Goal: Information Seeking & Learning: Learn about a topic

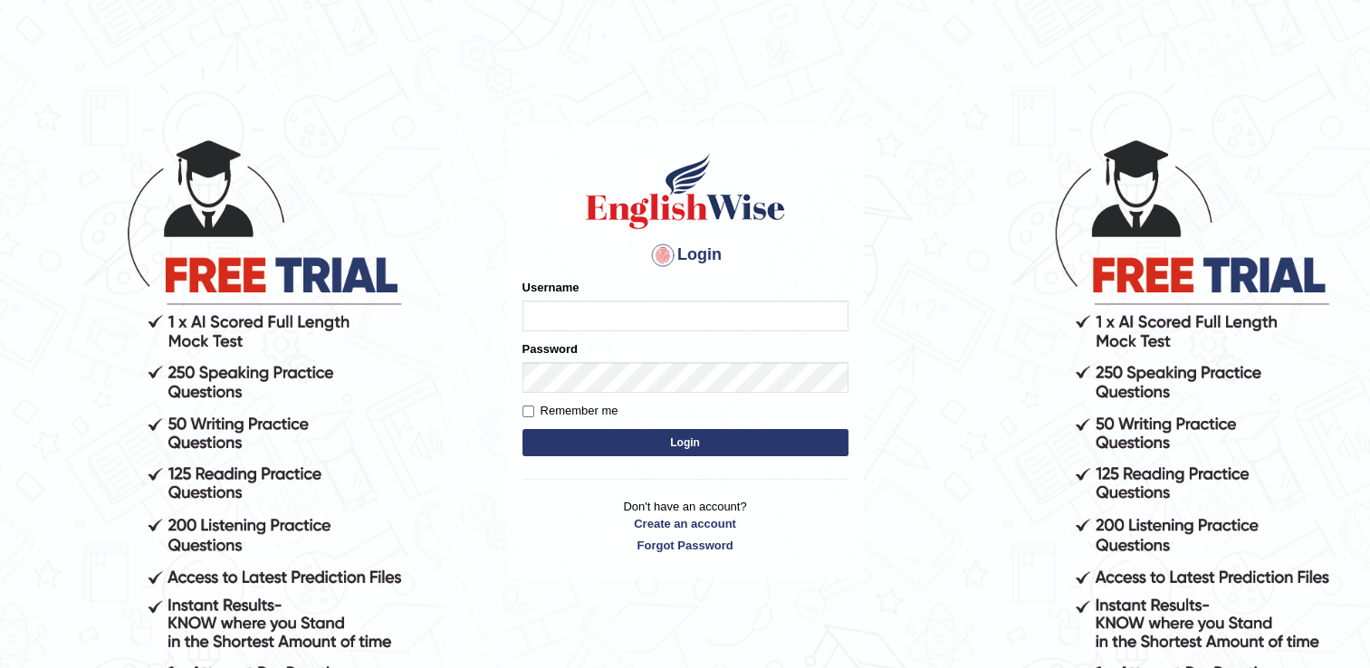
type input "Rajiphone1611"
click at [676, 446] on button "Login" at bounding box center [686, 442] width 326 height 27
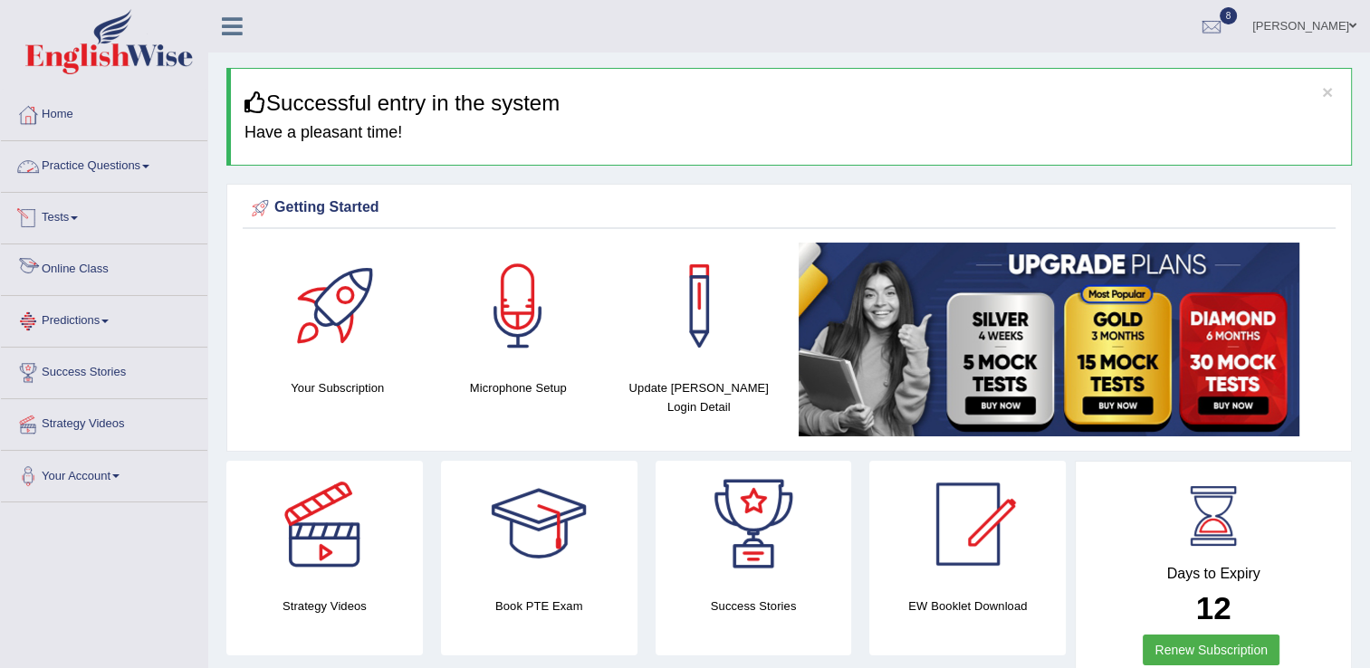
click at [71, 274] on link "Online Class" at bounding box center [104, 267] width 206 height 45
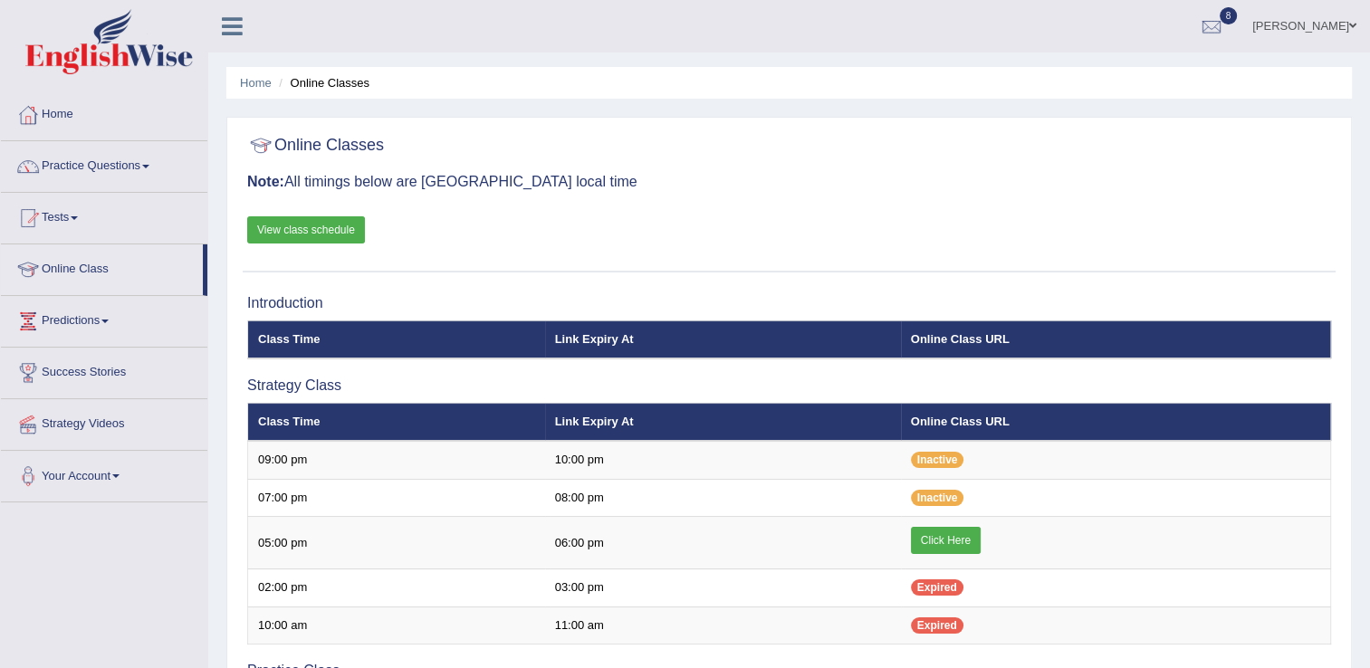
click at [511, 433] on th "Class Time" at bounding box center [396, 422] width 297 height 38
click at [322, 230] on link "View class schedule" at bounding box center [306, 229] width 118 height 27
click at [321, 223] on link "View class schedule" at bounding box center [306, 229] width 118 height 27
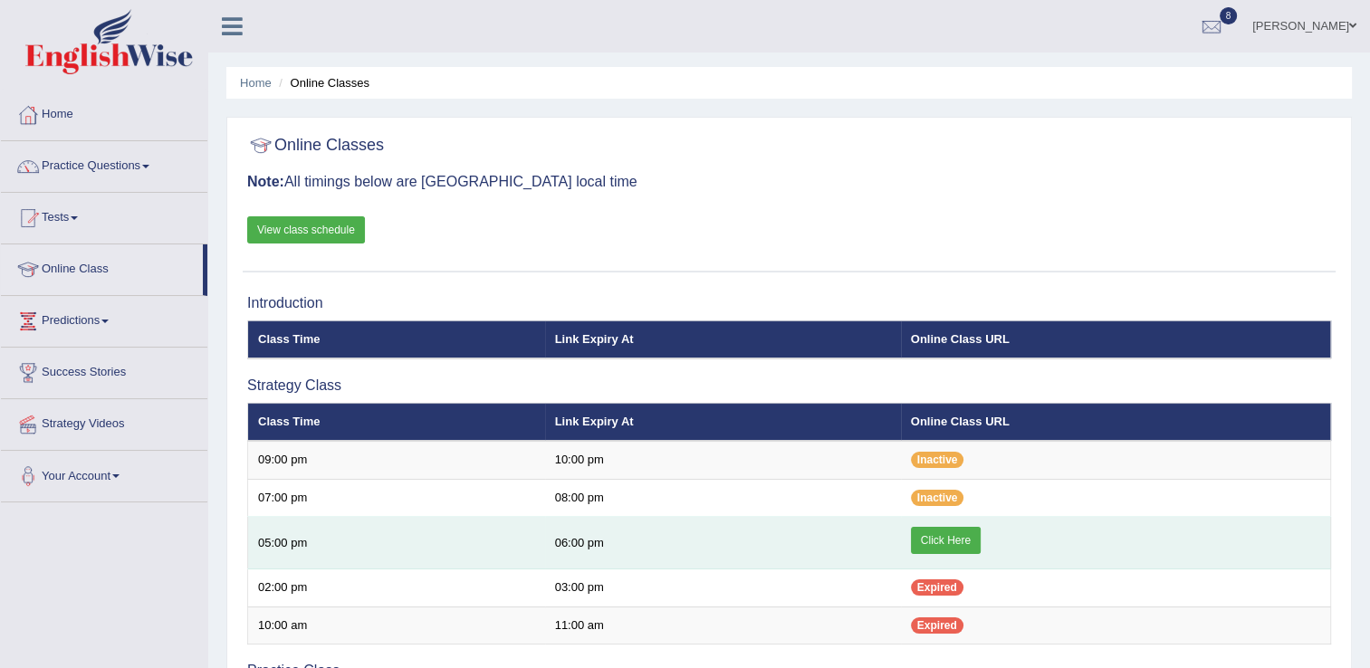
click at [936, 533] on link "Click Here" at bounding box center [946, 540] width 70 height 27
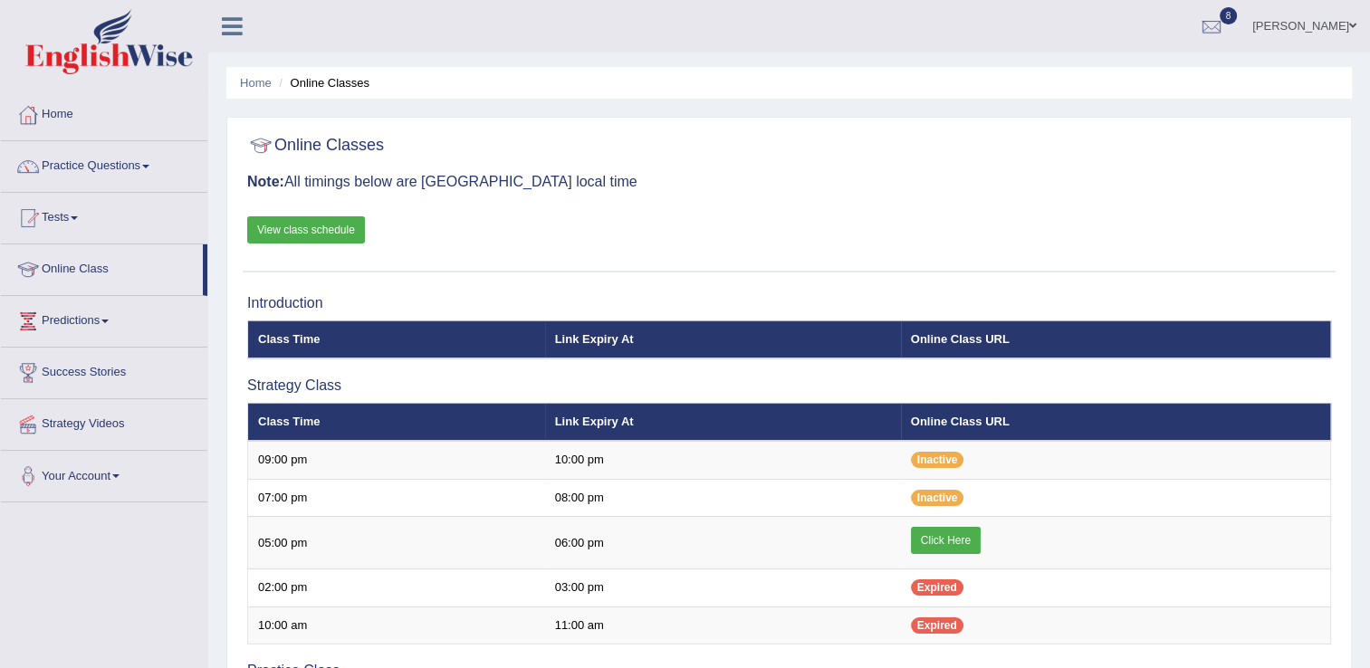
click at [58, 112] on link "Home" at bounding box center [104, 112] width 206 height 45
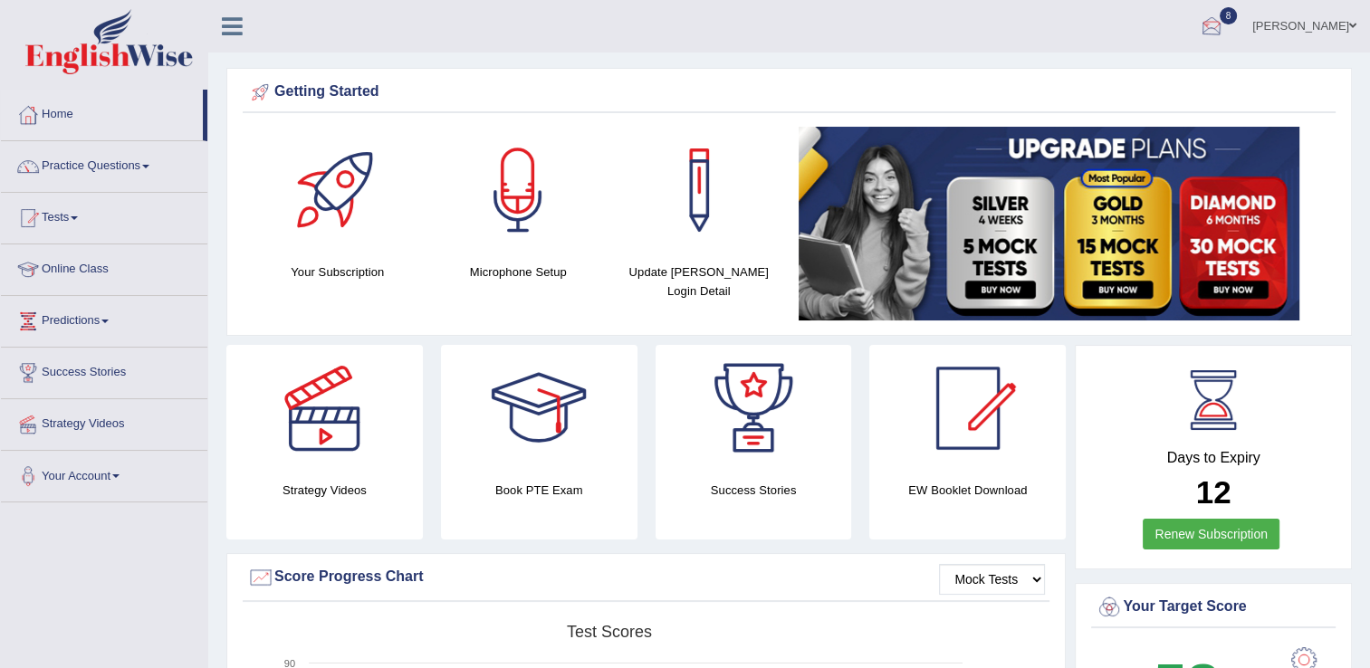
click at [1225, 23] on div at bounding box center [1211, 27] width 27 height 27
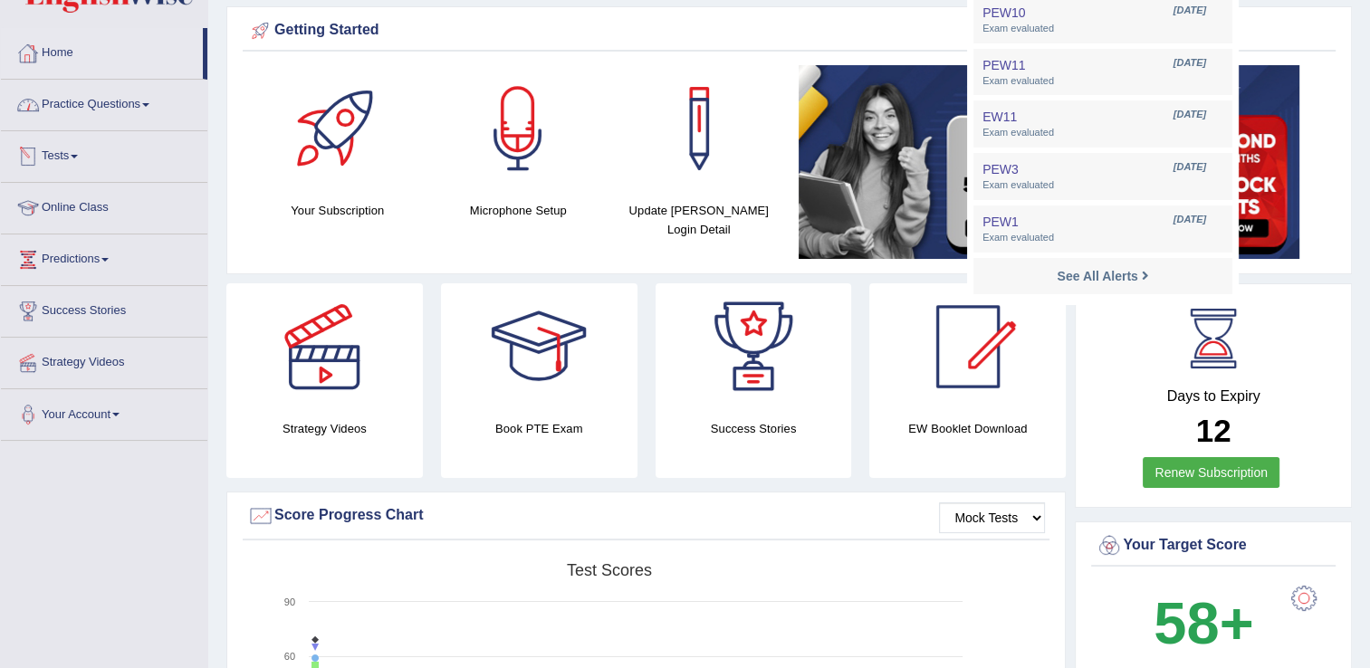
scroll to position [36, 0]
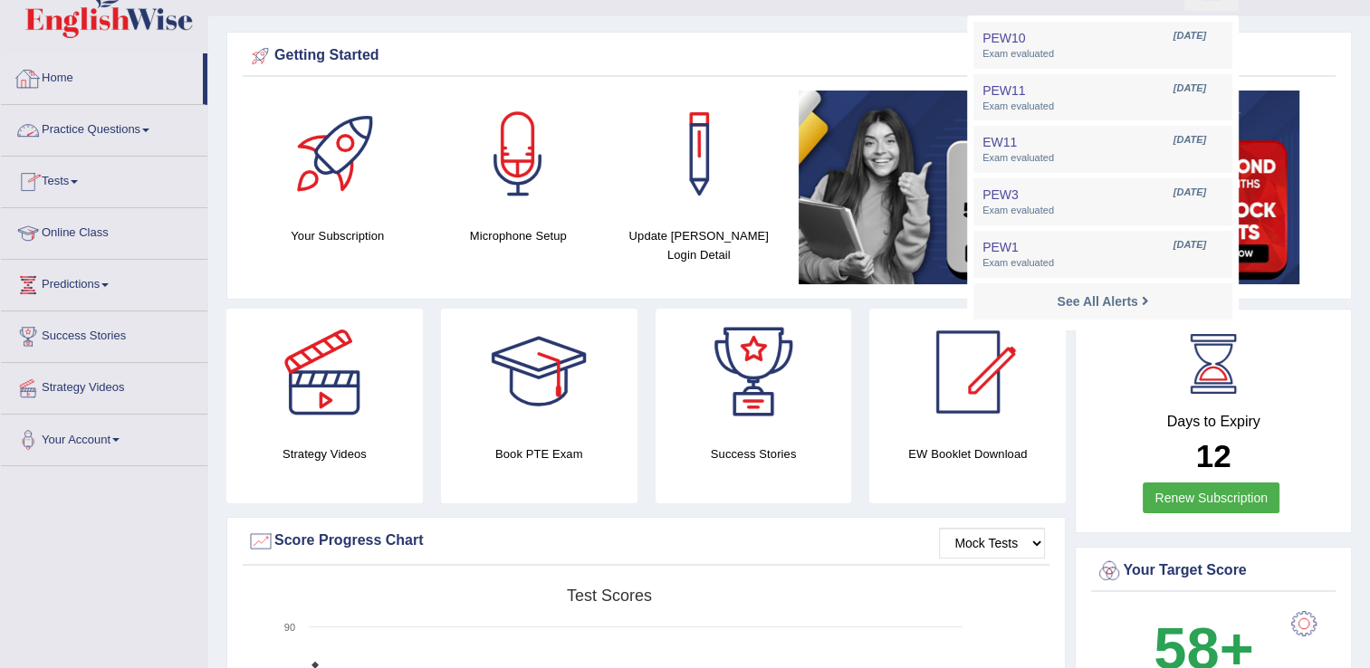
click at [102, 127] on link "Practice Questions" at bounding box center [104, 127] width 206 height 45
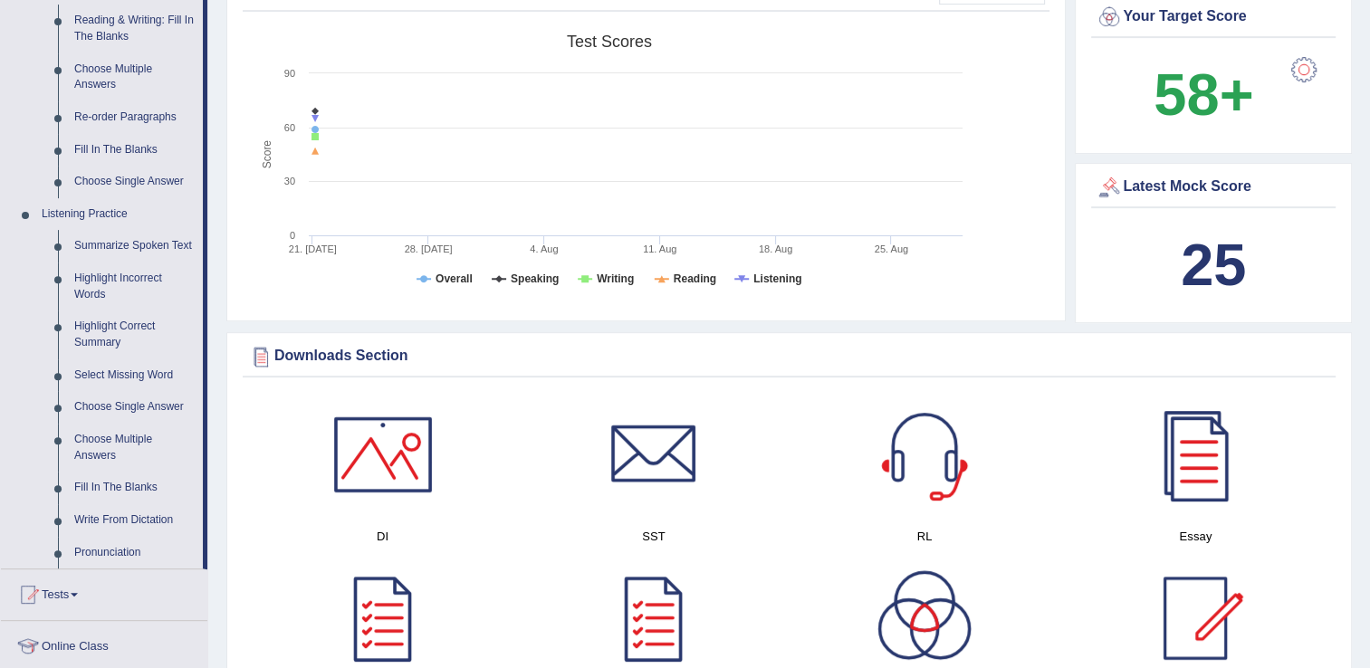
scroll to position [619, 0]
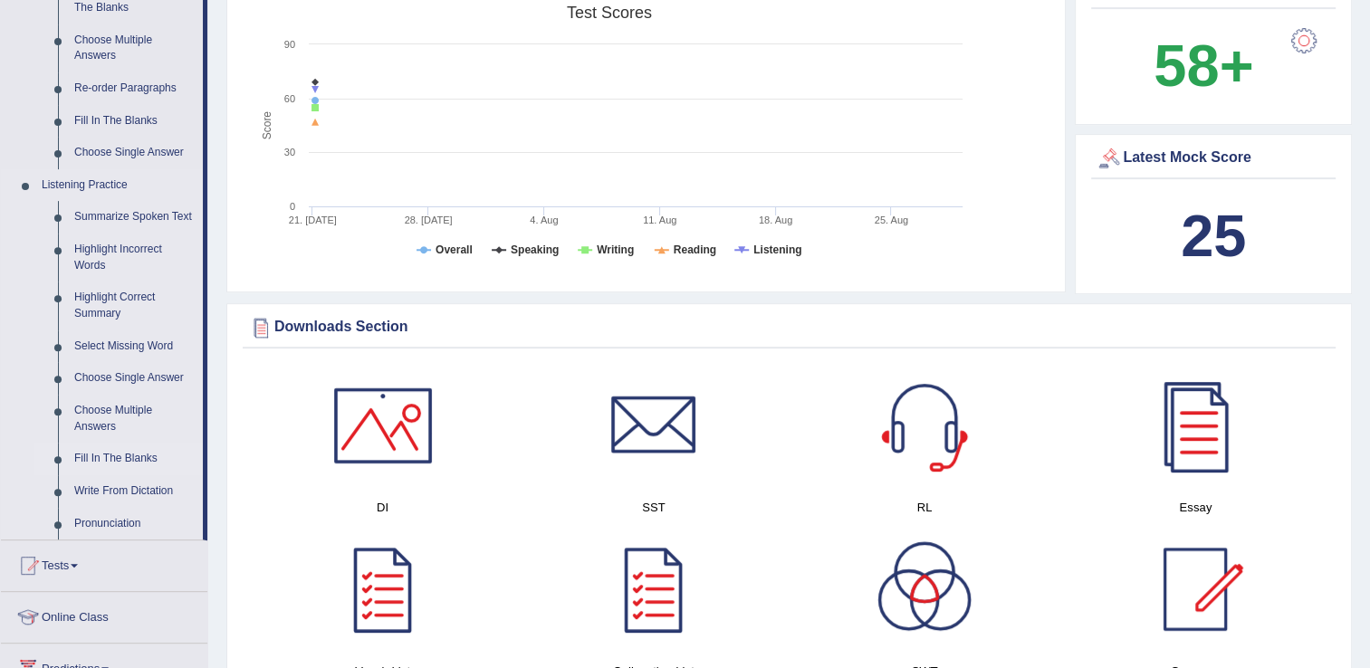
click at [116, 452] on link "Fill In The Blanks" at bounding box center [134, 459] width 137 height 33
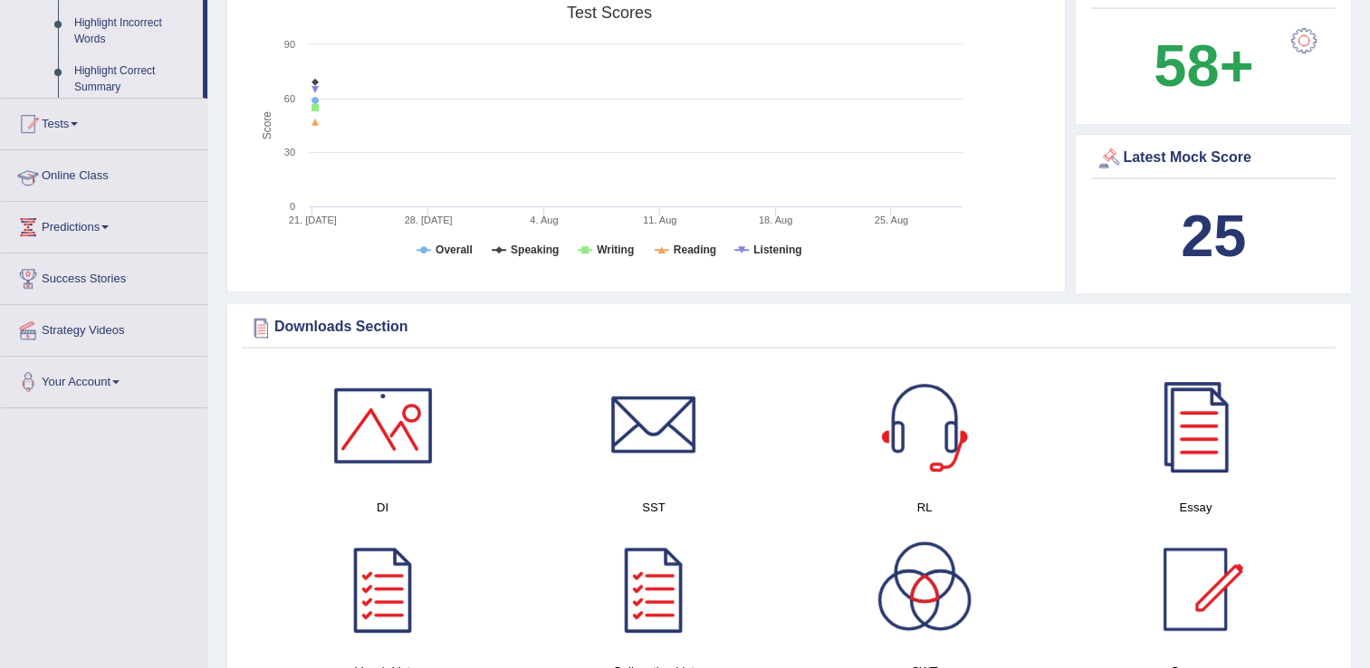
scroll to position [509, 0]
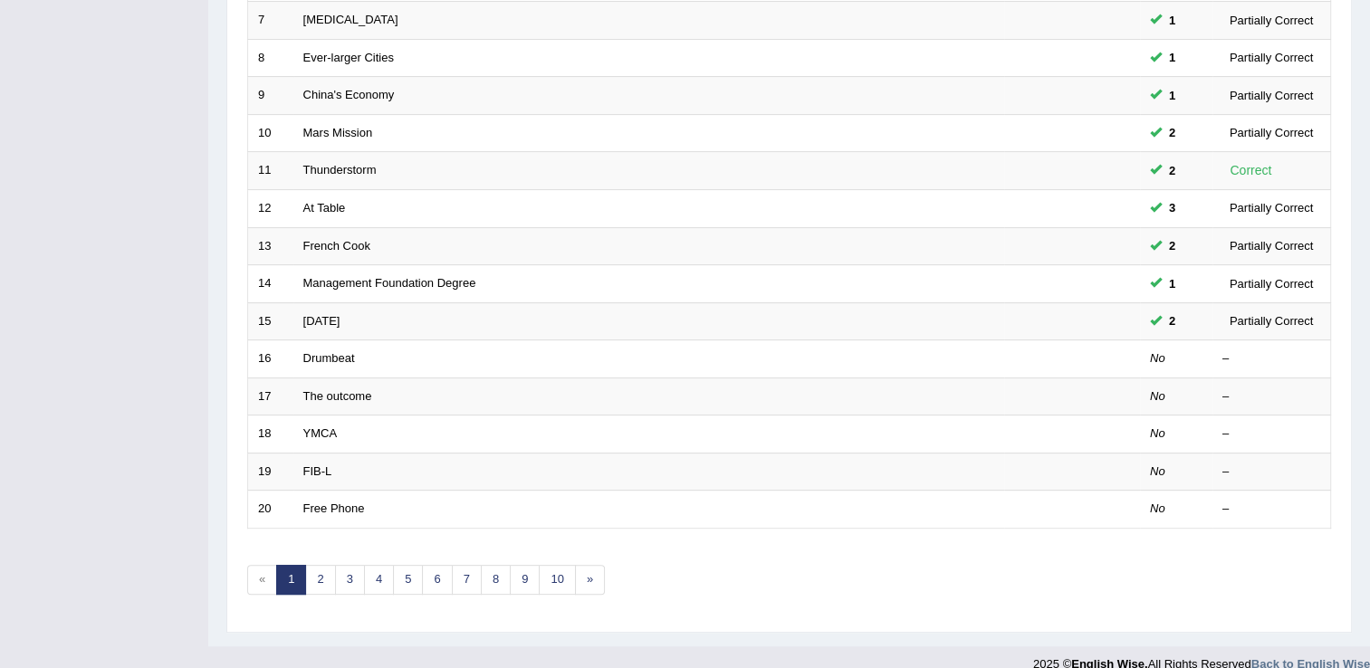
scroll to position [525, 0]
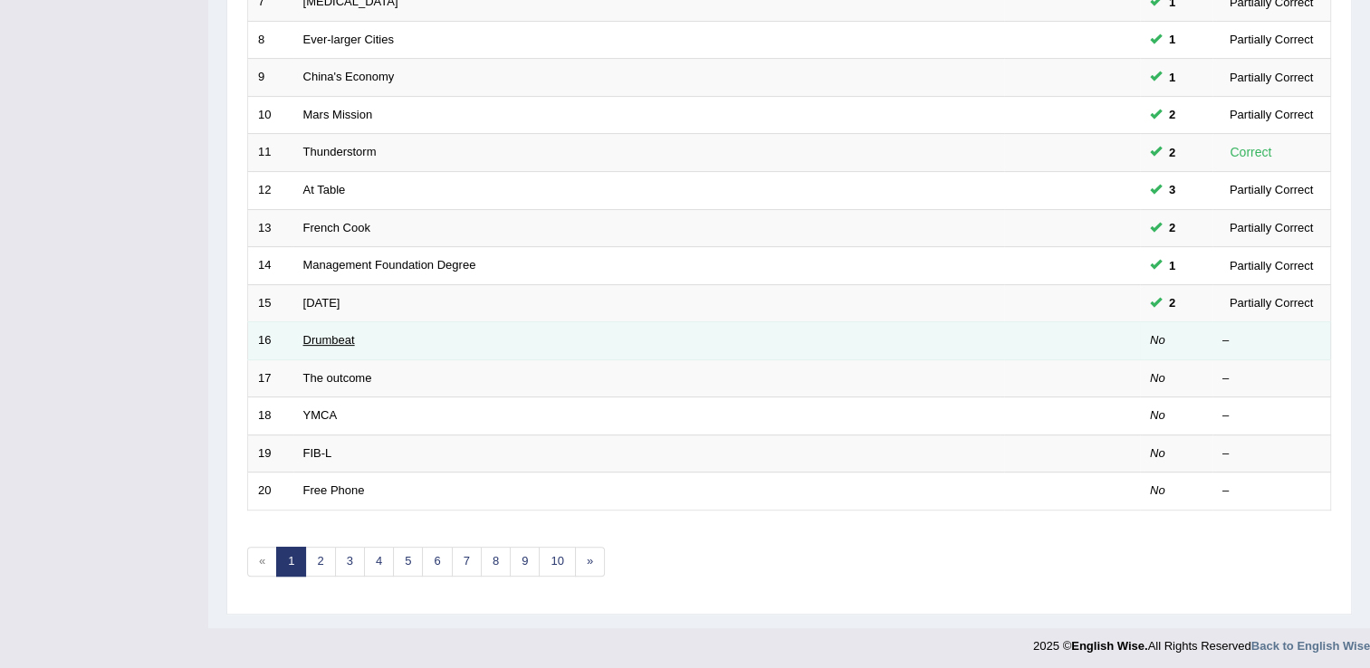
click at [327, 335] on link "Drumbeat" at bounding box center [329, 340] width 52 height 14
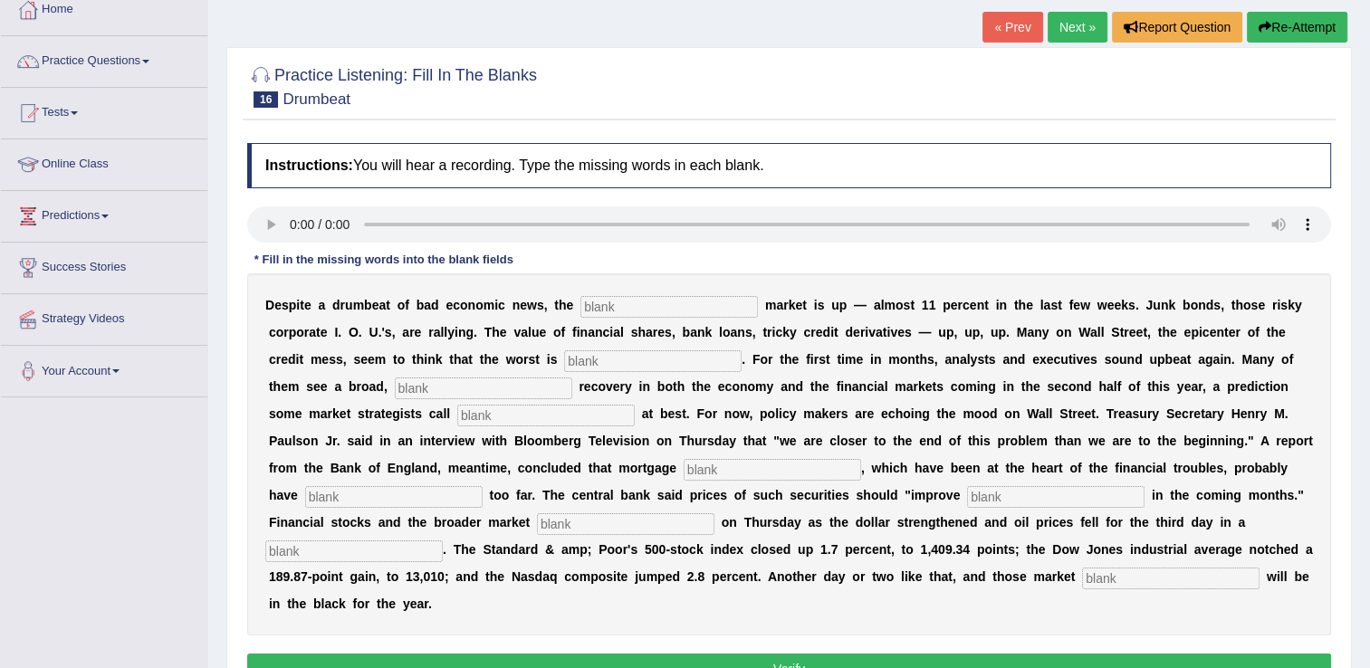
scroll to position [109, 0]
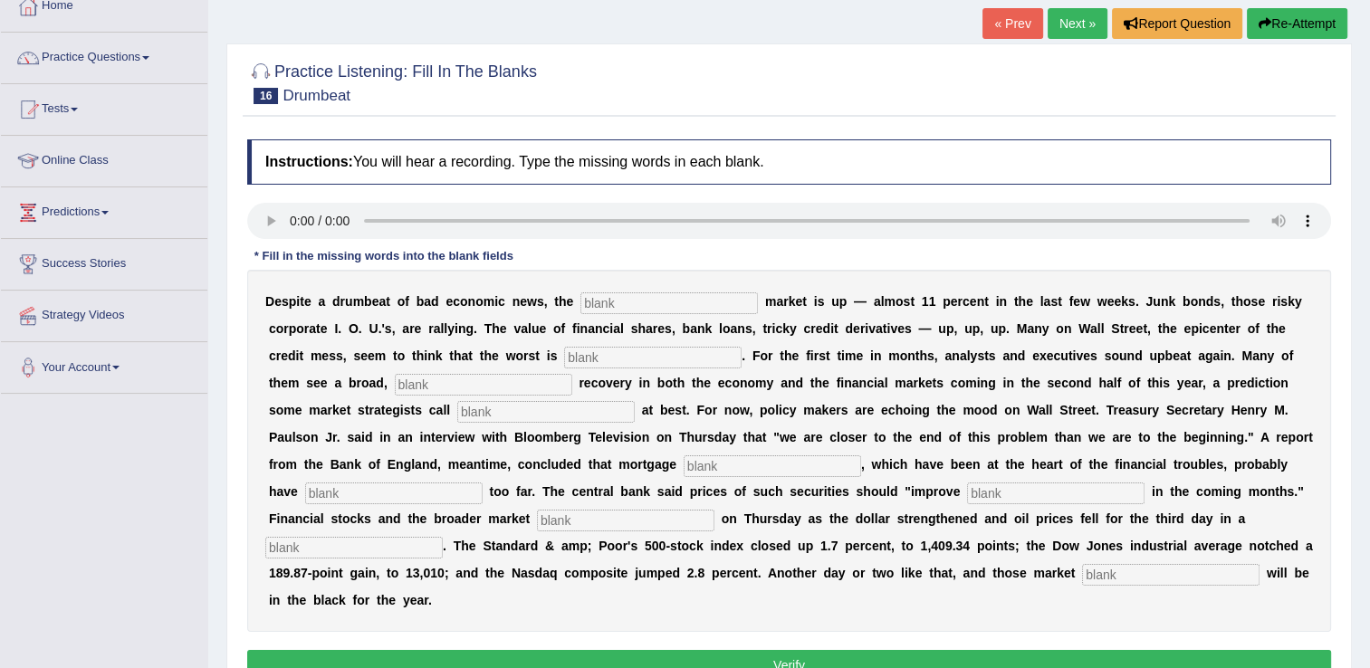
click at [581, 306] on input "text" at bounding box center [670, 304] width 178 height 22
type input "sock"
click at [564, 360] on input "text" at bounding box center [653, 358] width 178 height 22
click at [564, 353] on input "text" at bounding box center [653, 358] width 178 height 22
type input "over"
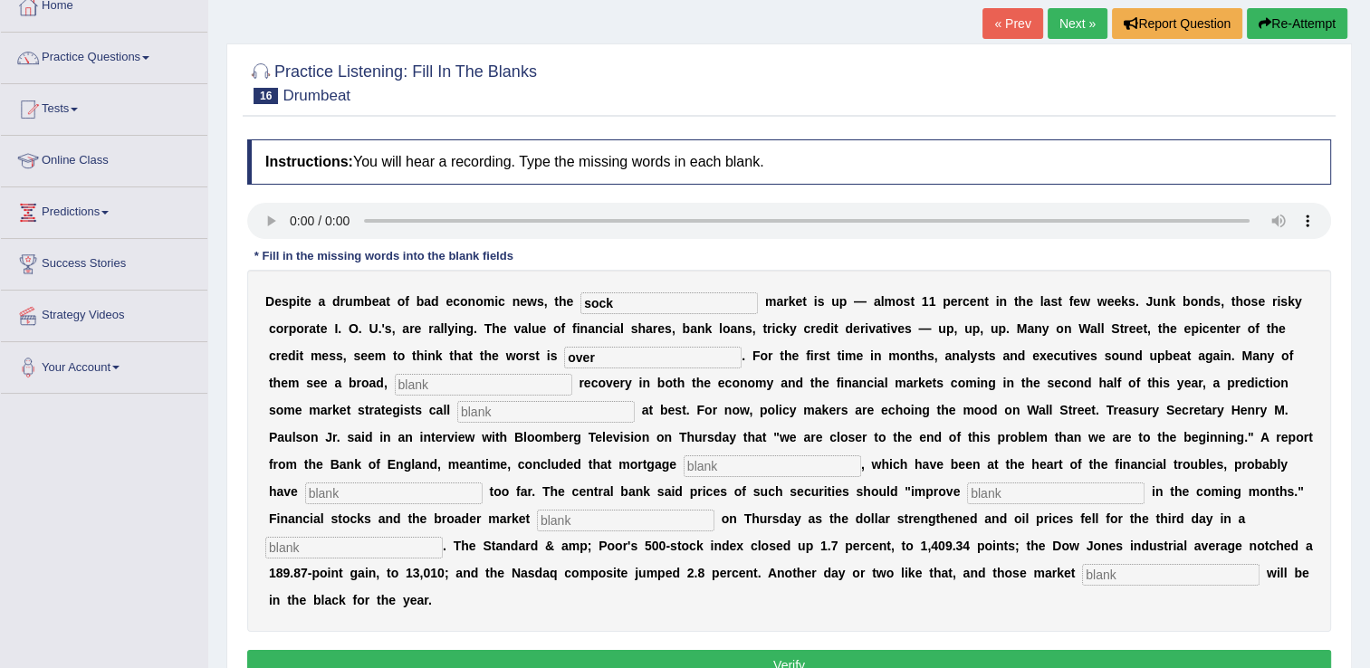
click at [395, 392] on input "text" at bounding box center [484, 385] width 178 height 22
type input "sustained"
click at [457, 418] on input "text" at bounding box center [546, 412] width 178 height 22
type input "hopefull"
click at [684, 465] on input "text" at bounding box center [773, 467] width 178 height 22
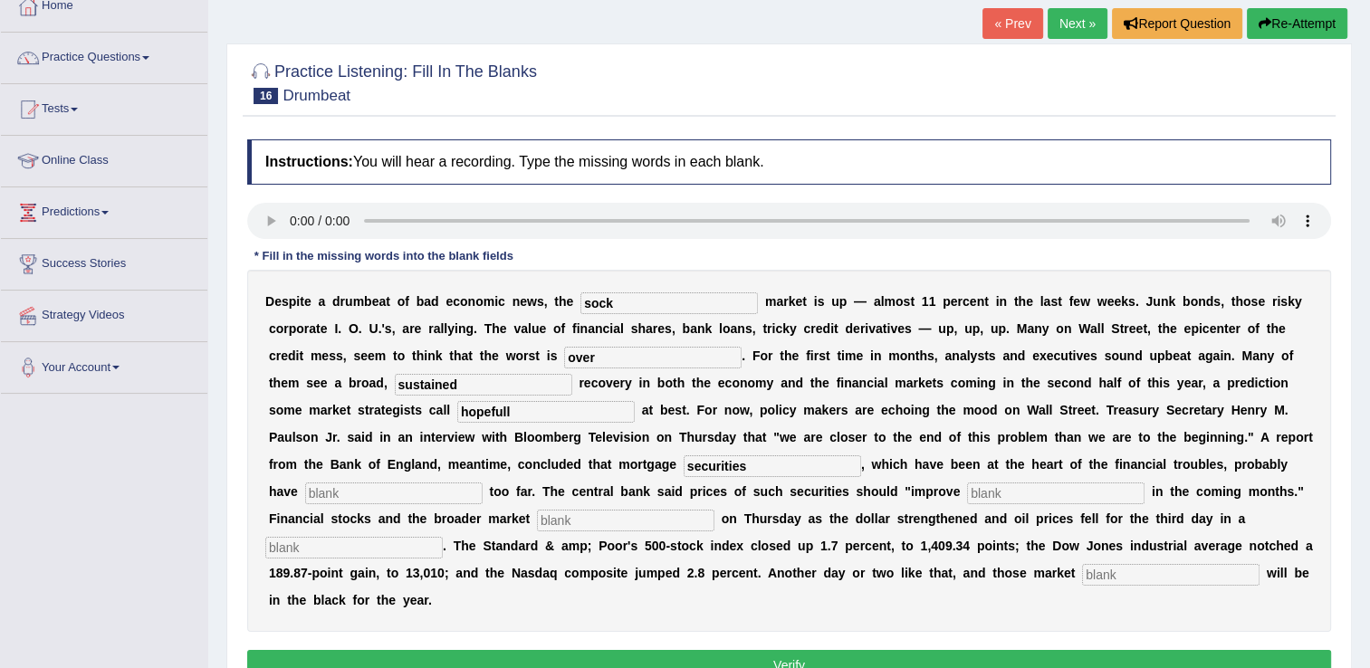
type input "securities"
click at [483, 483] on input "text" at bounding box center [394, 494] width 178 height 22
click at [967, 497] on input "text" at bounding box center [1056, 494] width 178 height 22
type input "gradually"
click at [715, 510] on input "text" at bounding box center [626, 521] width 178 height 22
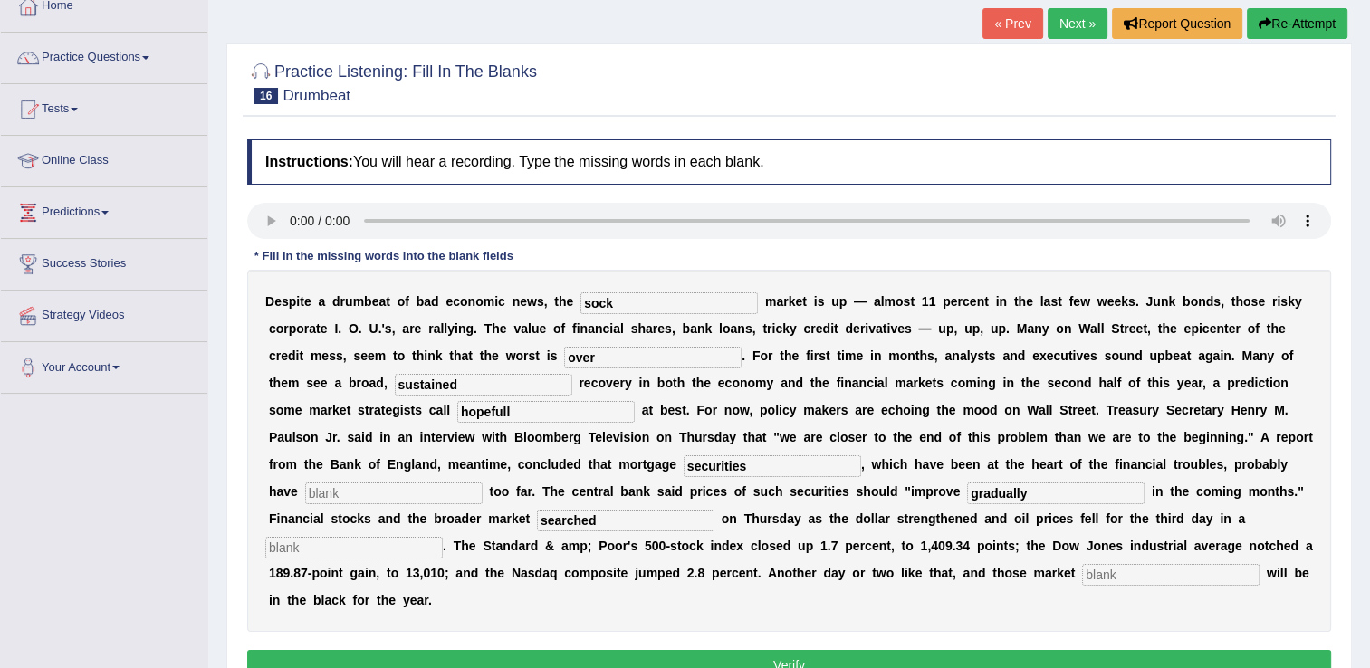
type input "searched"
click at [443, 537] on input "text" at bounding box center [354, 548] width 178 height 22
type input "room"
click at [1082, 574] on input "text" at bounding box center [1171, 575] width 178 height 22
type input "banchmark"
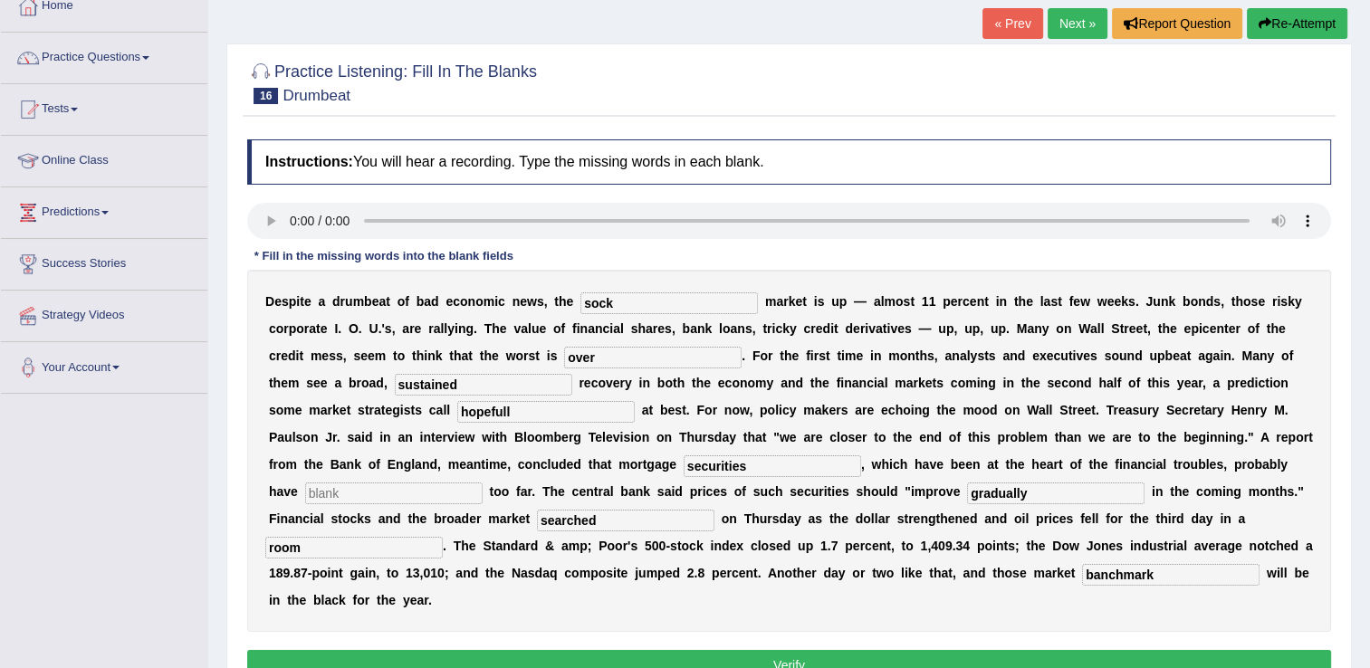
click at [483, 483] on input "text" at bounding box center [394, 494] width 178 height 22
type input "full"
click at [906, 650] on button "Verify" at bounding box center [789, 665] width 1084 height 31
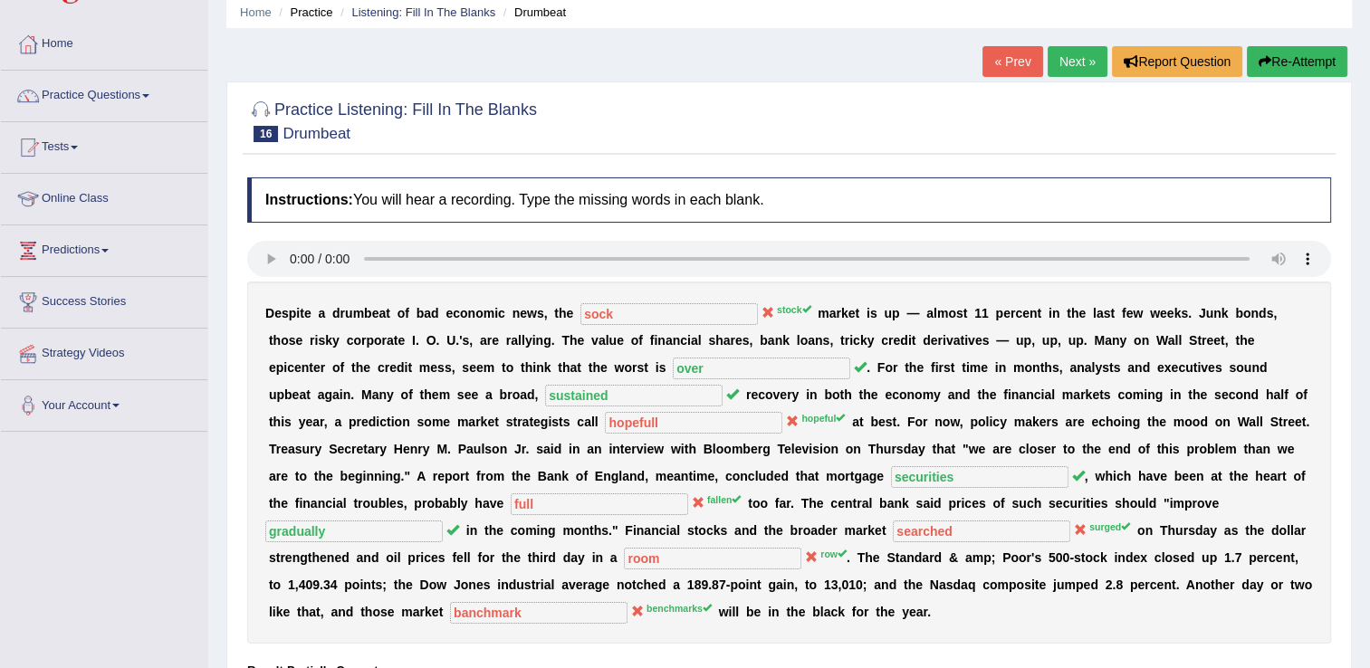
scroll to position [0, 0]
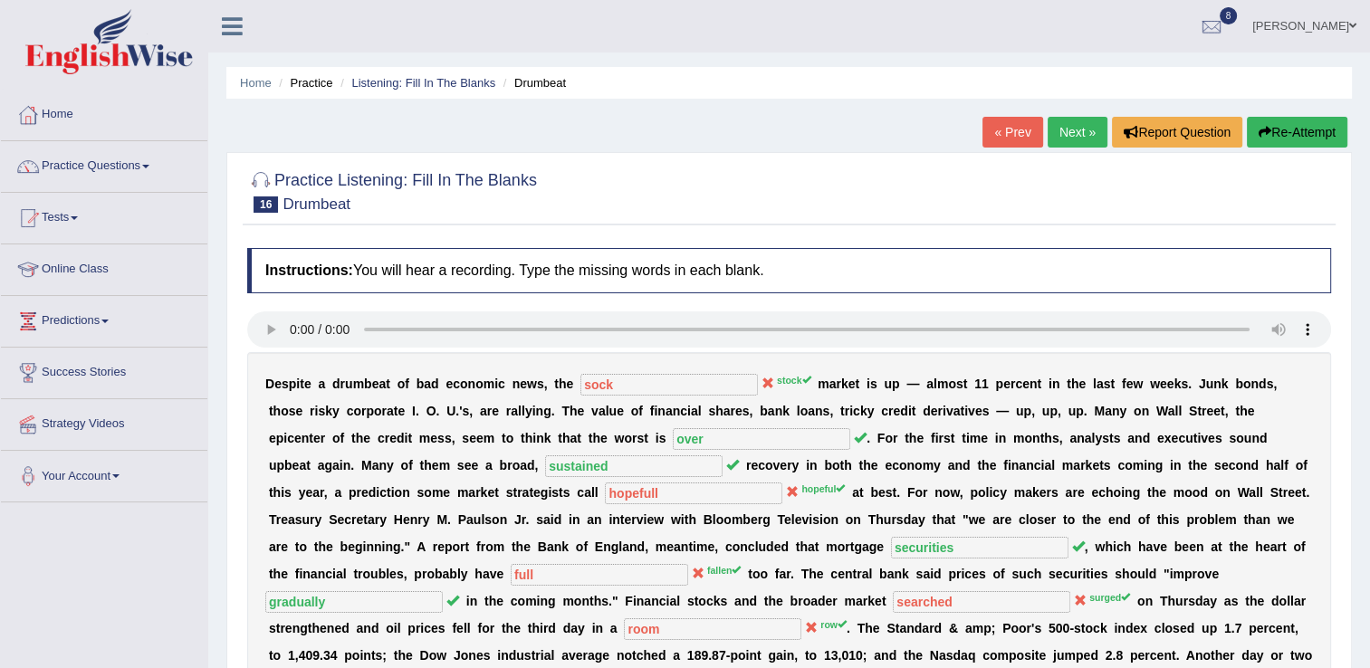
click at [1297, 130] on button "Re-Attempt" at bounding box center [1297, 132] width 101 height 31
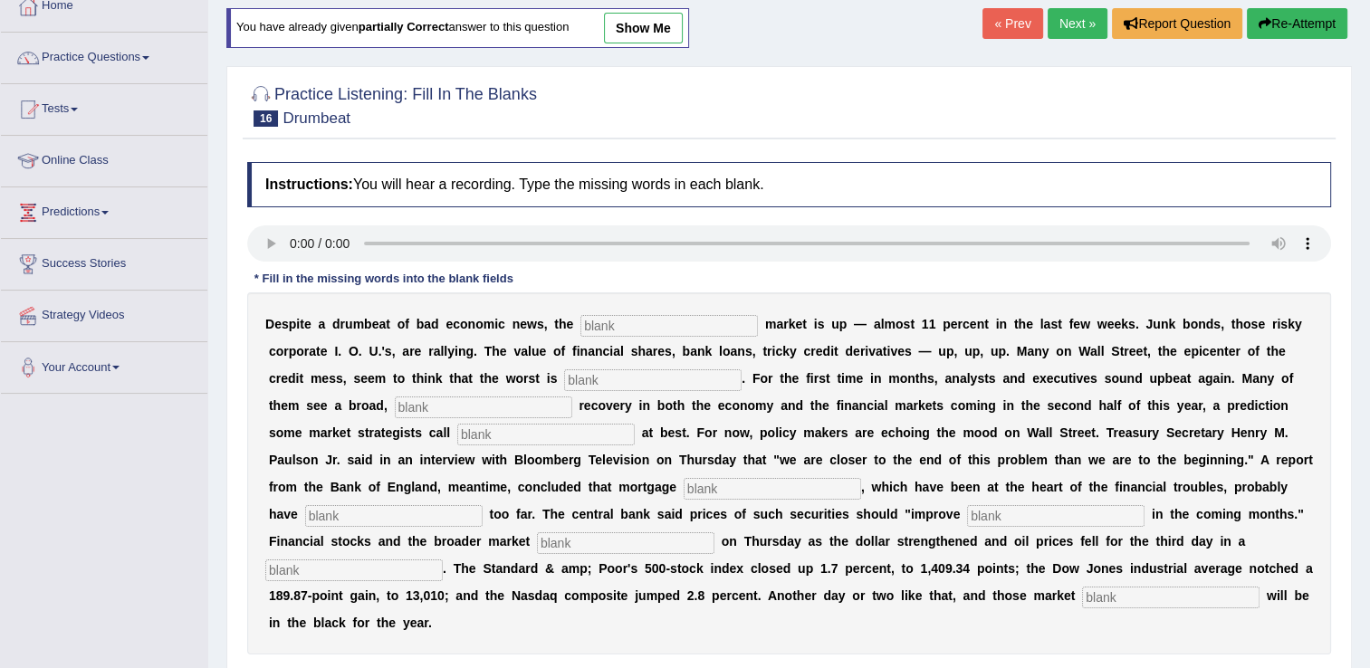
scroll to position [145, 0]
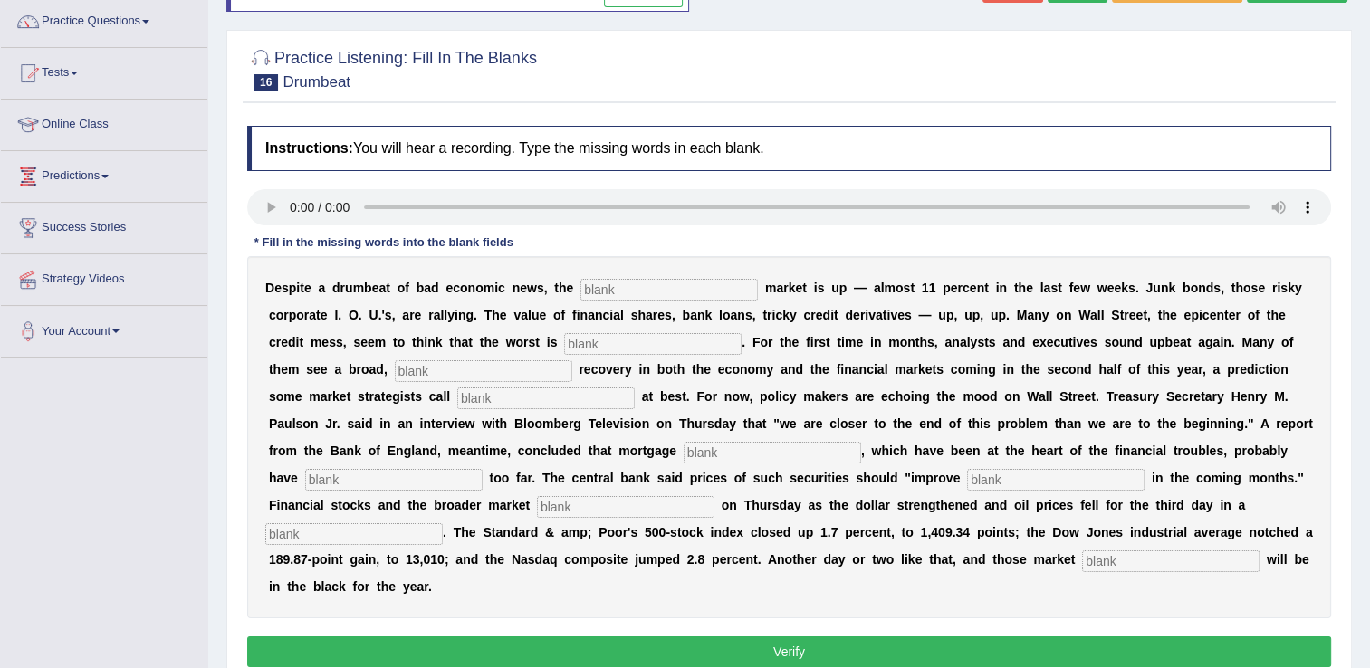
click at [613, 293] on input "text" at bounding box center [670, 290] width 178 height 22
type input "stock"
click at [564, 351] on input "text" at bounding box center [653, 344] width 178 height 22
type input "over"
click at [395, 368] on input "text" at bounding box center [484, 371] width 178 height 22
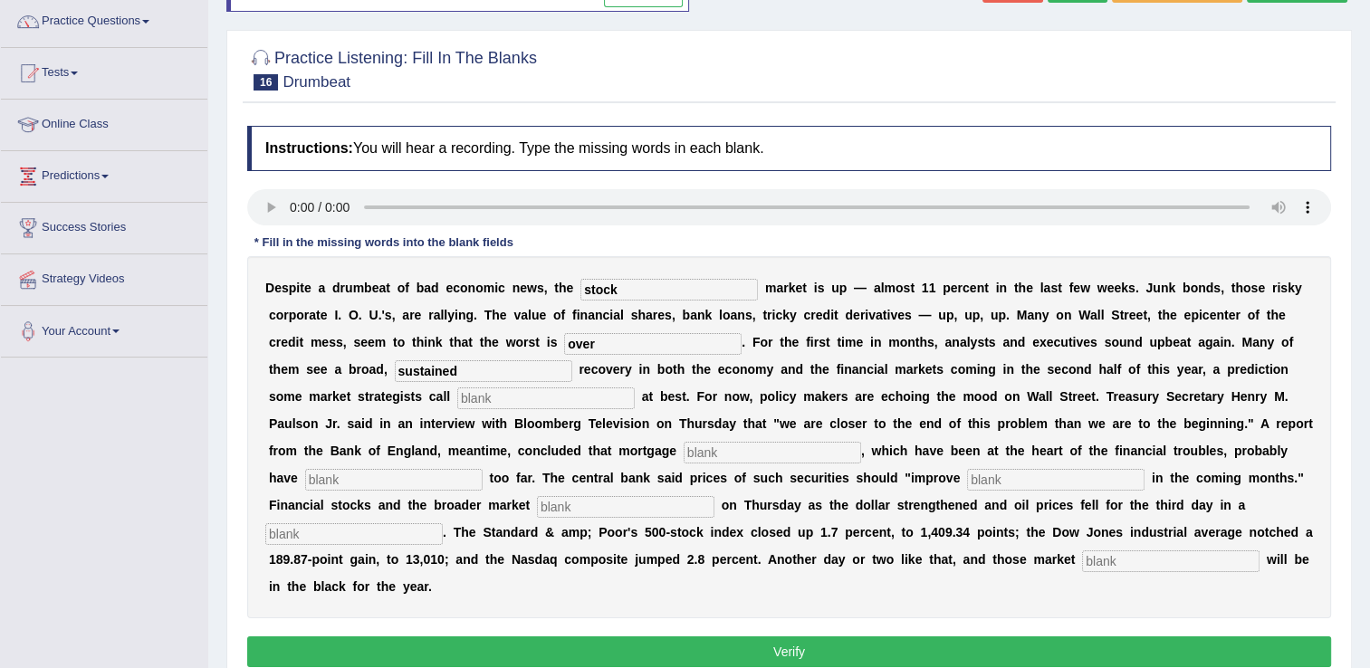
type input "sustained"
click at [457, 405] on input "text" at bounding box center [546, 399] width 178 height 22
type input "hopeful"
click at [684, 452] on input "text" at bounding box center [773, 453] width 178 height 22
type input "securities"
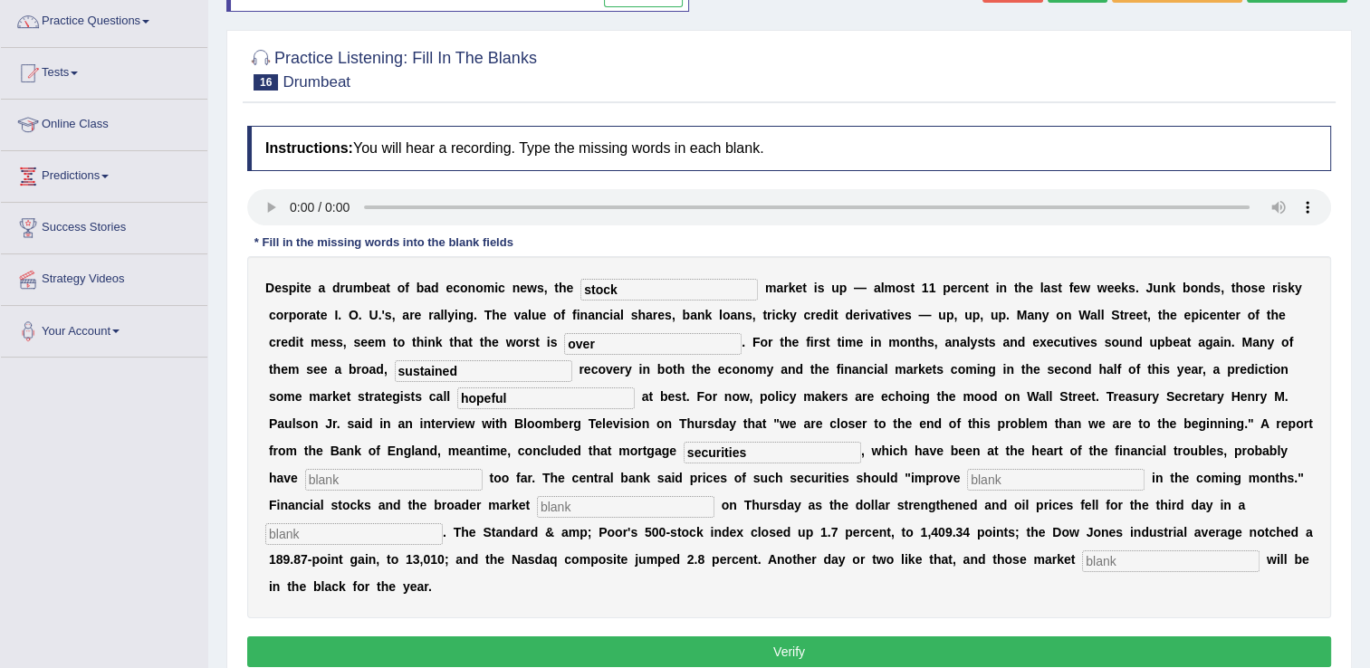
click at [483, 469] on input "text" at bounding box center [394, 480] width 178 height 22
type input "falen"
click at [967, 483] on input "text" at bounding box center [1056, 480] width 178 height 22
type input "gradually"
click at [715, 496] on input "text" at bounding box center [626, 507] width 178 height 22
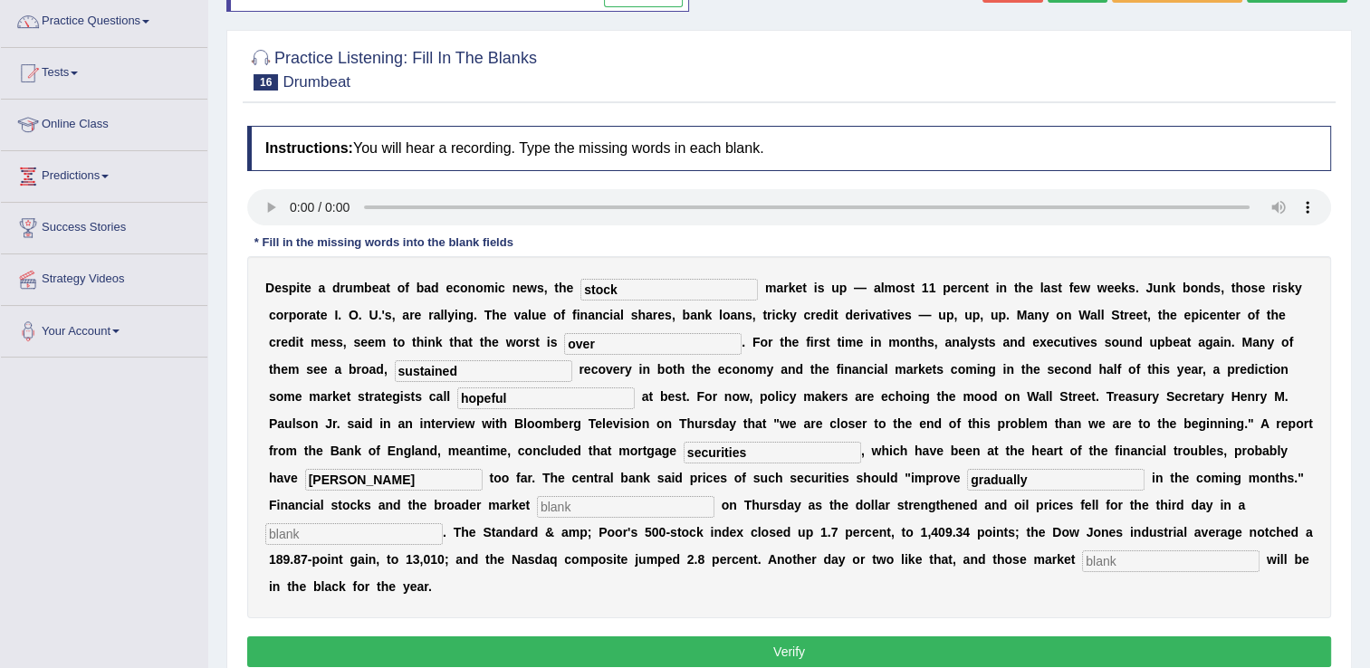
click at [443, 523] on input "text" at bounding box center [354, 534] width 178 height 22
type input "raw"
click at [1082, 563] on input "text" at bounding box center [1171, 562] width 178 height 22
click at [483, 469] on input "falen" at bounding box center [394, 480] width 178 height 22
type input "fallen"
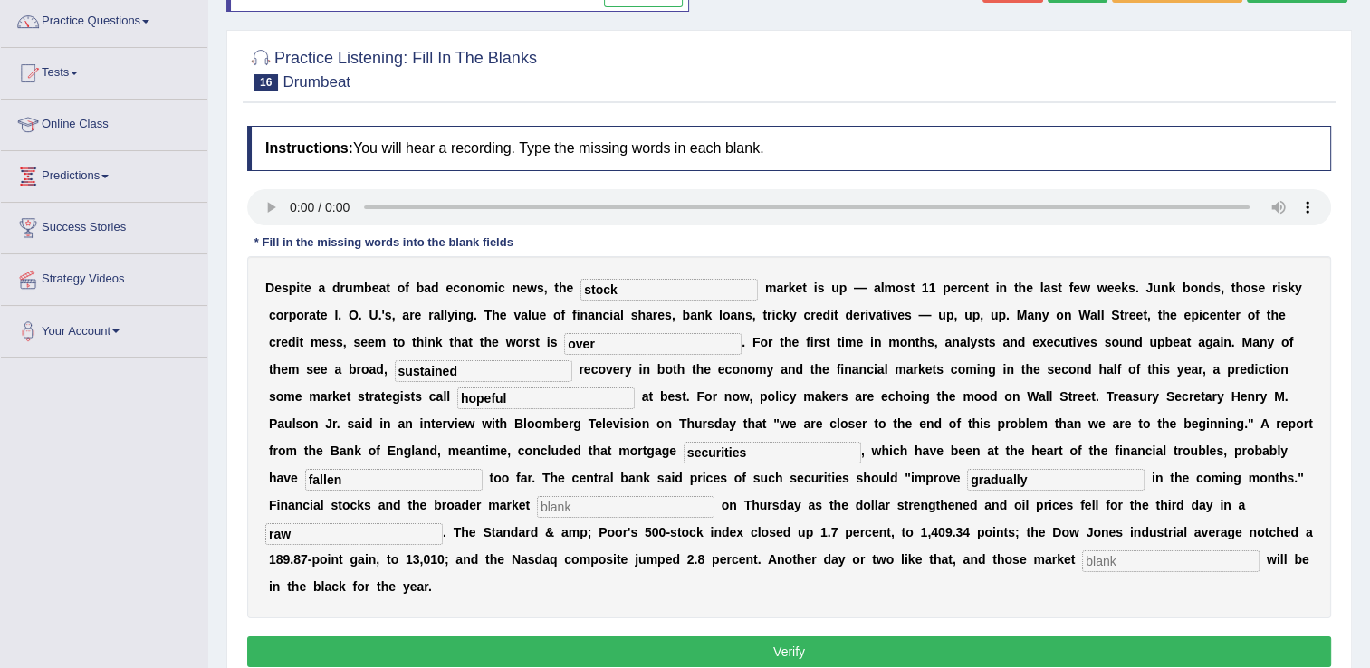
click at [1082, 559] on input "text" at bounding box center [1171, 562] width 178 height 22
type input "benchmarks"
click at [774, 637] on button "Verify" at bounding box center [789, 652] width 1084 height 31
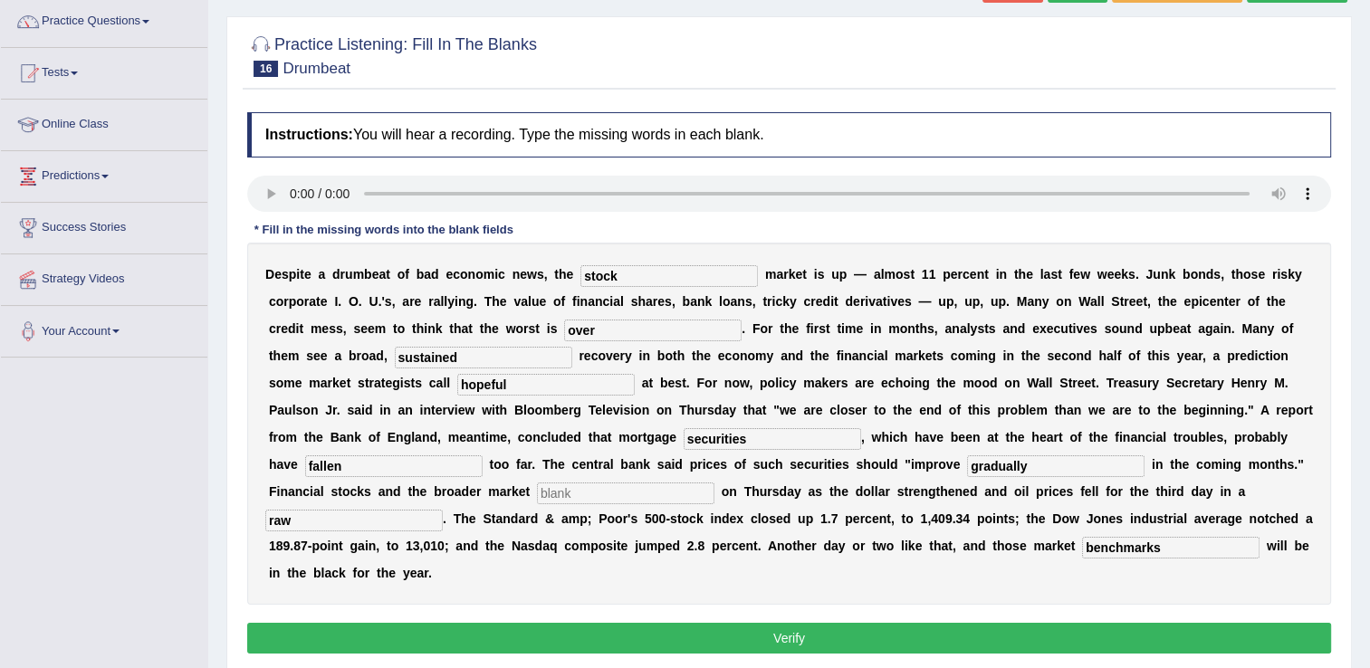
click at [715, 483] on input "text" at bounding box center [626, 494] width 178 height 22
type input "surged"
click at [993, 623] on button "Verify" at bounding box center [789, 638] width 1084 height 31
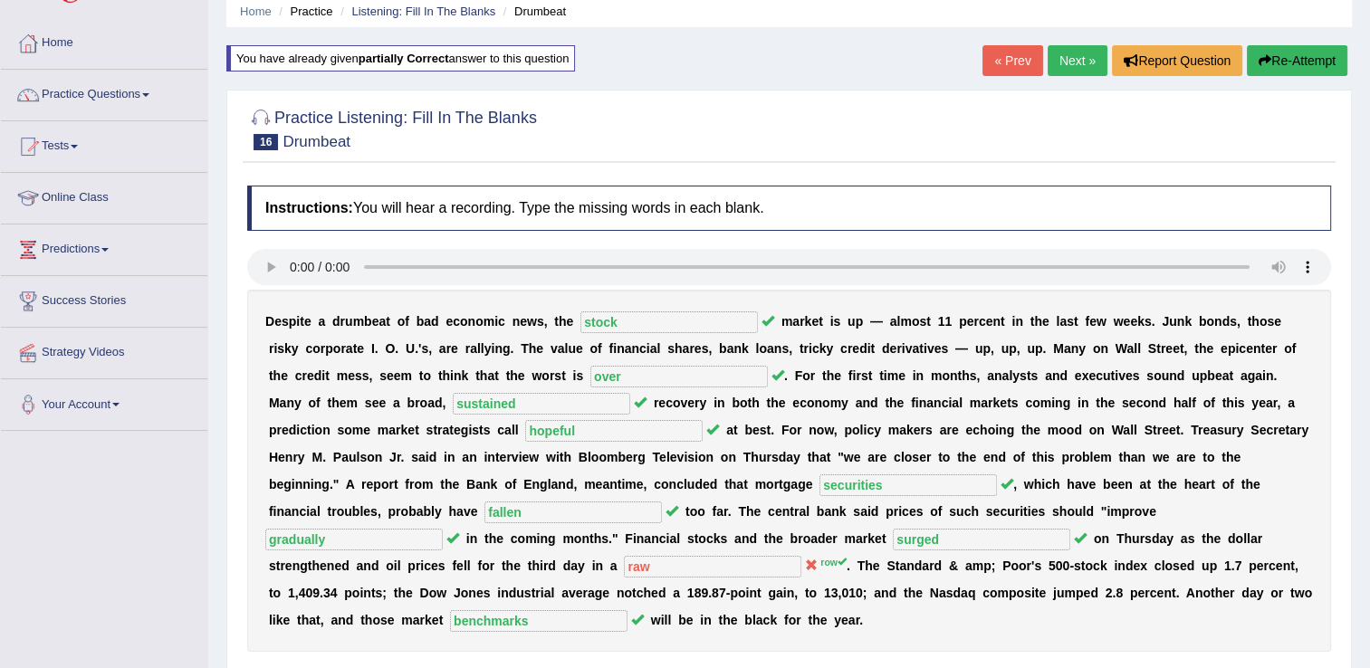
scroll to position [36, 0]
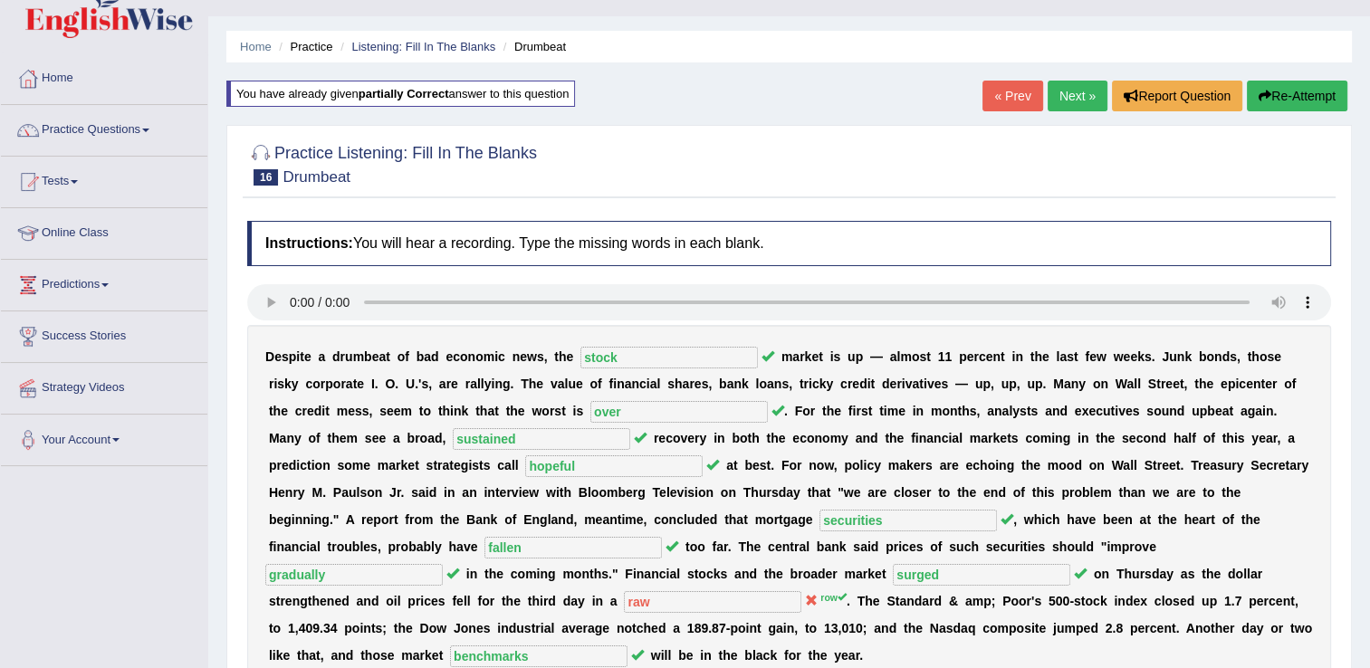
click at [1072, 89] on link "Next »" at bounding box center [1078, 96] width 60 height 31
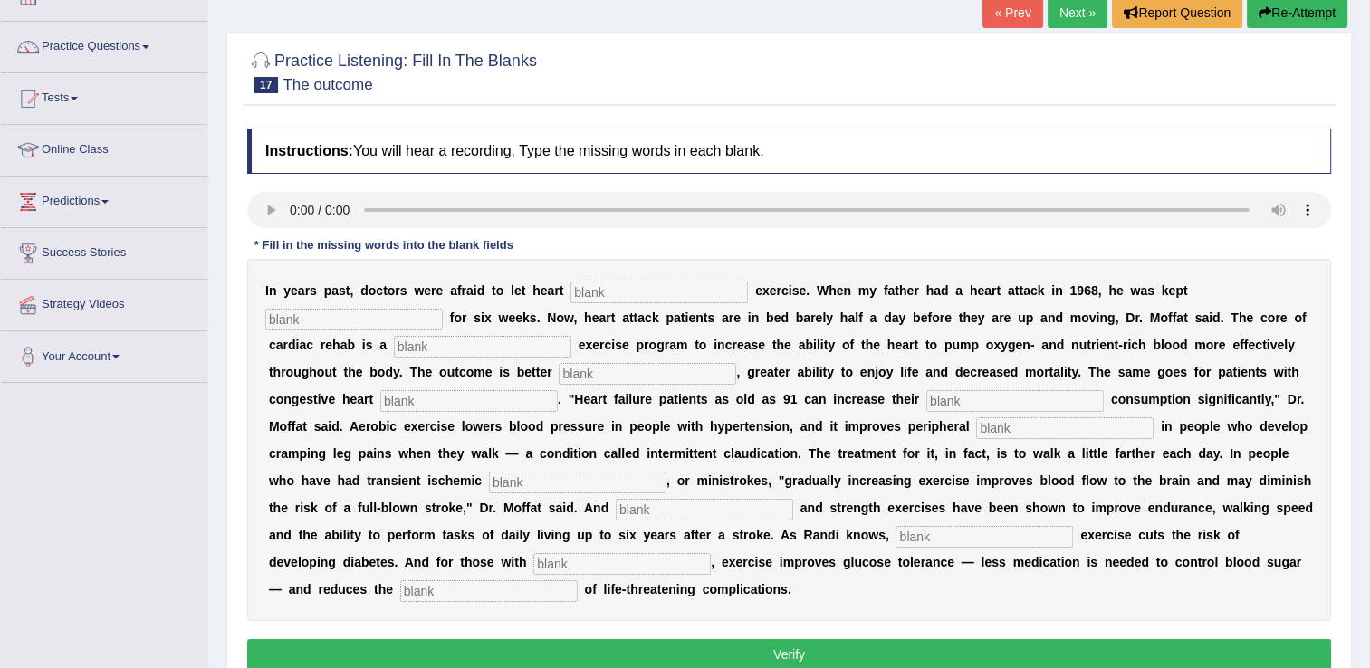
scroll to position [145, 0]
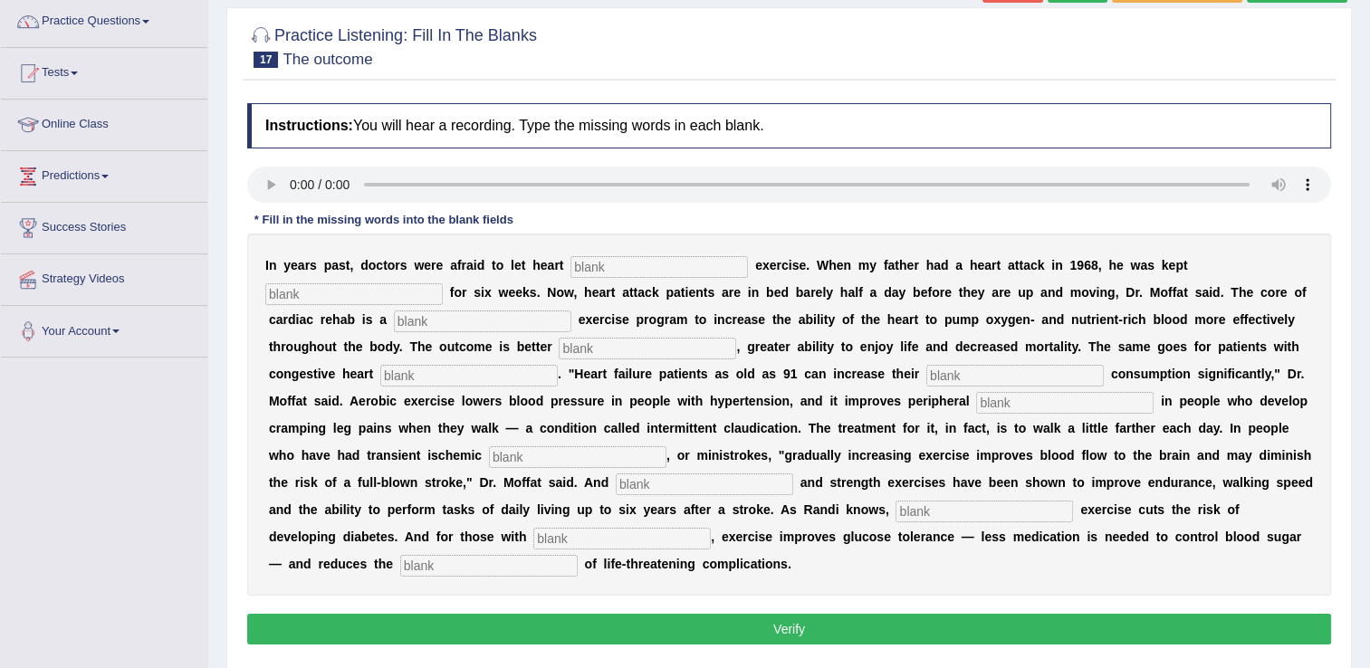
click at [580, 269] on input "text" at bounding box center [660, 267] width 178 height 22
click at [591, 271] on input "text" at bounding box center [660, 267] width 178 height 22
type input "patient"
click at [594, 267] on input "patient" at bounding box center [660, 267] width 178 height 22
type input "patients"
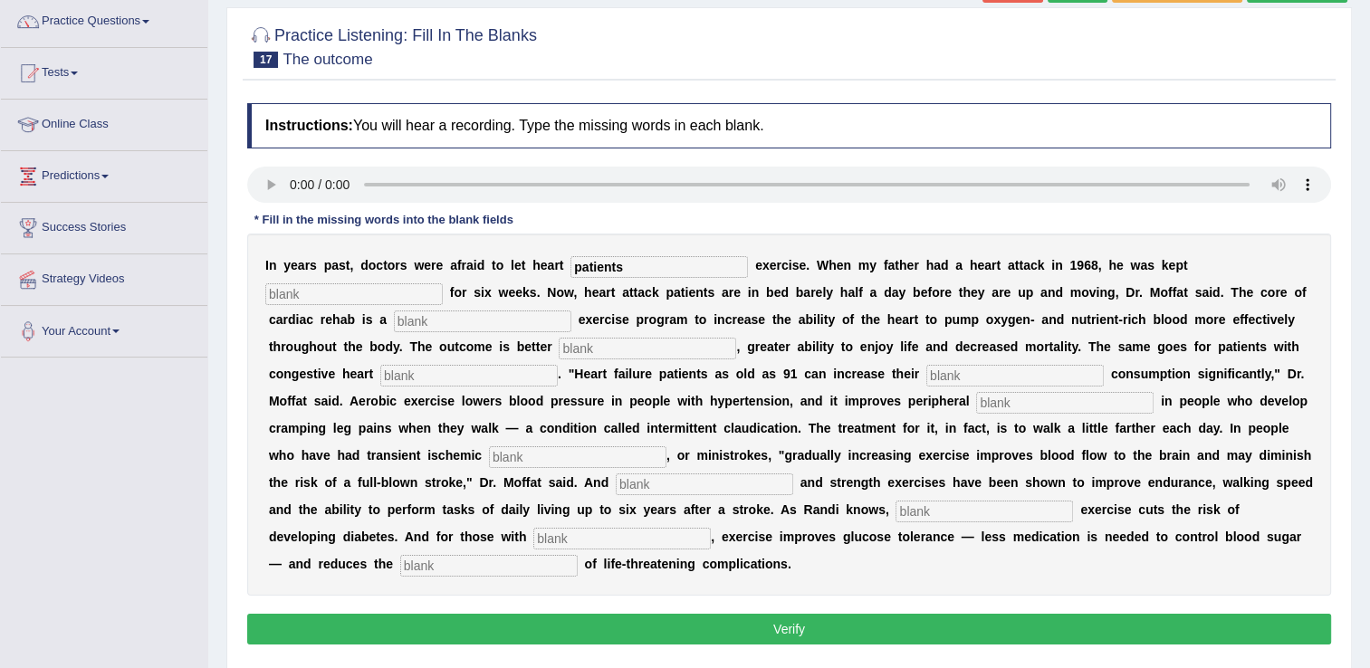
click at [405, 321] on input "text" at bounding box center [483, 322] width 178 height 22
click at [443, 283] on input "text" at bounding box center [354, 294] width 178 height 22
type input "sedentary"
click at [409, 323] on input "text" at bounding box center [483, 322] width 178 height 22
type input "progracive"
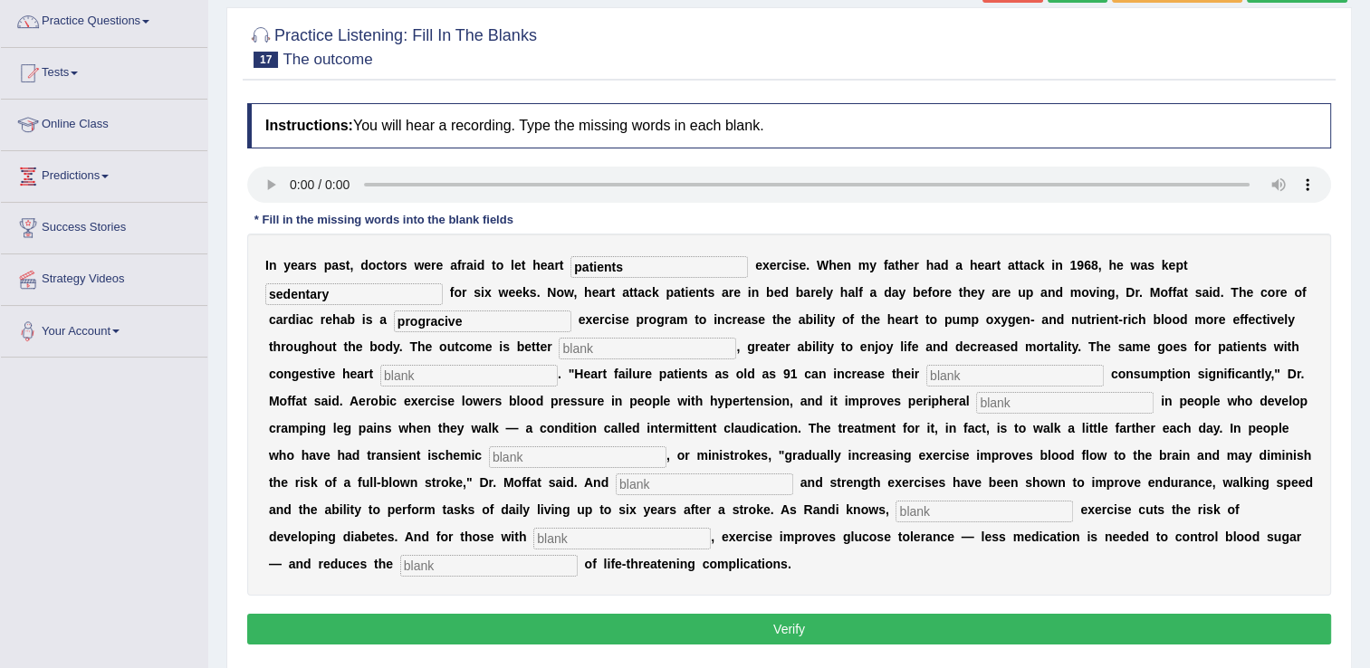
click at [559, 349] on input "text" at bounding box center [648, 349] width 178 height 22
type input "indurance"
click at [927, 383] on input "text" at bounding box center [1016, 376] width 178 height 22
click at [398, 378] on input "text" at bounding box center [469, 376] width 178 height 22
type input "failure"
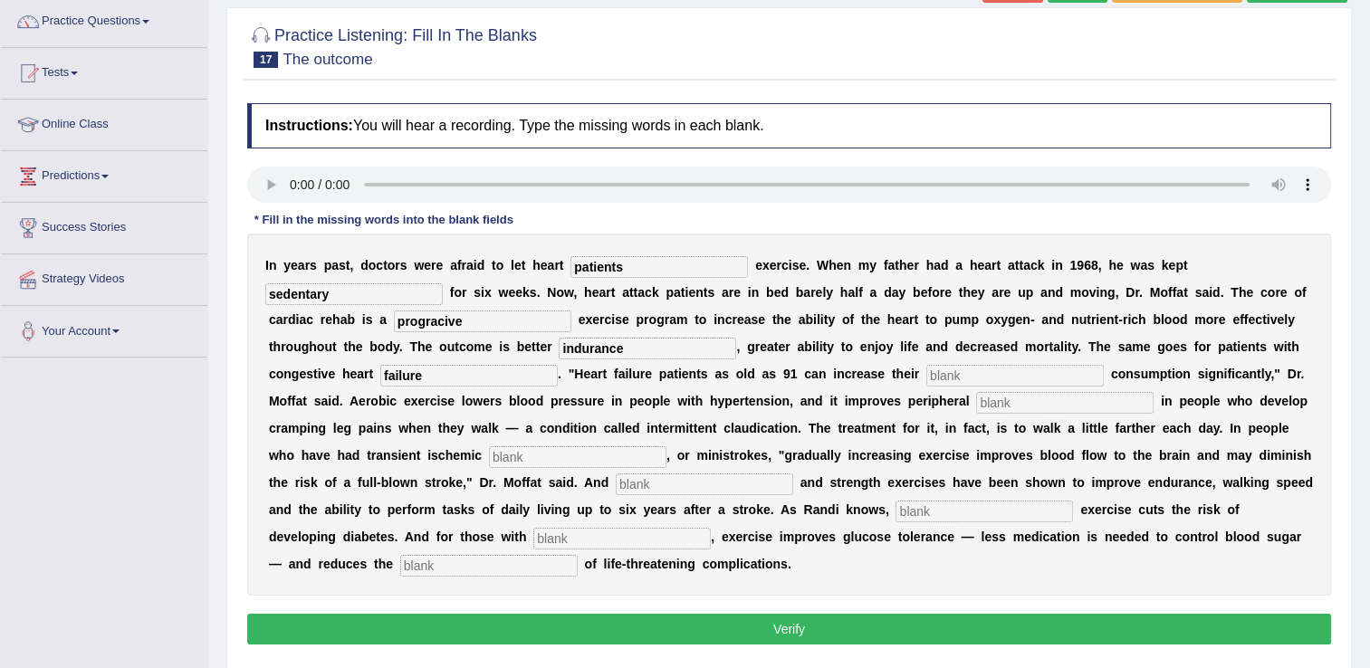
click at [927, 378] on input "text" at bounding box center [1016, 376] width 178 height 22
type input "oxigen"
click at [976, 406] on input "text" at bounding box center [1065, 403] width 178 height 22
type input "circulation"
click at [489, 458] on input "text" at bounding box center [578, 458] width 178 height 22
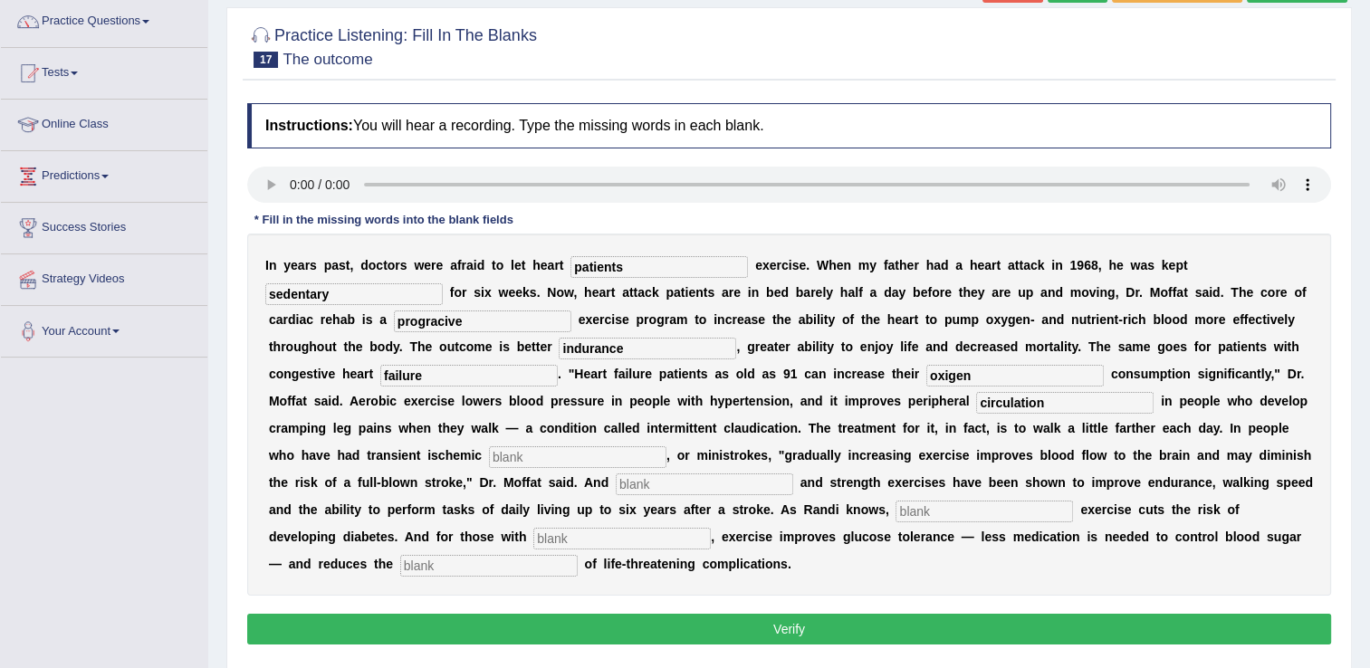
click at [489, 460] on input "text" at bounding box center [578, 458] width 178 height 22
type input "attacks"
click at [616, 489] on input "text" at bounding box center [705, 485] width 178 height 22
type input "arobic"
click at [896, 509] on input "text" at bounding box center [985, 512] width 178 height 22
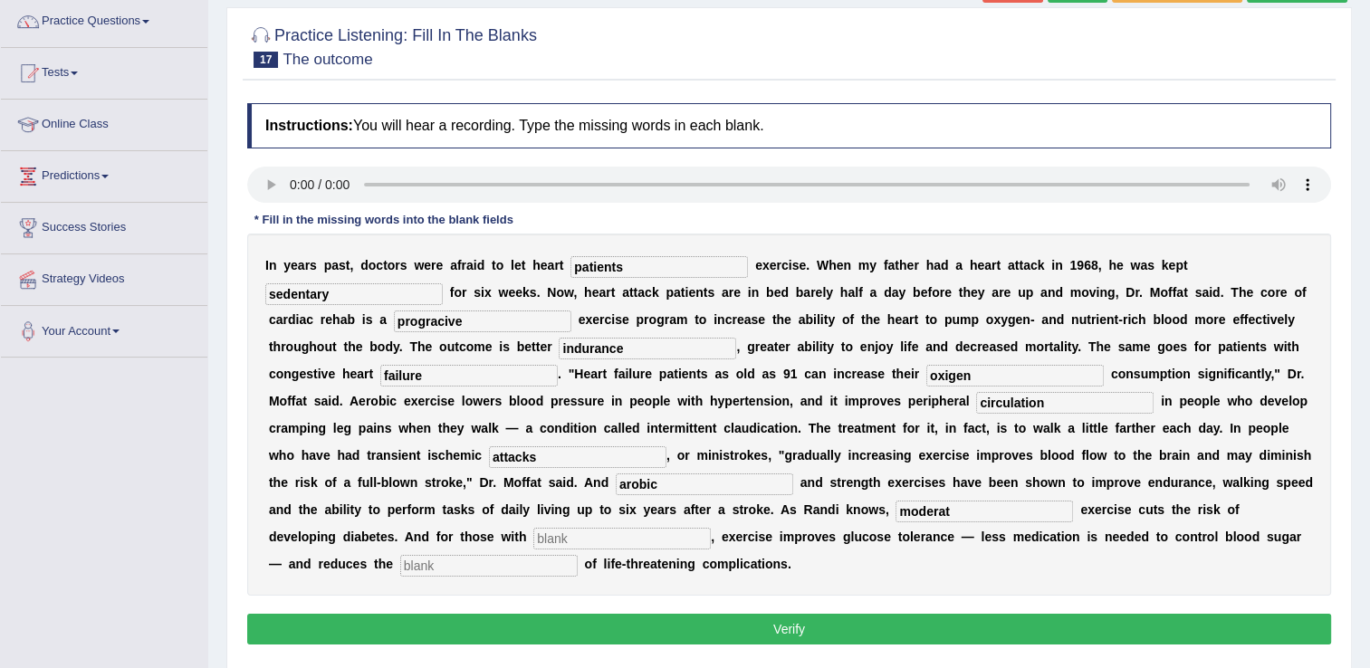
type input "moderat"
click at [711, 528] on input "text" at bounding box center [622, 539] width 178 height 22
type input "diabitis"
click at [578, 555] on input "text" at bounding box center [489, 566] width 178 height 22
type input "risk"
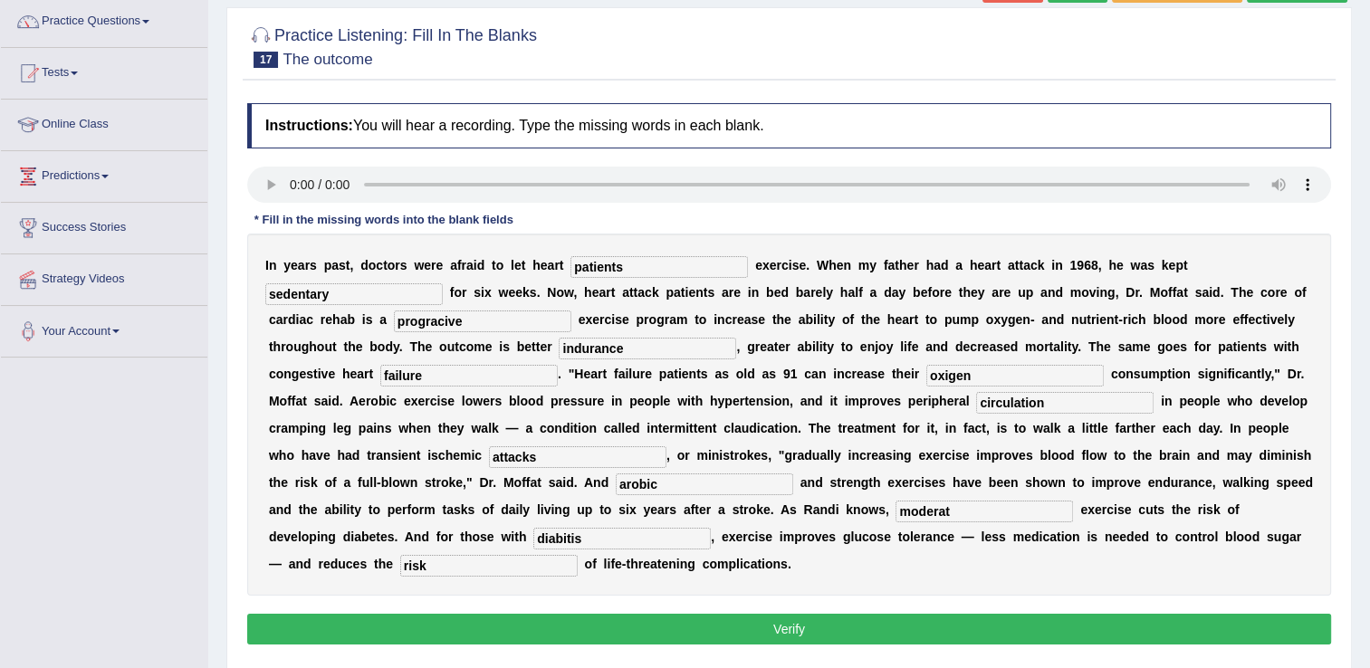
click at [711, 528] on input "diabitis" at bounding box center [622, 539] width 178 height 22
type input "diabetes"
click at [823, 614] on button "Verify" at bounding box center [789, 629] width 1084 height 31
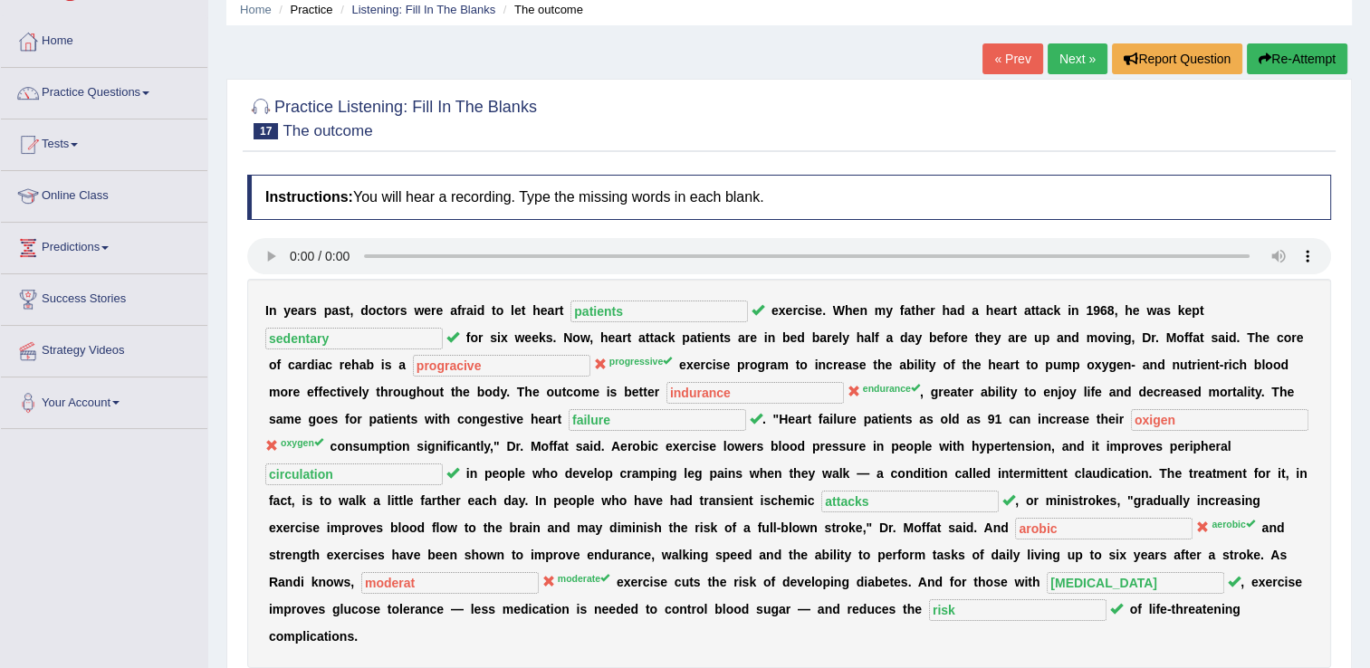
scroll to position [72, 0]
click at [1290, 60] on button "Re-Attempt" at bounding box center [1297, 59] width 101 height 31
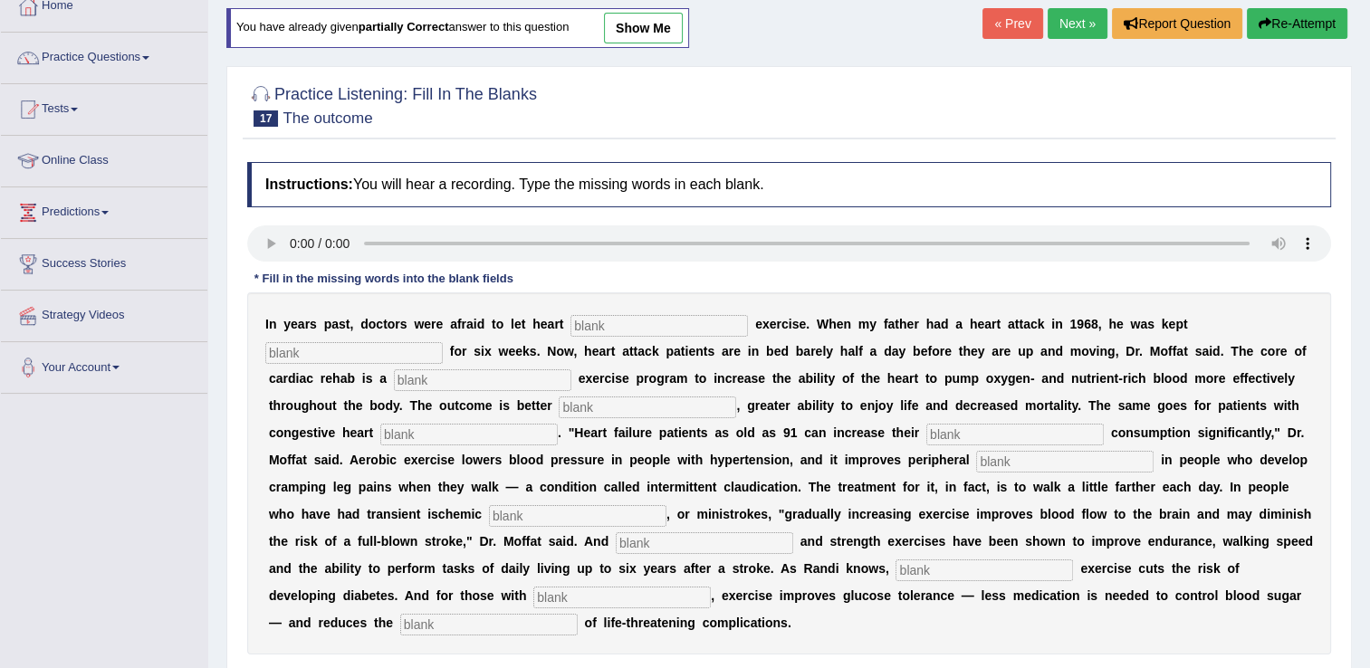
scroll to position [145, 0]
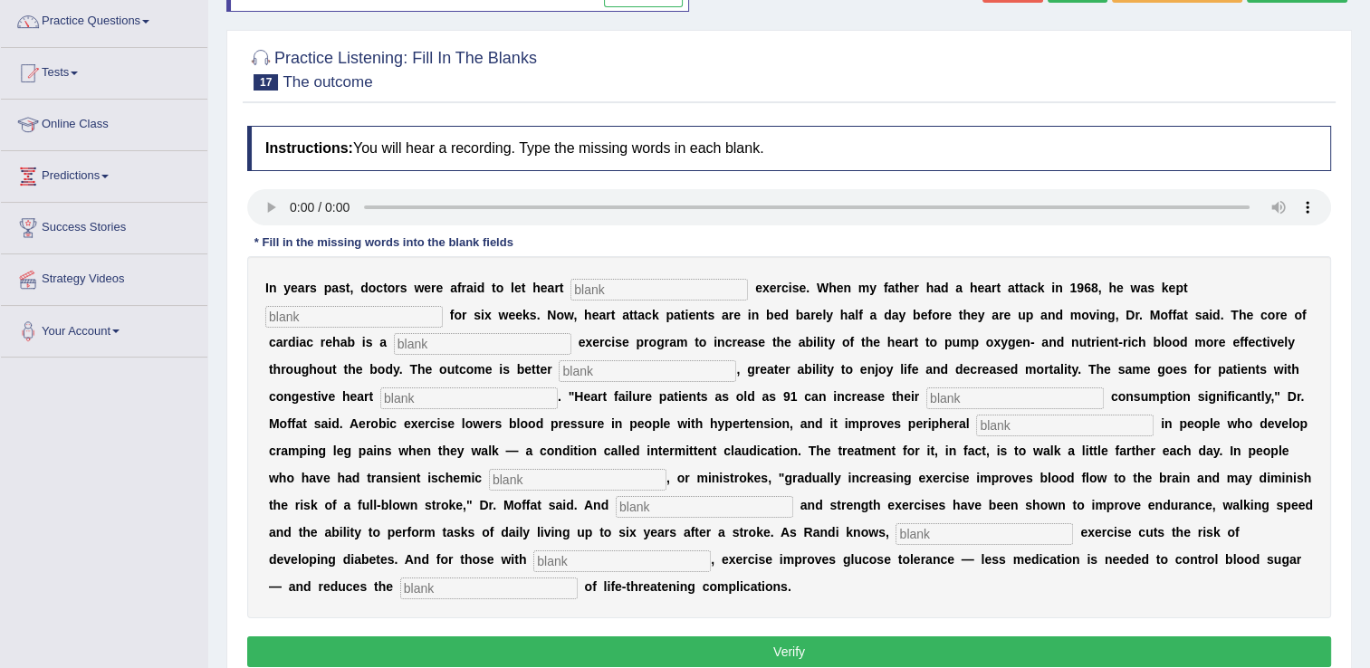
click at [610, 297] on input "text" at bounding box center [660, 290] width 178 height 22
click at [579, 287] on input "text" at bounding box center [660, 290] width 178 height 22
type input "patients"
click at [443, 306] on input "text" at bounding box center [354, 317] width 178 height 22
type input "sedentary"
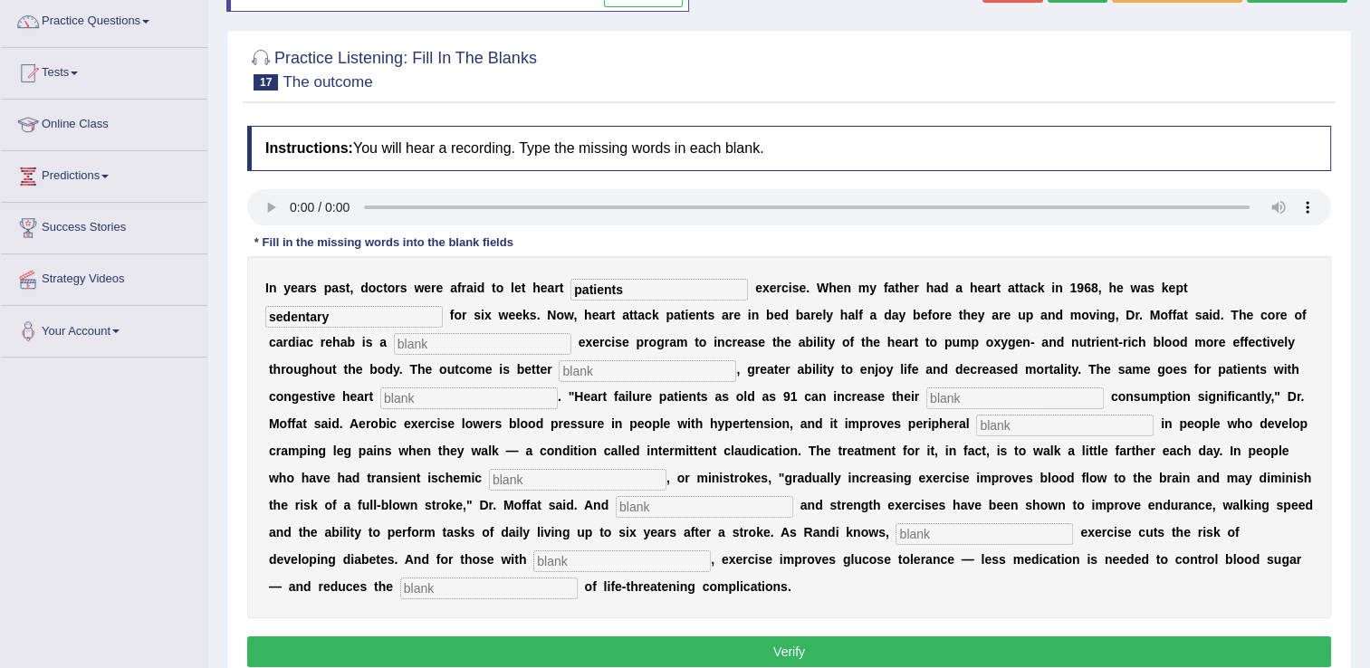
click at [394, 337] on input "text" at bounding box center [483, 344] width 178 height 22
type input "prograssive"
click at [559, 373] on input "text" at bounding box center [648, 371] width 178 height 22
type input "endurance"
click at [369, 408] on div "I n y e a r s p a s t , d o c t o r s w e r e a f r a i d t o l e t h e a r t p…" at bounding box center [789, 437] width 1084 height 362
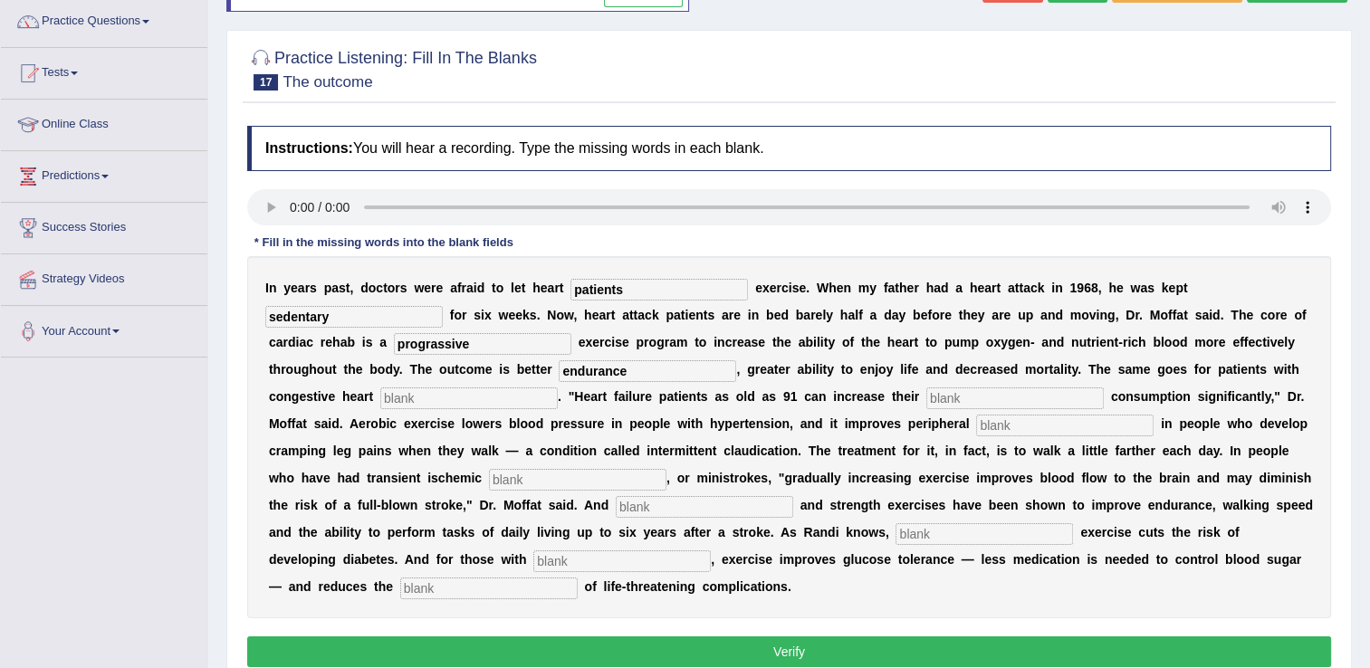
click at [380, 391] on input "text" at bounding box center [469, 399] width 178 height 22
type input "failure"
click at [927, 399] on input "text" at bounding box center [1016, 399] width 178 height 22
type input "oxygen"
click at [976, 426] on input "text" at bounding box center [1065, 426] width 178 height 22
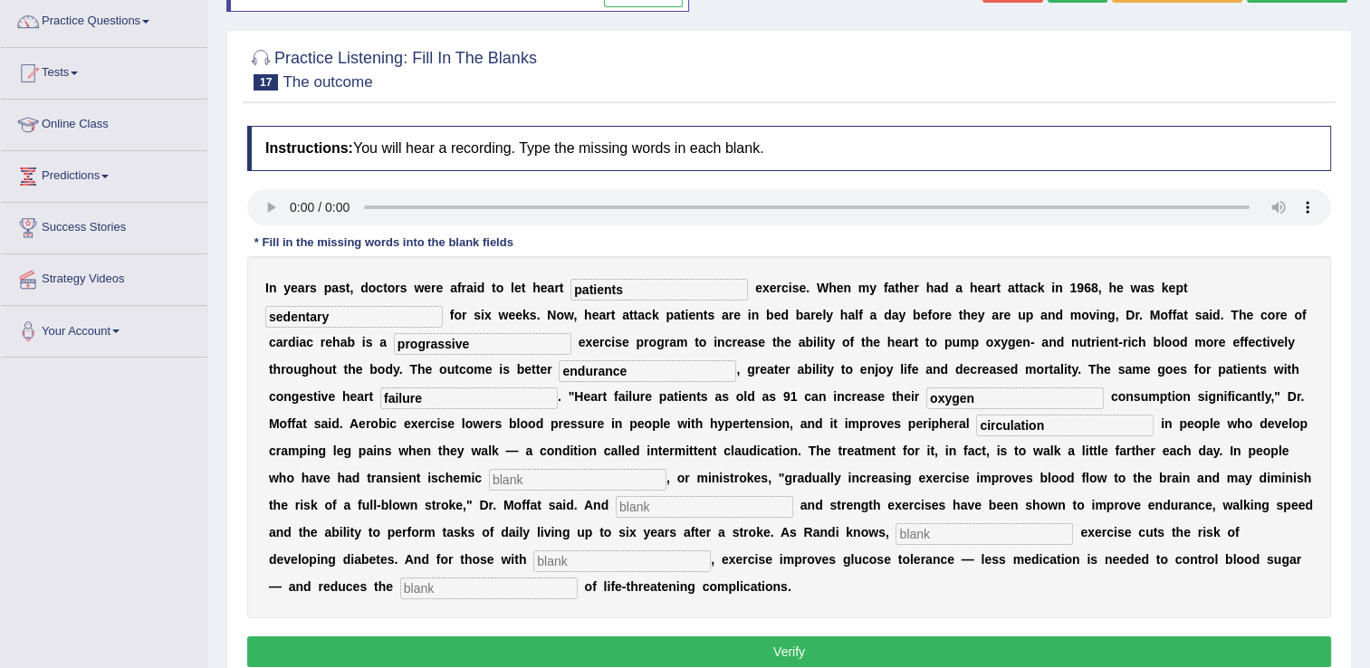
type input "circulation"
click at [489, 483] on input "text" at bounding box center [578, 480] width 178 height 22
type input "attacks"
click at [616, 508] on input "text" at bounding box center [705, 507] width 178 height 22
type input "aerobic"
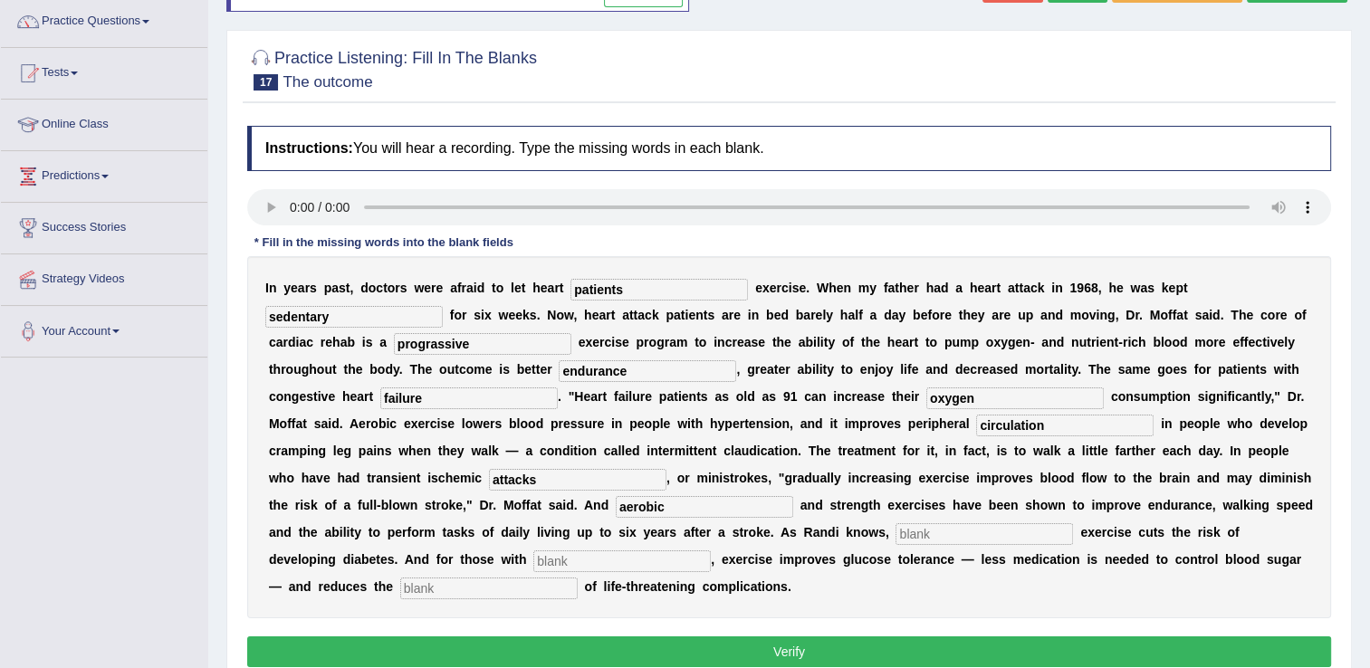
click at [896, 541] on input "text" at bounding box center [985, 534] width 178 height 22
type input "moderate"
click at [578, 578] on input "text" at bounding box center [489, 589] width 178 height 22
type input "risck"
click at [711, 551] on input "text" at bounding box center [622, 562] width 178 height 22
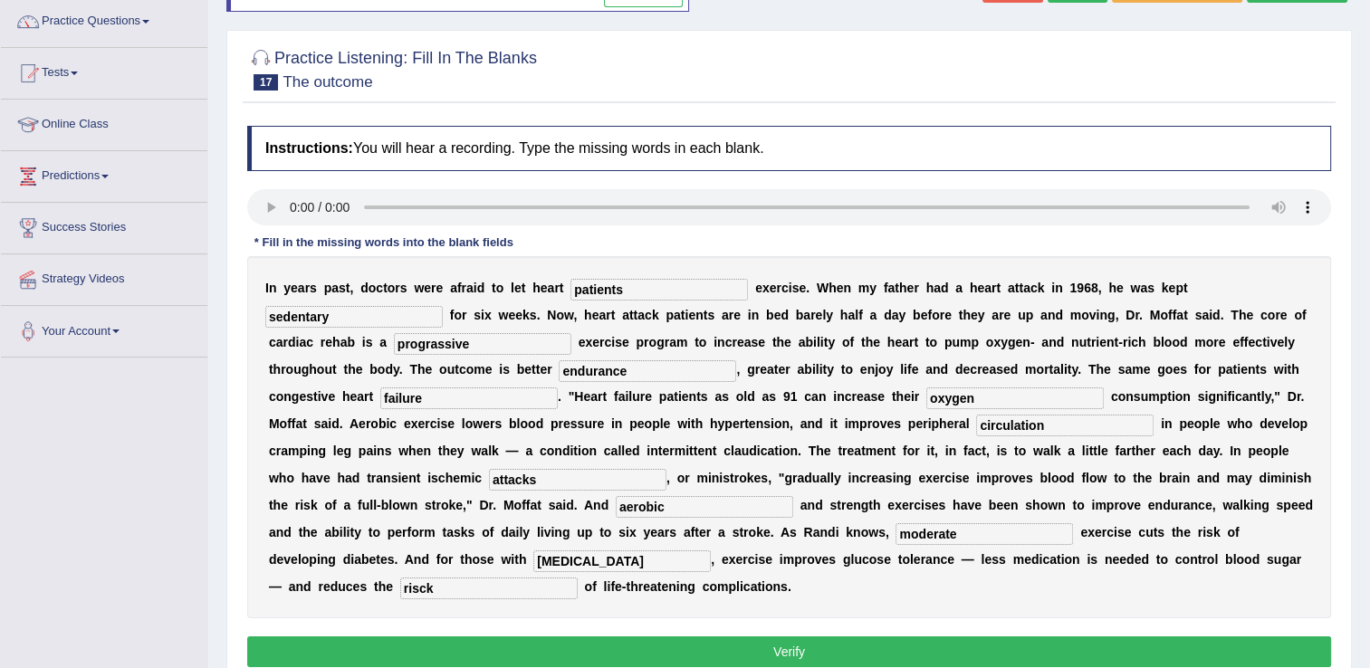
type input "diabetes"
click at [859, 637] on button "Verify" at bounding box center [789, 652] width 1084 height 31
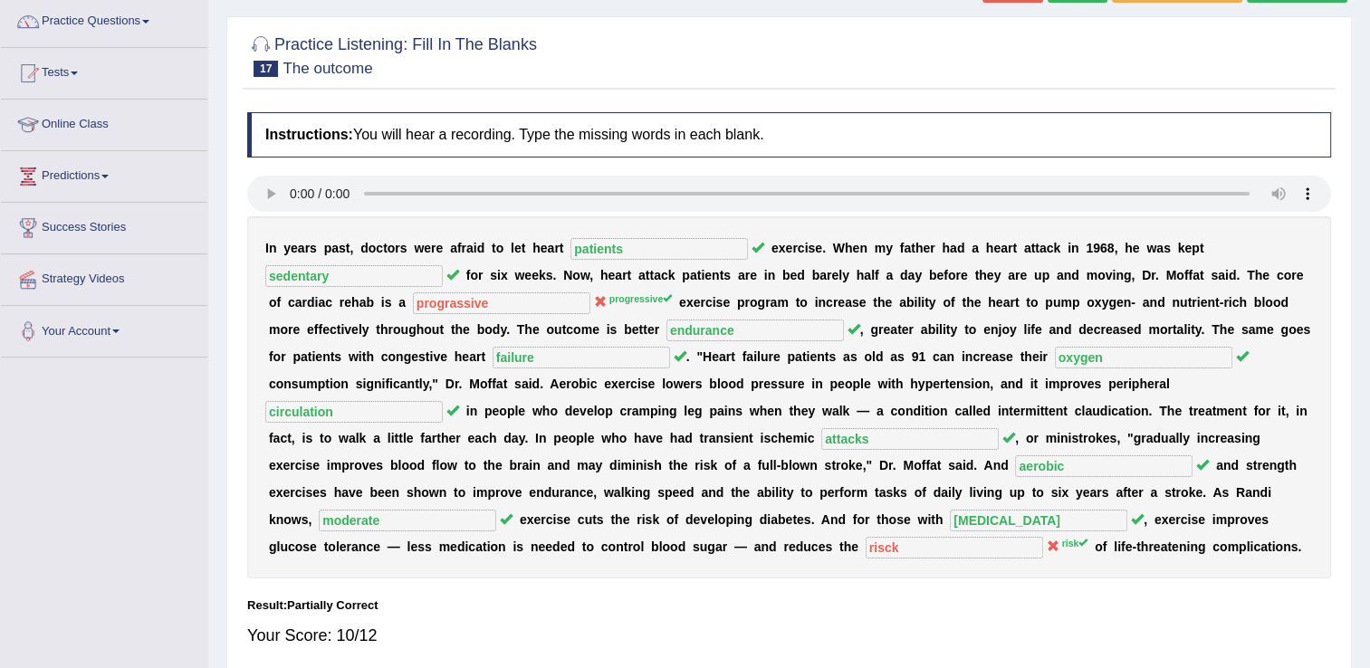
click at [931, 517] on div "I n y e a r s p a s t , d o c t o r s w e r e a f r a i d t o l e t h e a r t p…" at bounding box center [789, 397] width 1084 height 362
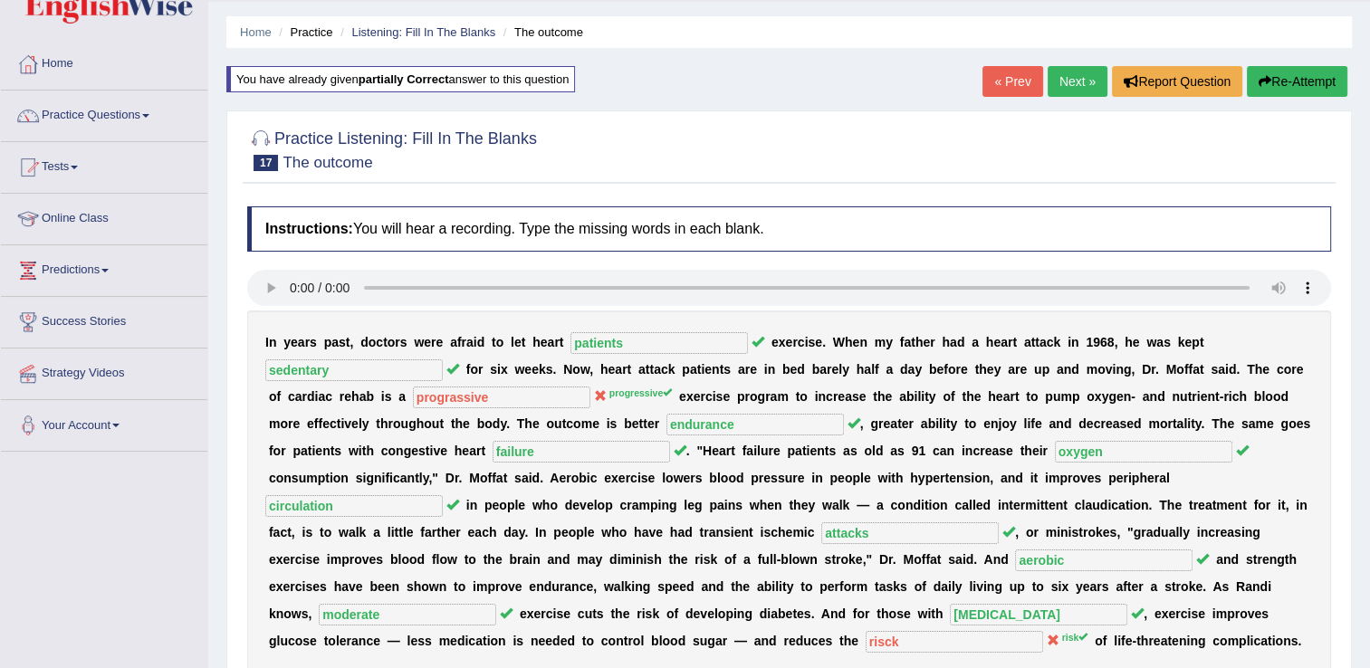
scroll to position [36, 0]
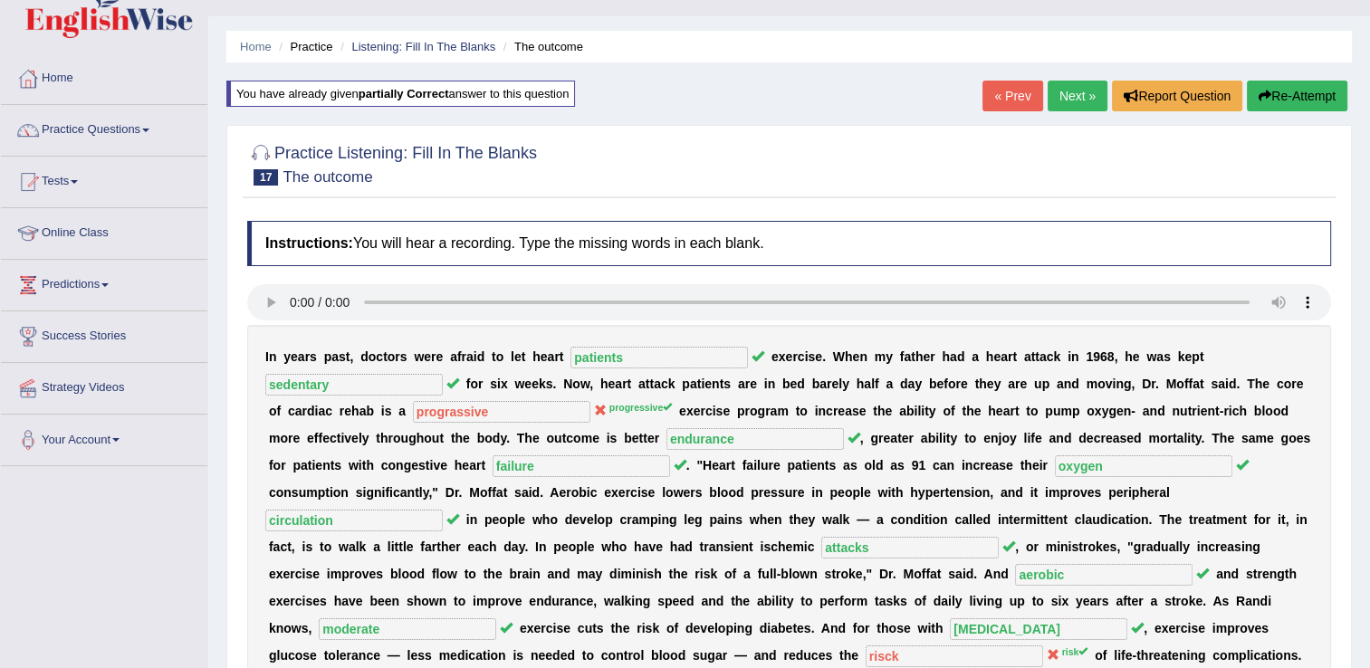
click at [1073, 98] on link "Next »" at bounding box center [1078, 96] width 60 height 31
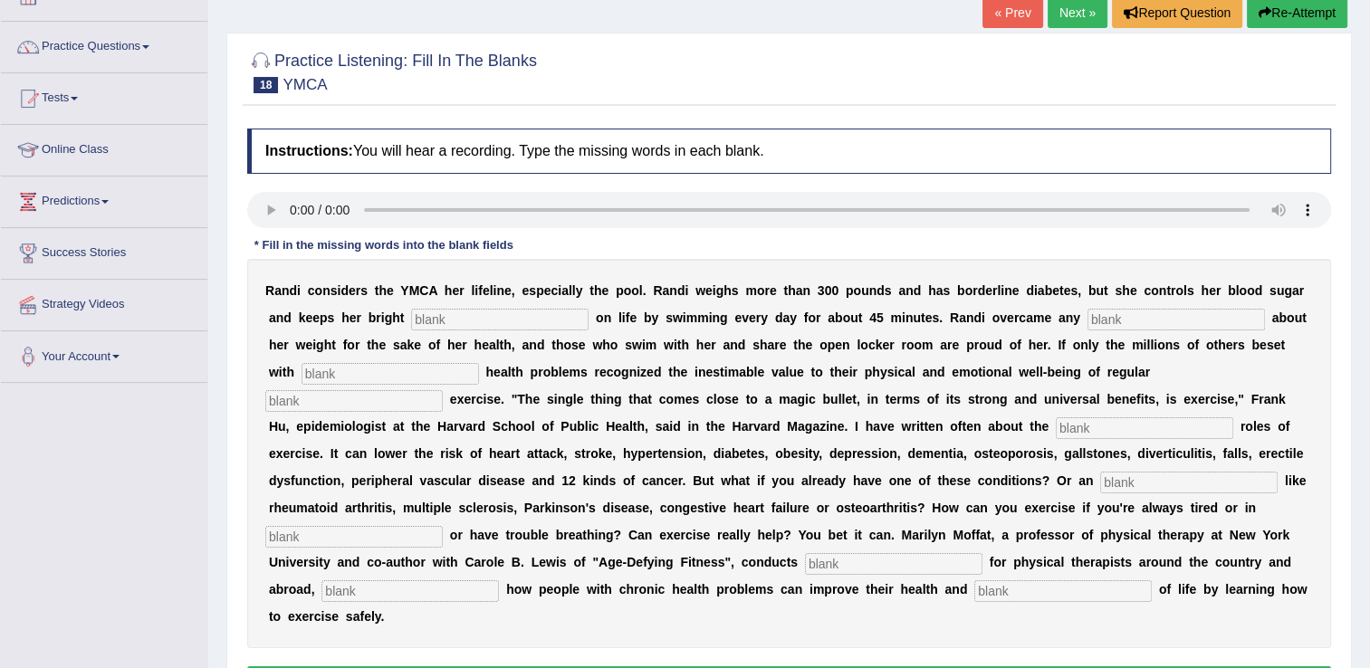
scroll to position [145, 0]
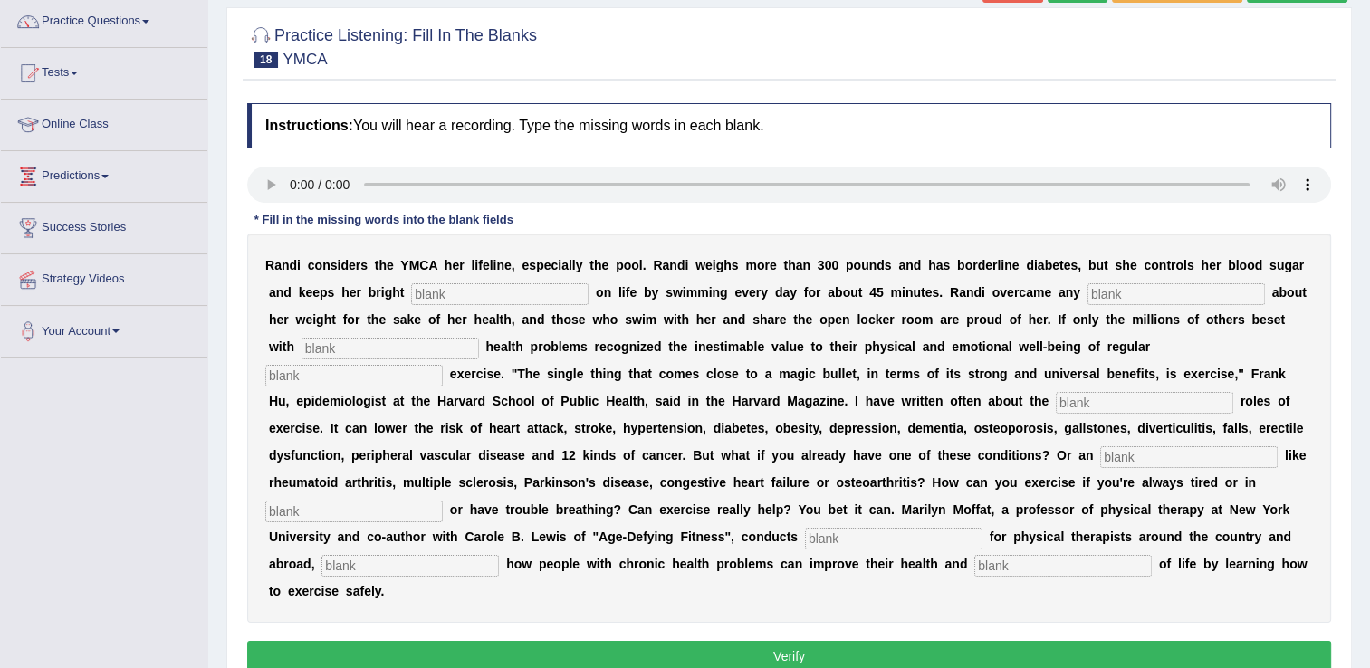
click at [436, 301] on input "text" at bounding box center [500, 294] width 178 height 22
click at [411, 294] on input "text" at bounding box center [500, 294] width 178 height 22
click at [411, 295] on input "brightout" at bounding box center [500, 294] width 178 height 22
click at [411, 295] on input "out" at bounding box center [500, 294] width 178 height 22
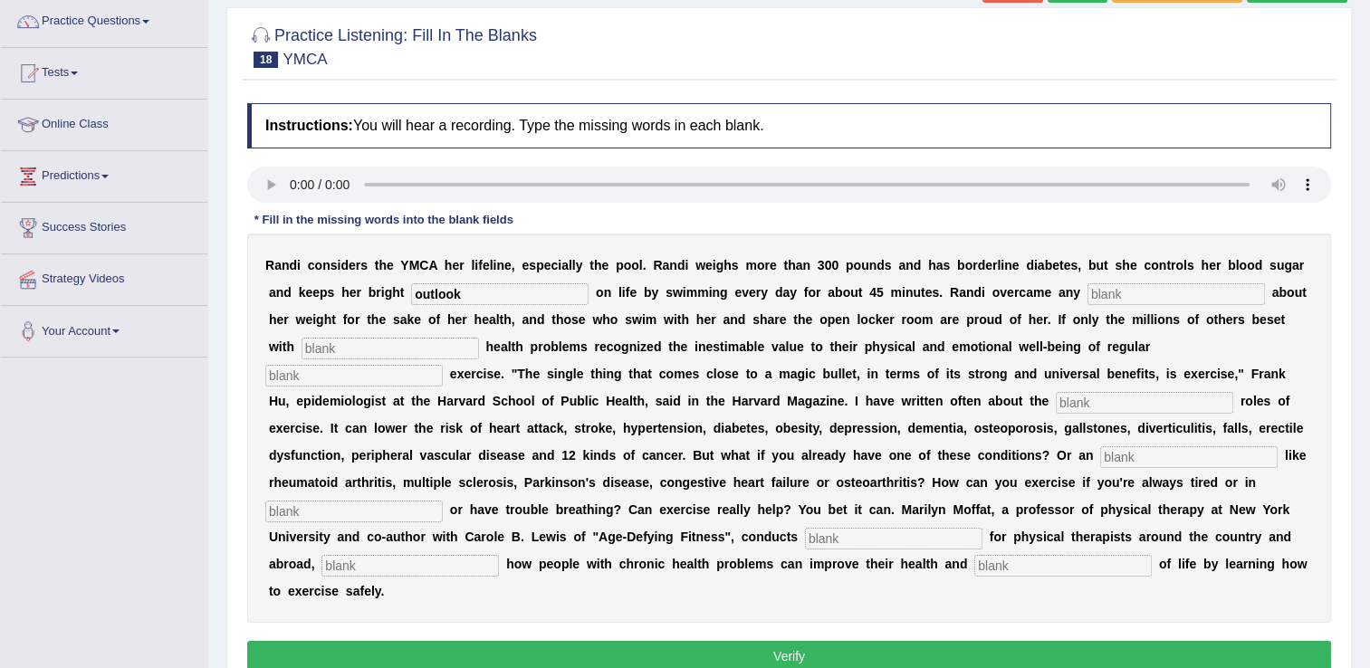
type input "outlook"
click at [1088, 290] on input "text" at bounding box center [1177, 294] width 178 height 22
click at [479, 338] on input "text" at bounding box center [391, 349] width 178 height 22
click at [1088, 301] on input "self" at bounding box center [1177, 294] width 178 height 22
type input "selfconciousness"
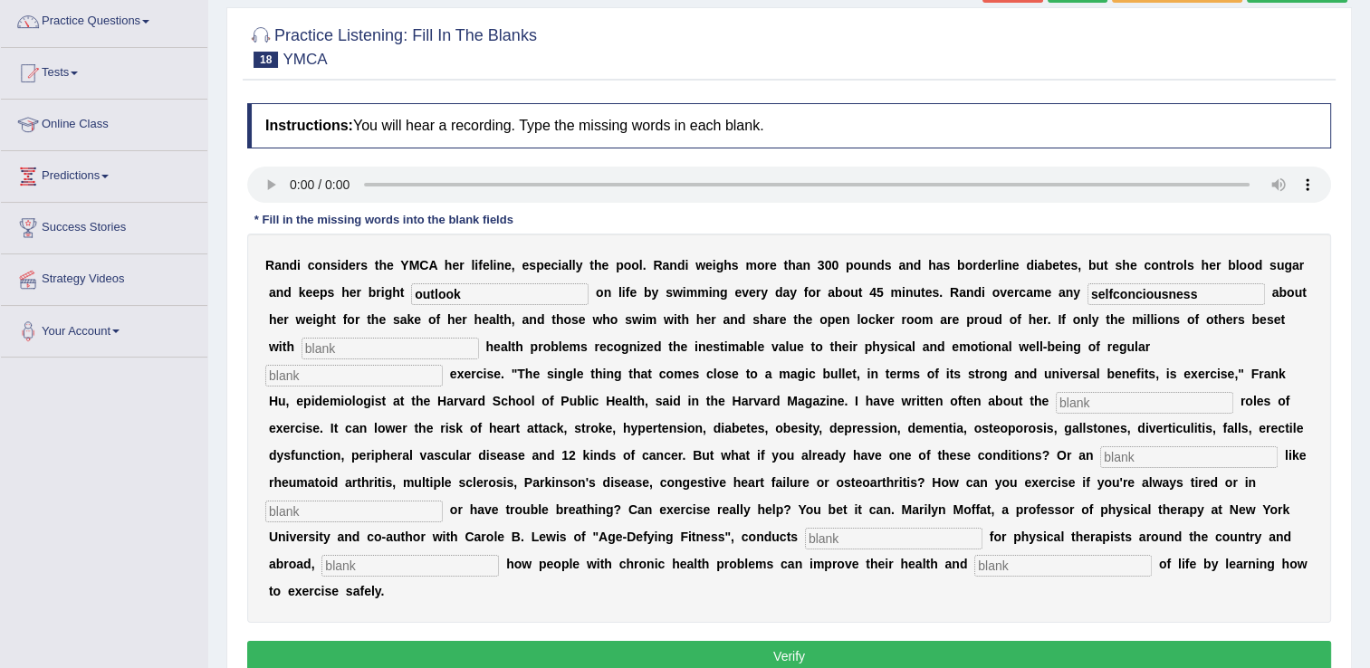
click at [479, 338] on input "text" at bounding box center [391, 349] width 178 height 22
click at [479, 338] on input "cronic" at bounding box center [391, 349] width 178 height 22
type input "chronic"
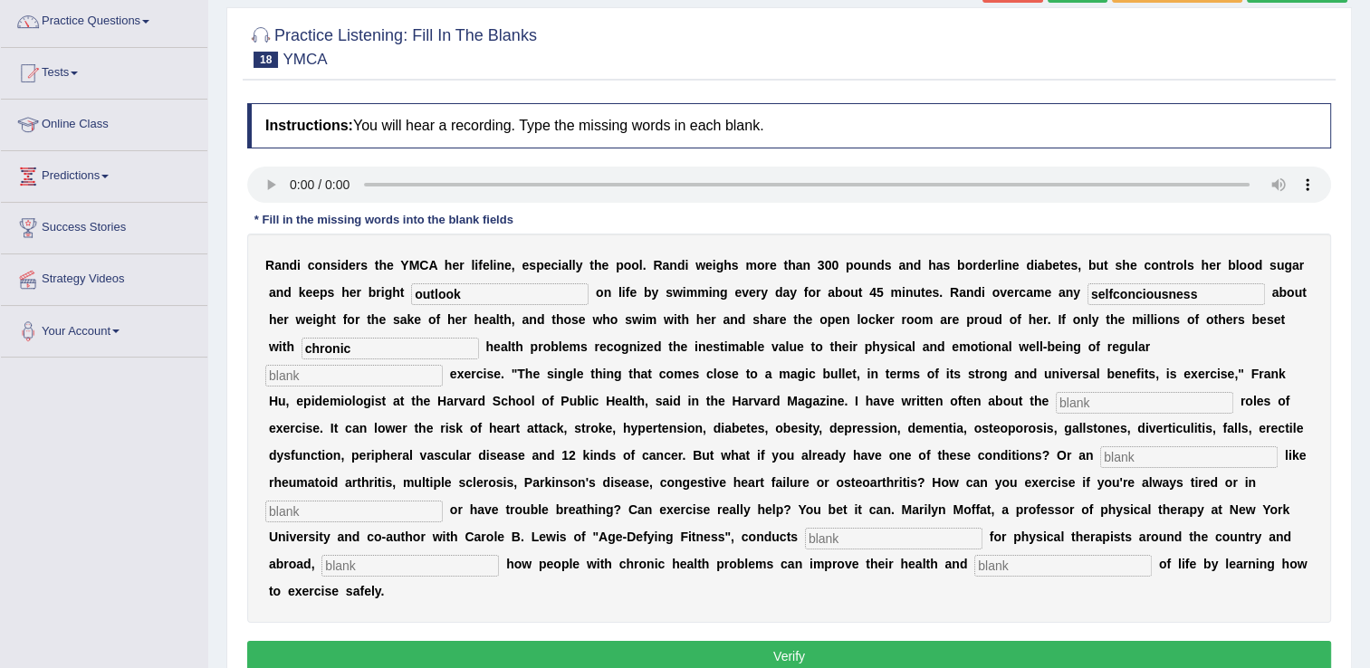
click at [443, 365] on input "text" at bounding box center [354, 376] width 178 height 22
type input "physical"
click at [502, 414] on div "R a n d i c o n s i d e r s t h e Y M C A h e r l i f e l i n e , e s p e c i a…" at bounding box center [789, 428] width 1084 height 389
click at [1056, 399] on input "text" at bounding box center [1145, 403] width 178 height 22
type input "protective"
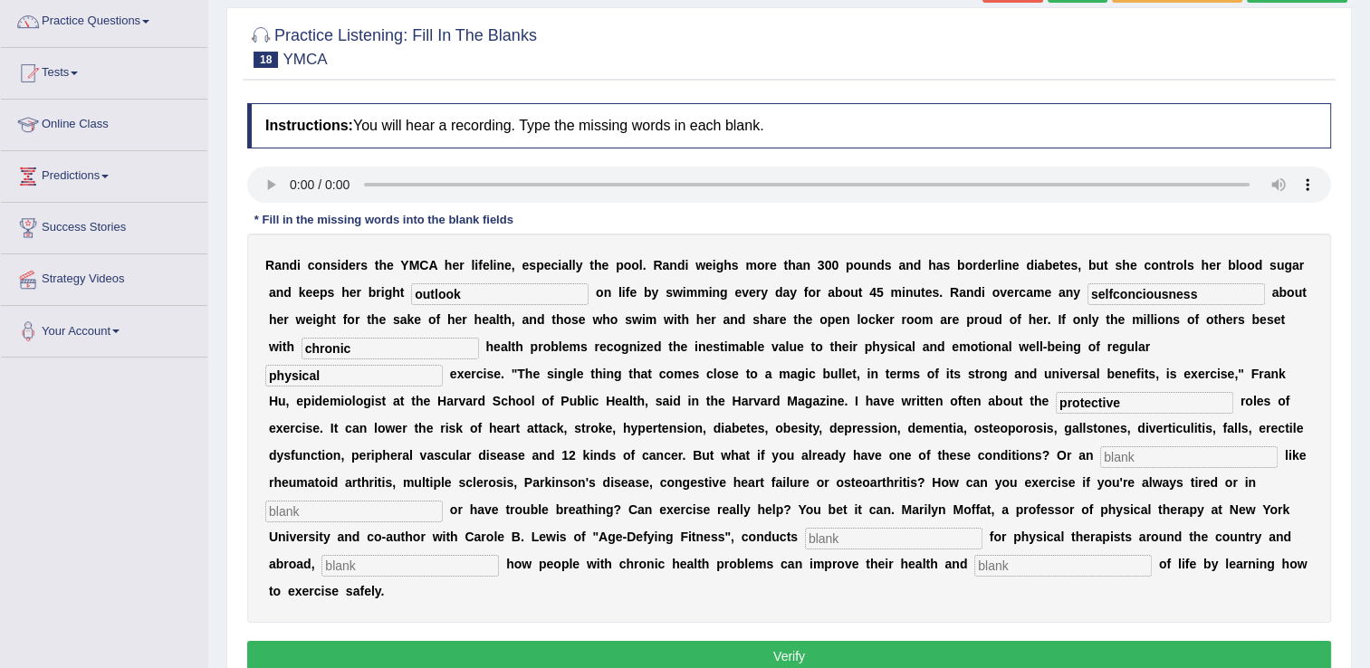
click at [1100, 461] on input "text" at bounding box center [1189, 458] width 178 height 22
type input "element"
click at [443, 501] on input "text" at bounding box center [354, 512] width 178 height 22
type input "o"
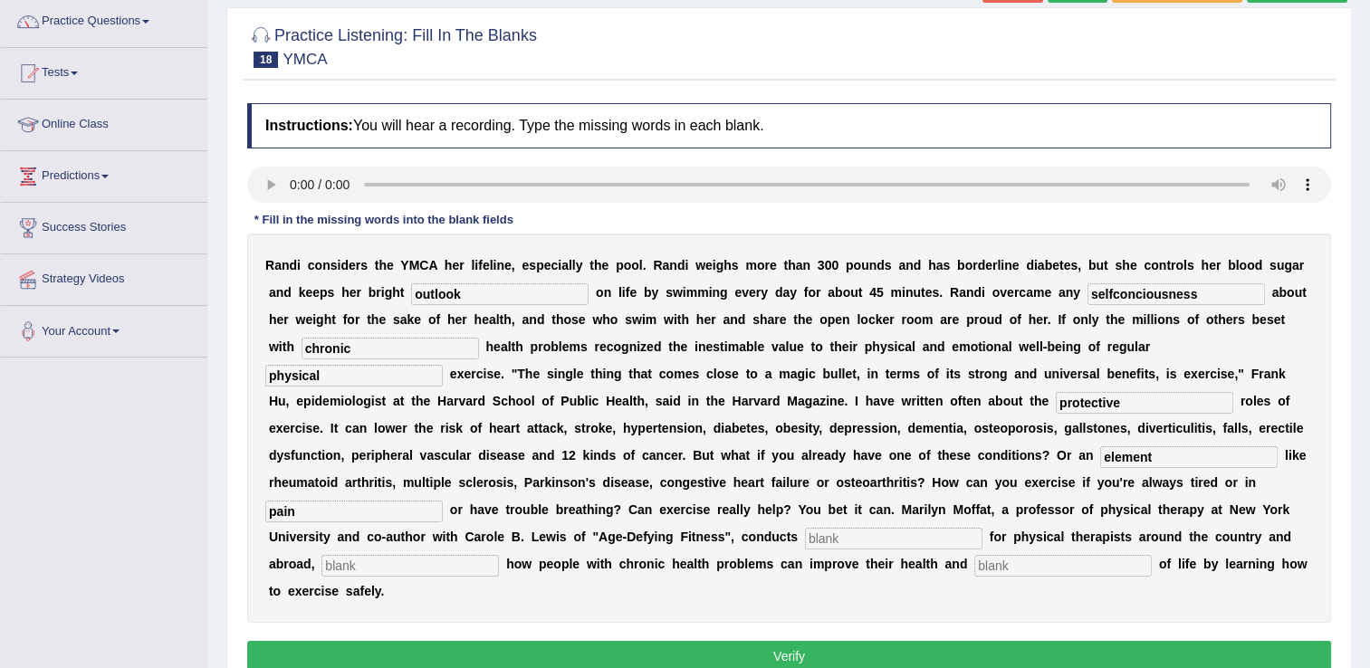
type input "pain"
click at [929, 528] on input "text" at bounding box center [894, 539] width 178 height 22
type input "workshops"
click at [396, 555] on input "text" at bounding box center [411, 566] width 178 height 22
type input "demonstrating"
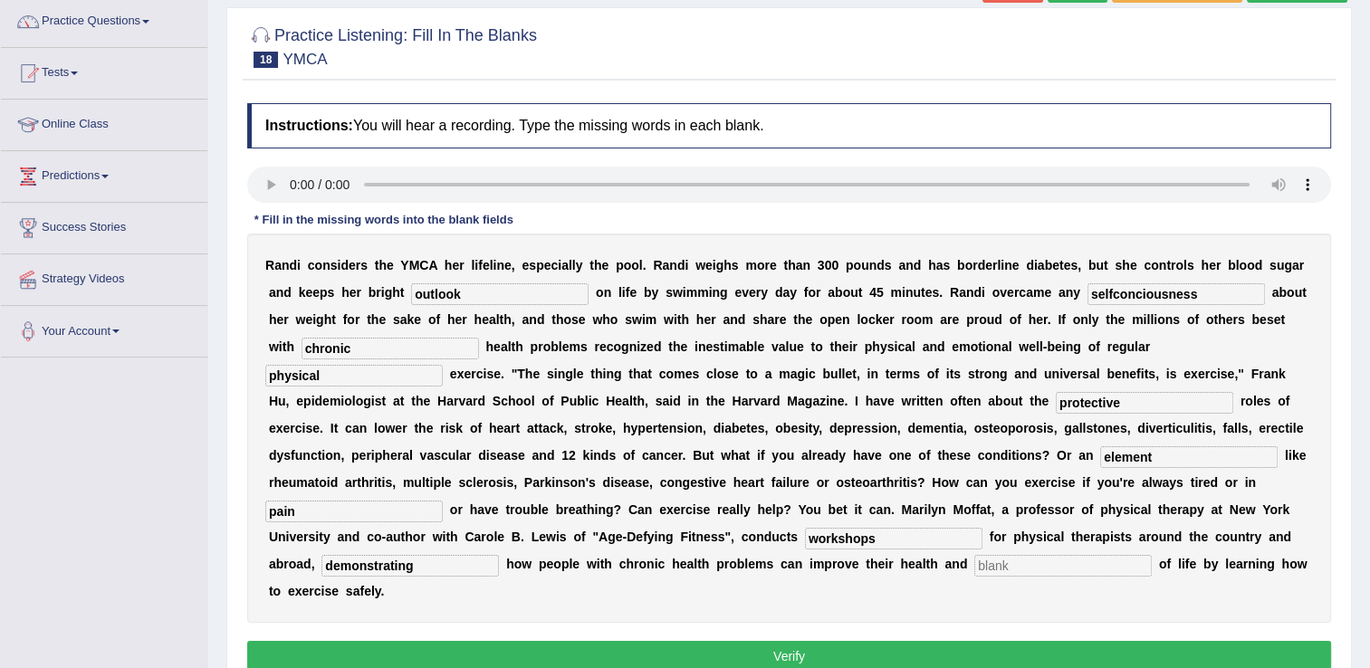
click at [975, 555] on input "text" at bounding box center [1064, 566] width 178 height 22
type input "quality"
drag, startPoint x: 439, startPoint y: 540, endPoint x: 326, endPoint y: 545, distance: 113.3
click at [326, 545] on div "R a n d i c o n s i d e r s t h e Y M C A h e r l i f e l i n e , e s p e c i a…" at bounding box center [789, 428] width 1084 height 389
click at [413, 555] on input "demonstraiting" at bounding box center [411, 566] width 178 height 22
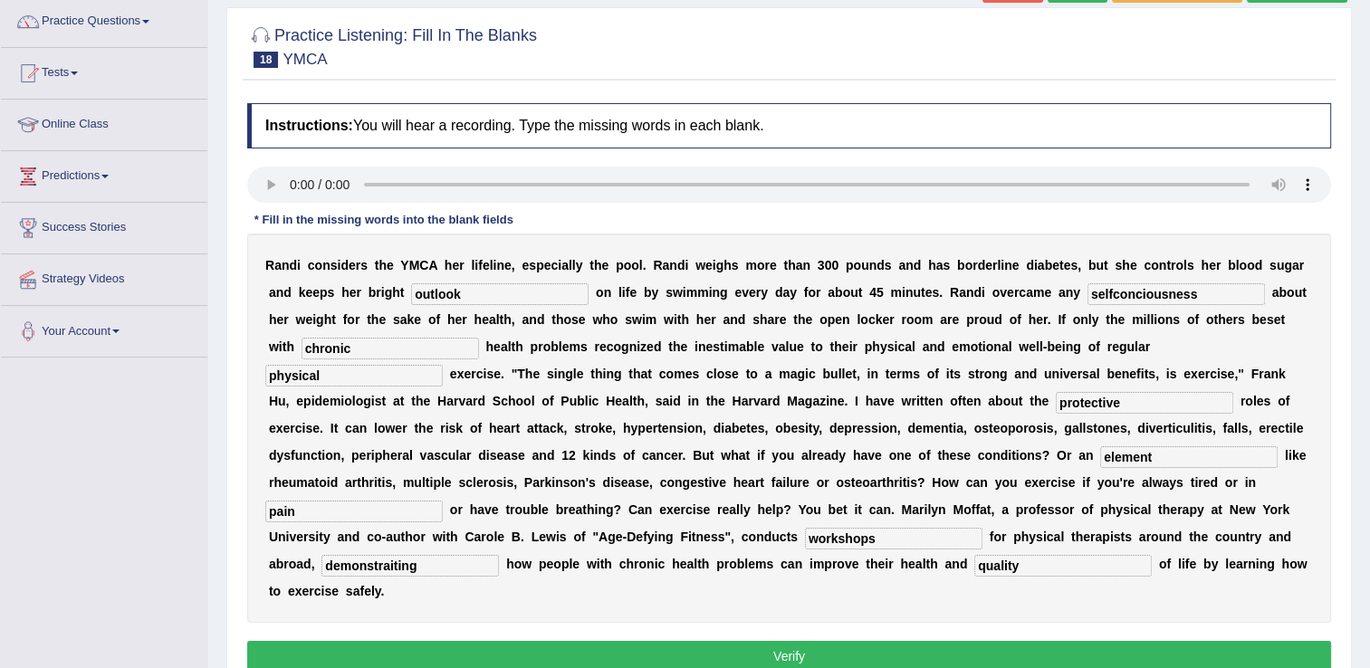
type input "demonstrating"
click at [867, 641] on button "Verify" at bounding box center [789, 656] width 1084 height 31
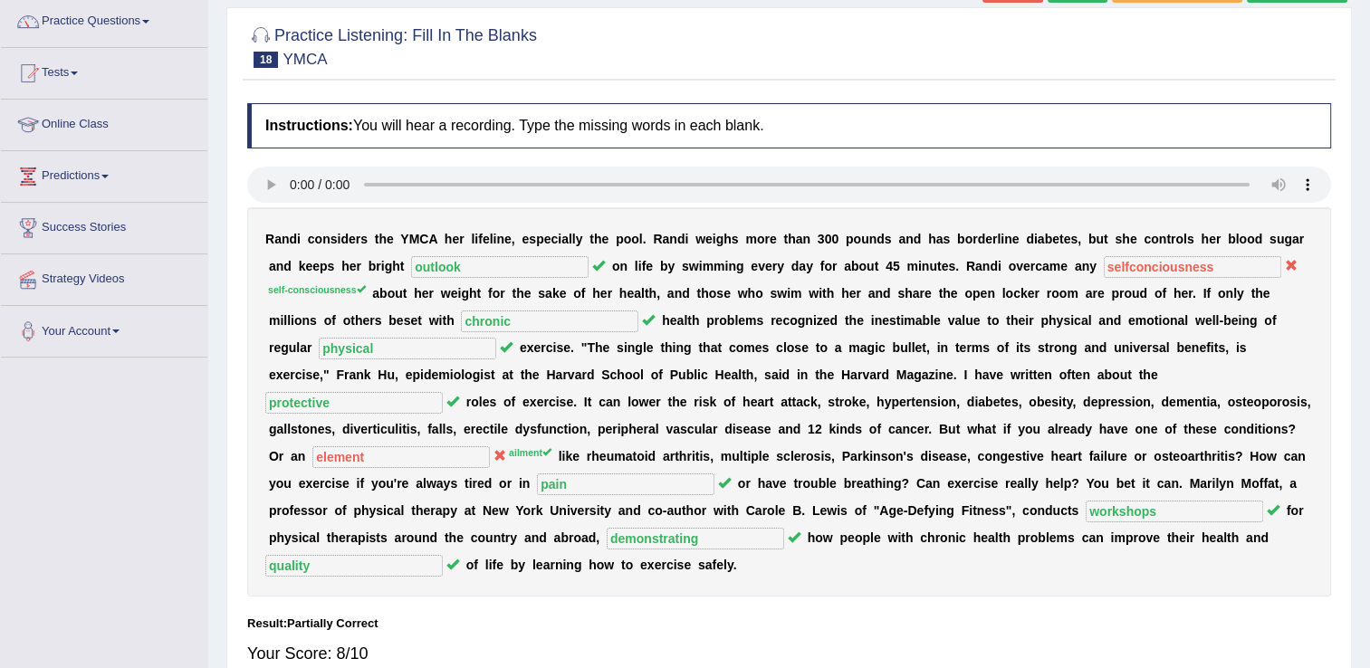
click at [579, 458] on div "R a n d i c o n s i d e r s t h e Y M C A h e r l i f e l i n e , e s p e c i a…" at bounding box center [789, 401] width 1084 height 389
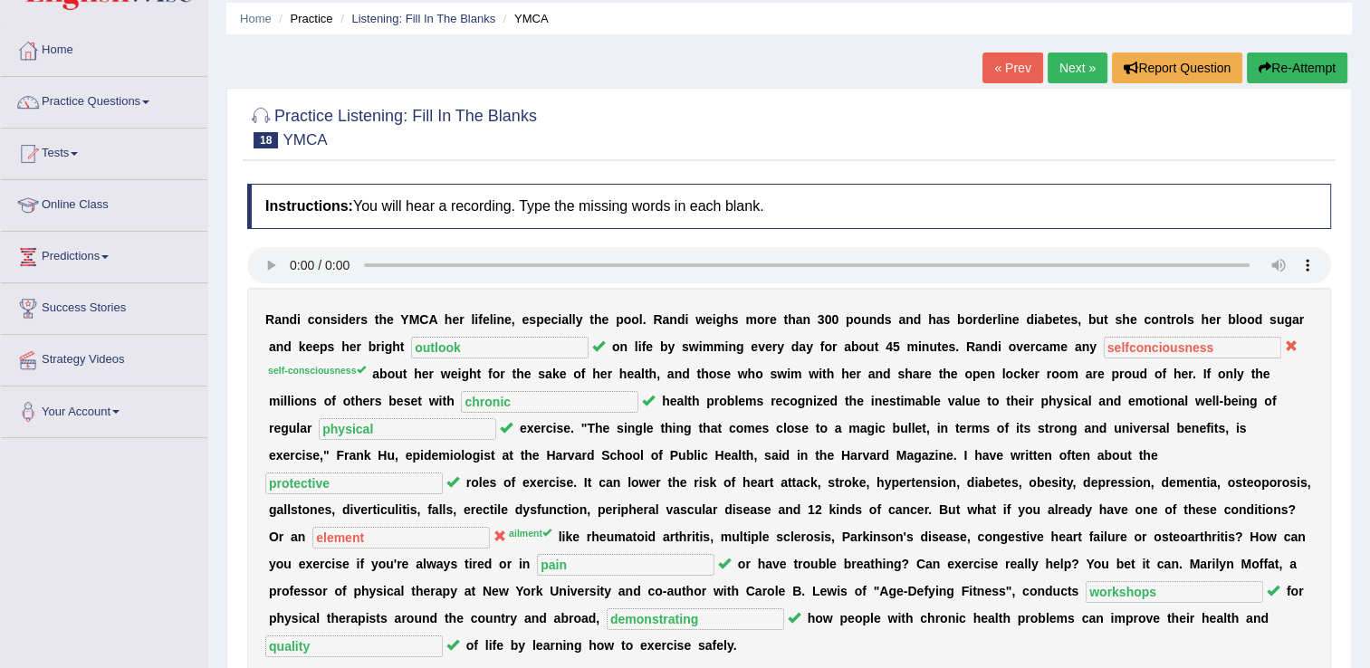
scroll to position [36, 0]
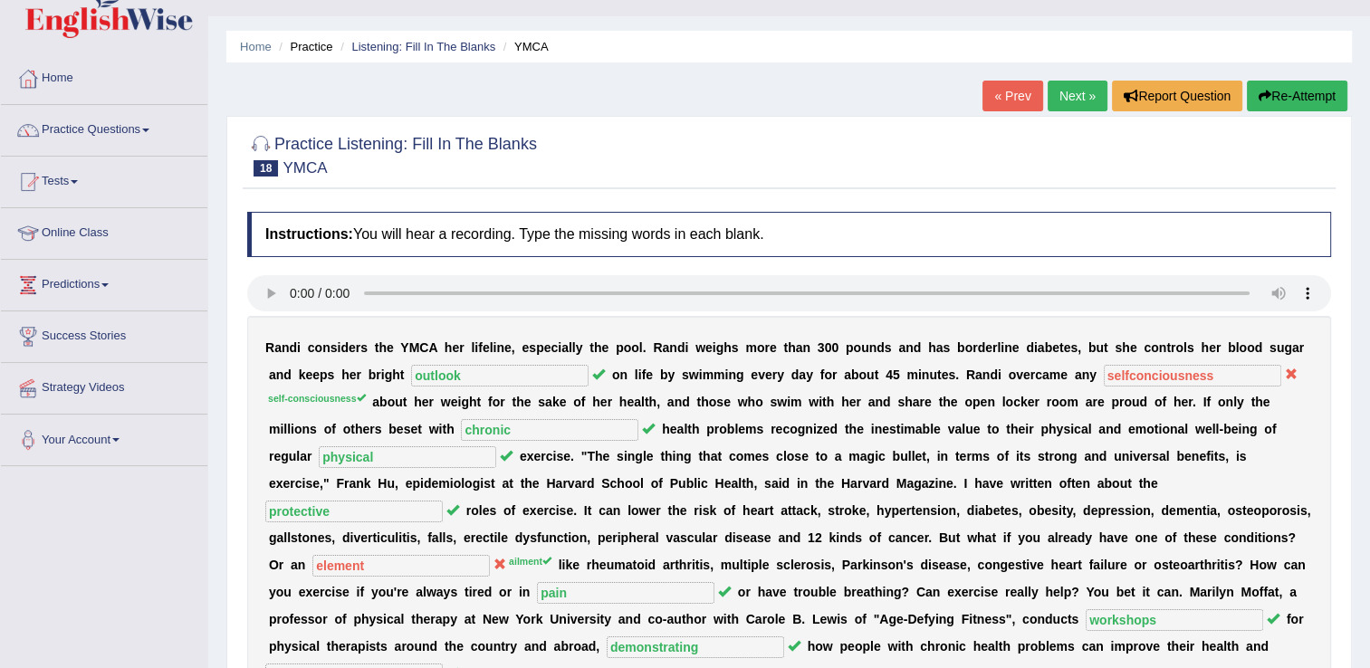
click at [1302, 92] on button "Re-Attempt" at bounding box center [1297, 96] width 101 height 31
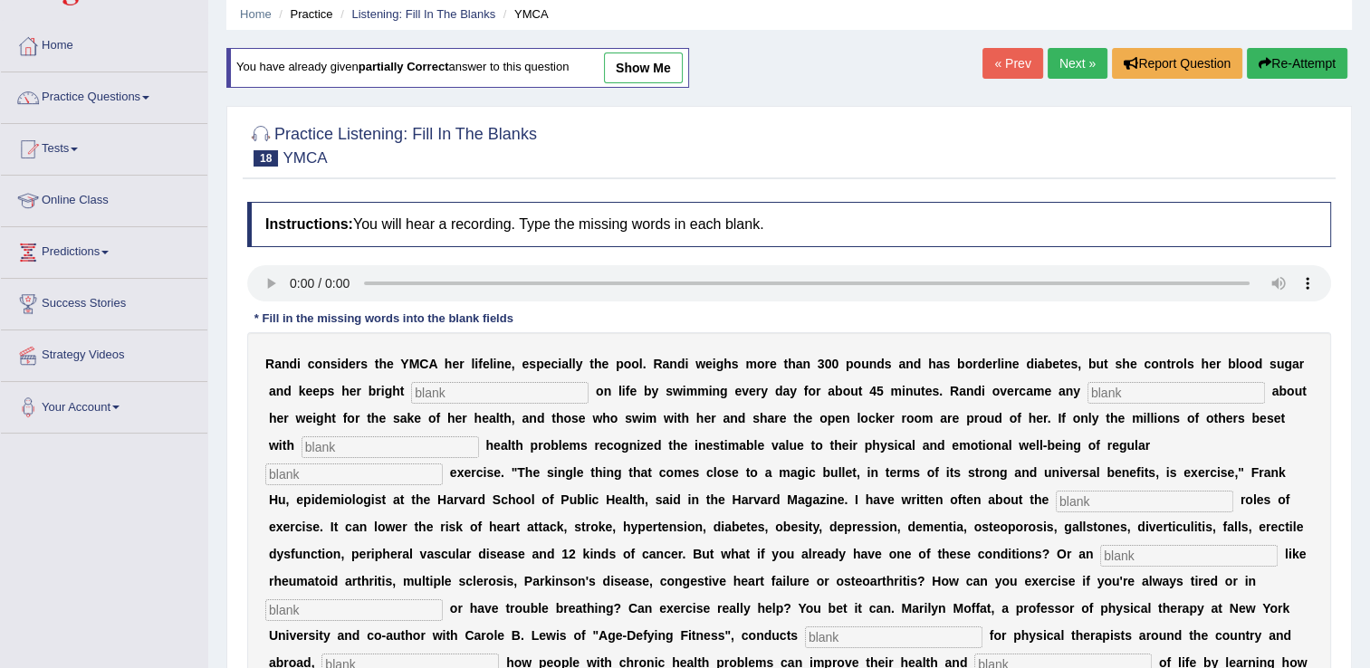
scroll to position [109, 0]
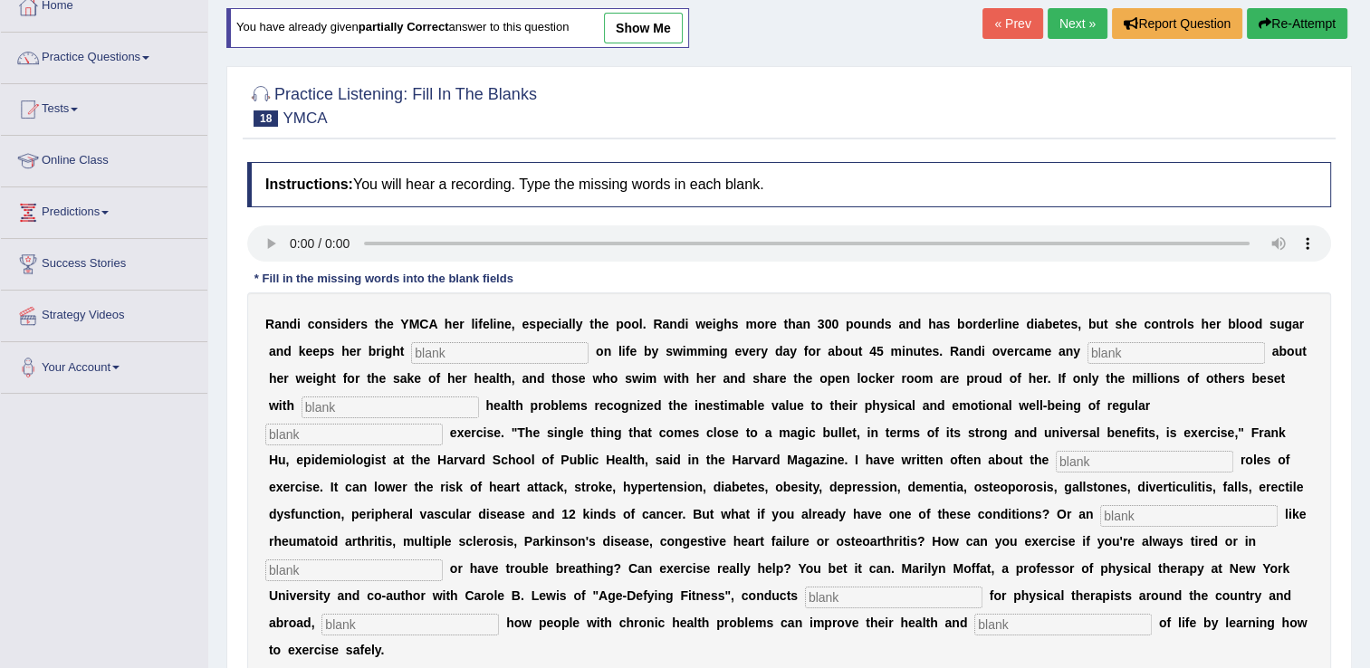
click at [437, 352] on input "text" at bounding box center [500, 353] width 178 height 22
click at [411, 361] on input "text" at bounding box center [500, 353] width 178 height 22
click at [411, 354] on input "text" at bounding box center [500, 353] width 178 height 22
click at [411, 355] on input "up" at bounding box center [500, 353] width 178 height 22
drag, startPoint x: 359, startPoint y: 355, endPoint x: 298, endPoint y: 352, distance: 60.7
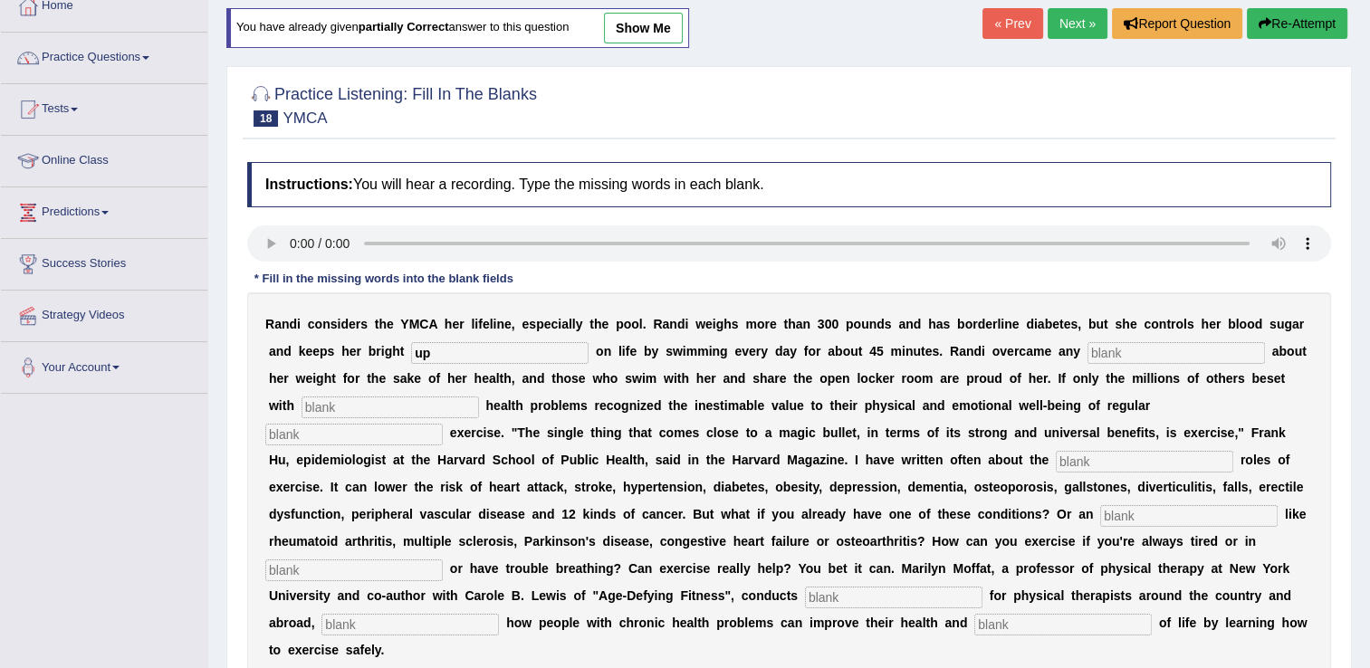
click at [298, 352] on div "R a n d i c o n s i d e r s t h e Y M C A h e r l i f e l i n e , e s p e c i a…" at bounding box center [789, 487] width 1084 height 389
type input "outlook"
click at [1088, 360] on input "text" at bounding box center [1177, 353] width 178 height 22
type input "self-consciousness"
click at [479, 397] on input "text" at bounding box center [391, 408] width 178 height 22
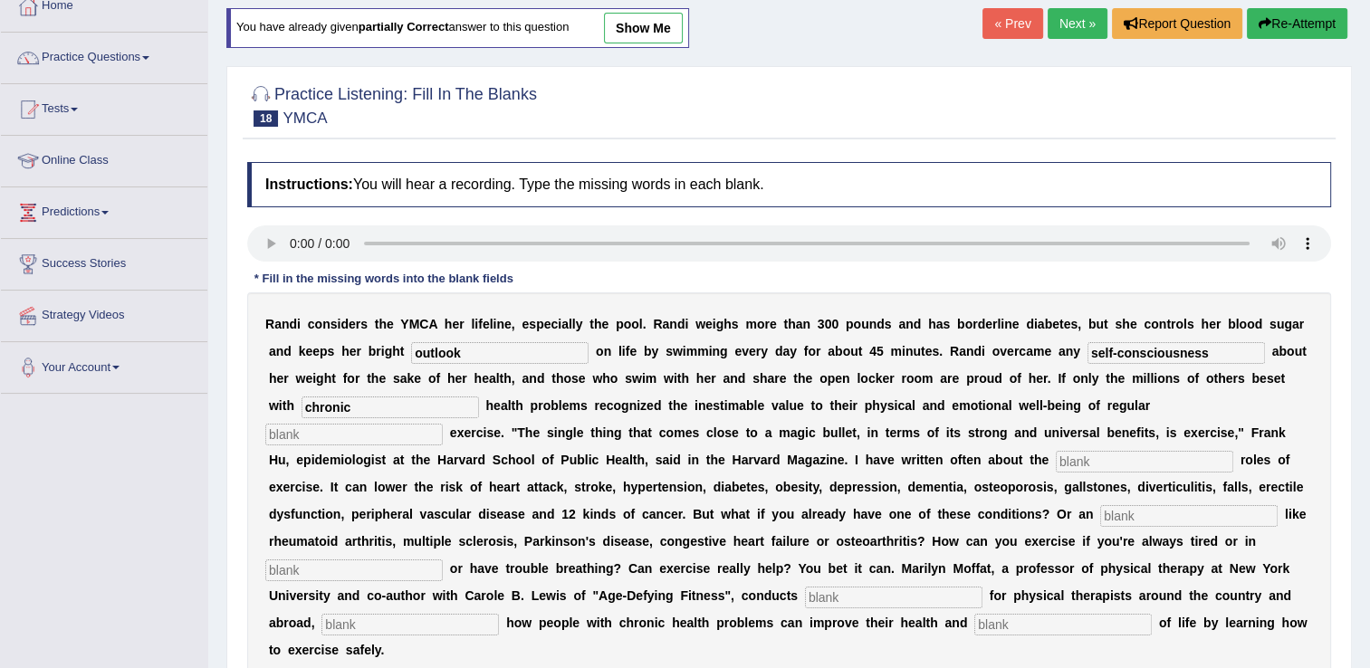
type input "chronic"
click at [443, 424] on input "text" at bounding box center [354, 435] width 178 height 22
type input "physical"
click at [1056, 462] on input "text" at bounding box center [1145, 462] width 178 height 22
type input "protective"
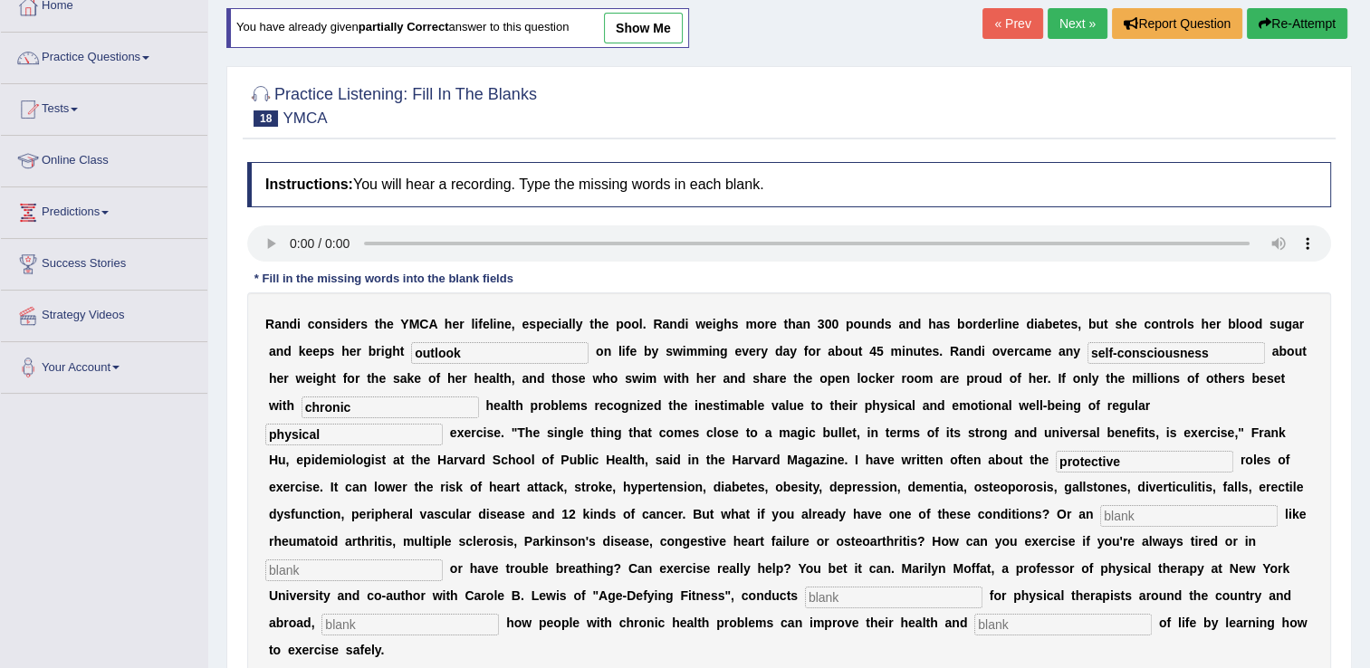
click at [1100, 513] on input "text" at bounding box center [1189, 516] width 178 height 22
type input "ailment"
click at [443, 560] on input "text" at bounding box center [354, 571] width 178 height 22
type input "pain"
click at [941, 587] on input "text" at bounding box center [894, 598] width 178 height 22
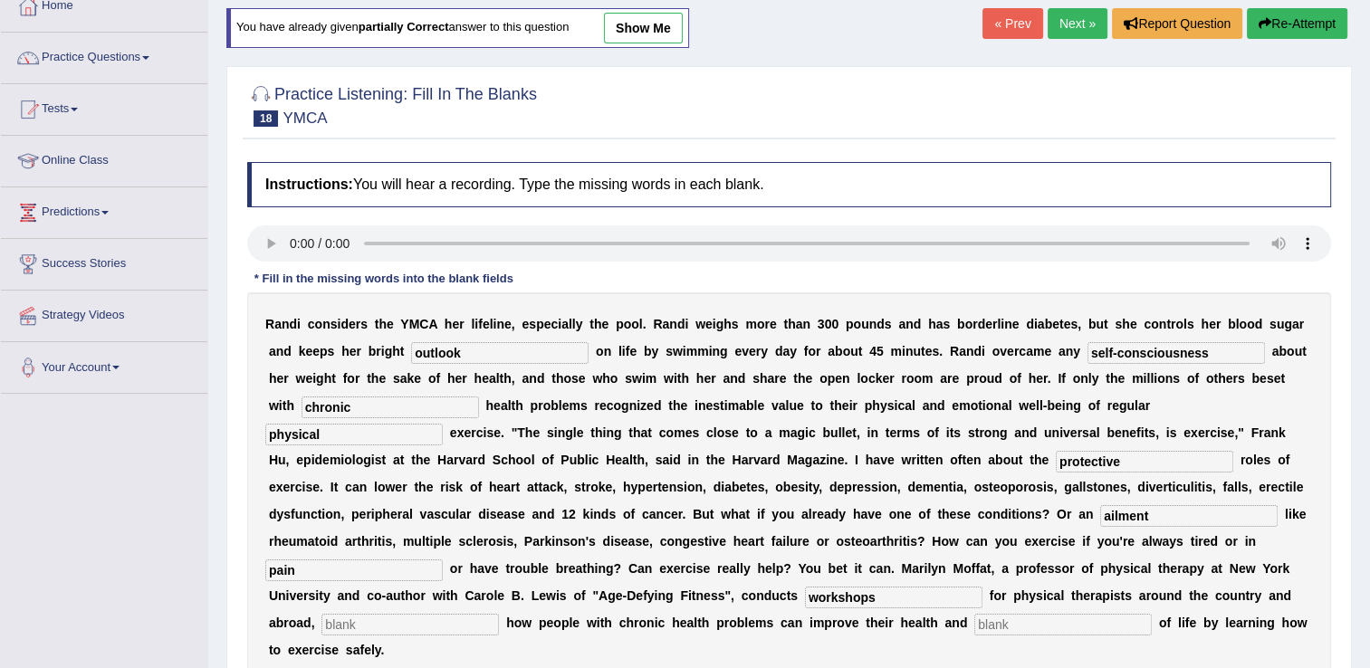
type input "workshops"
click at [449, 614] on input "text" at bounding box center [411, 625] width 178 height 22
click at [391, 614] on input "text" at bounding box center [411, 625] width 178 height 22
type input "demonstrating"
click at [975, 614] on input "text" at bounding box center [1064, 625] width 178 height 22
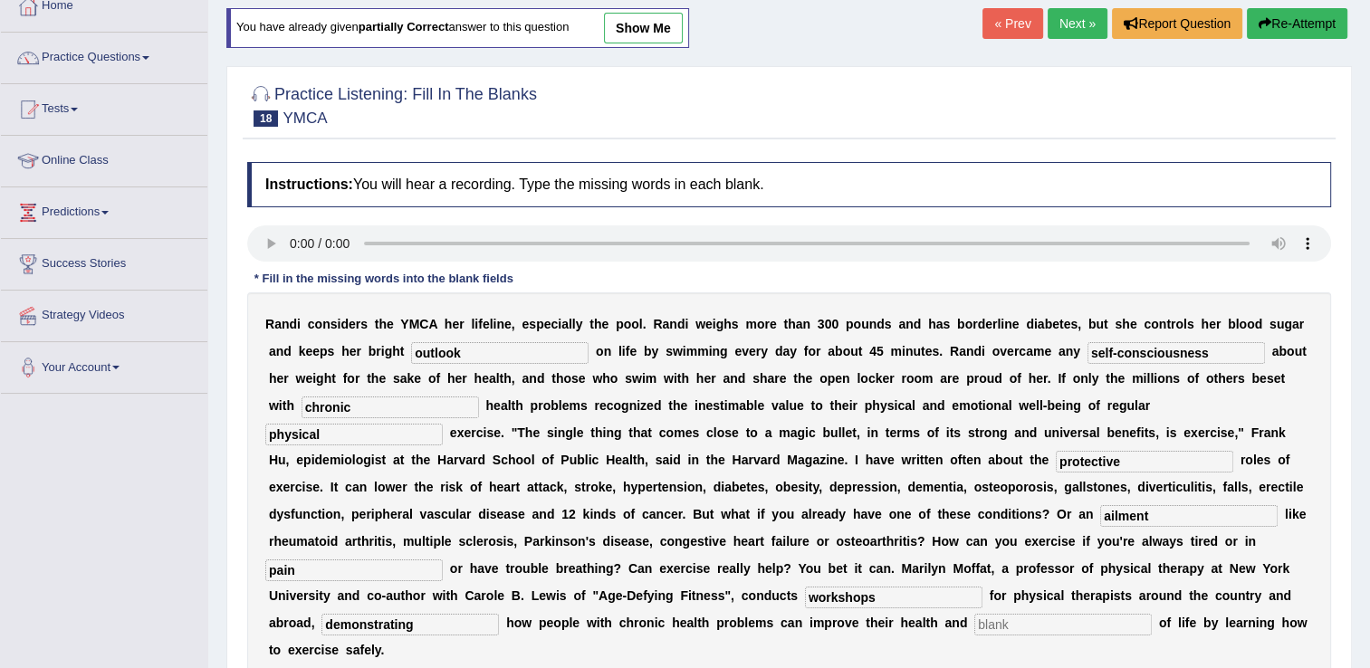
click at [985, 614] on input "text" at bounding box center [1064, 625] width 178 height 22
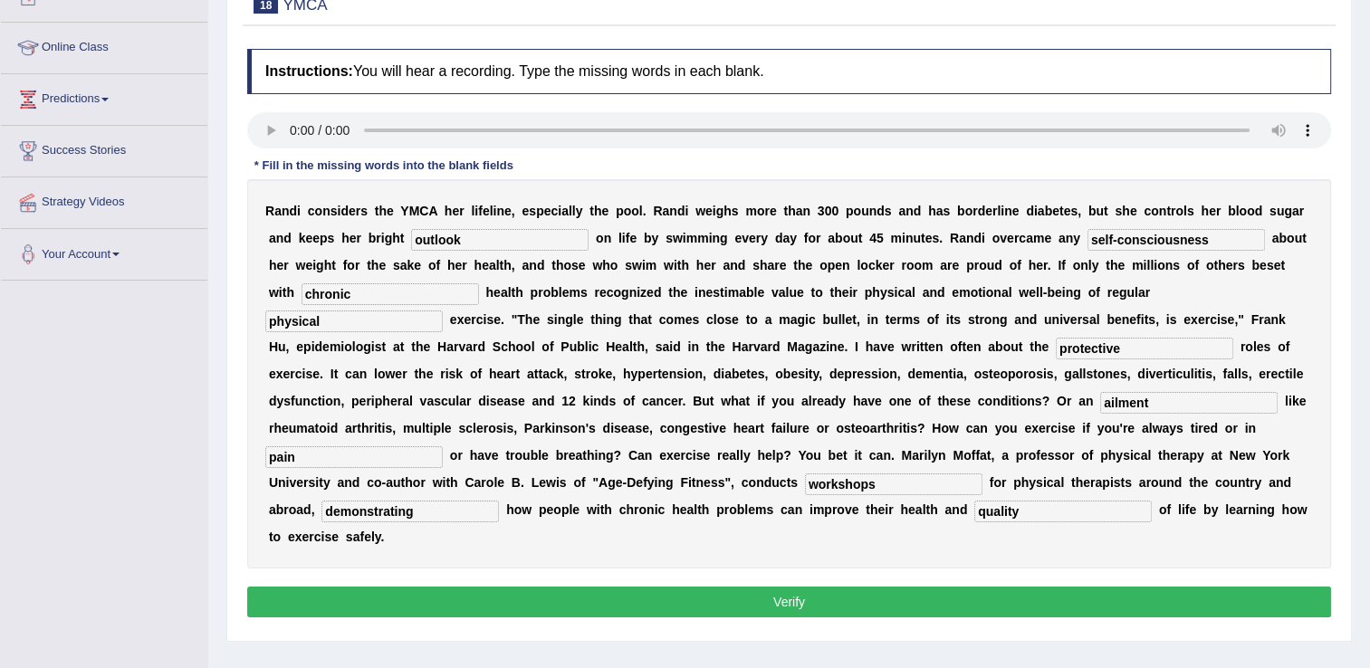
scroll to position [225, 0]
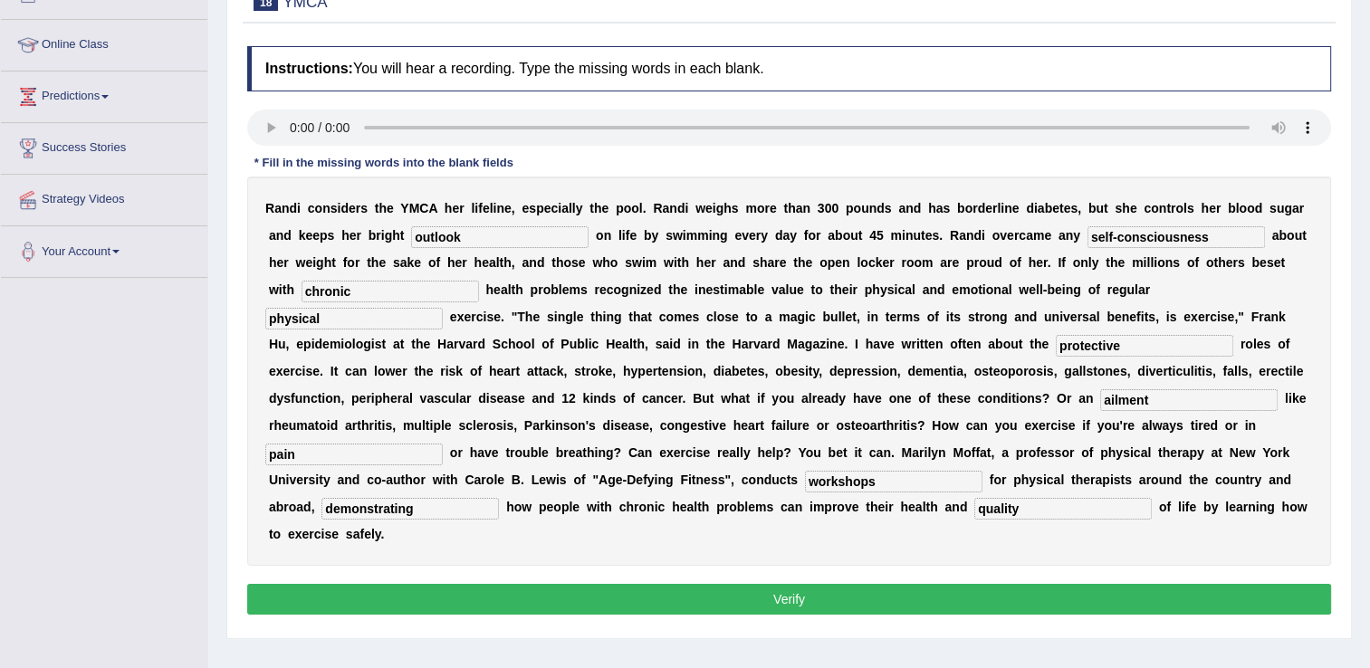
type input "quality"
click at [805, 584] on button "Verify" at bounding box center [789, 599] width 1084 height 31
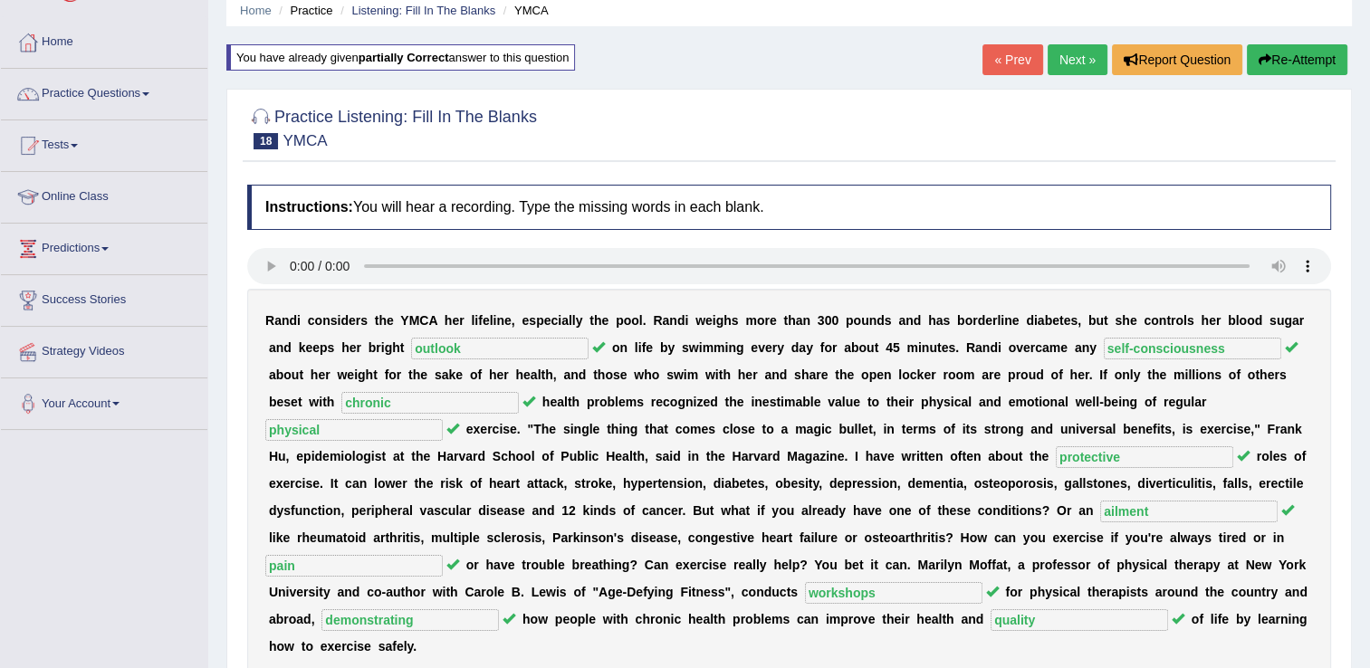
scroll to position [43, 0]
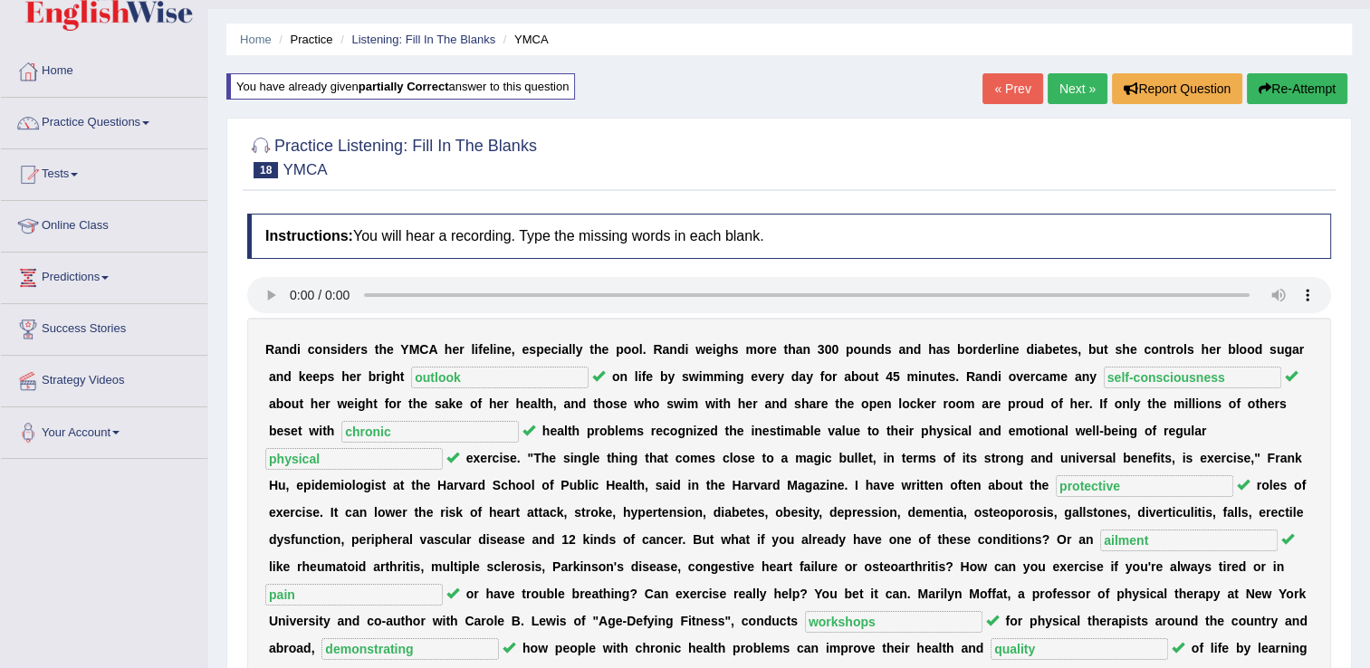
click at [1068, 85] on link "Next »" at bounding box center [1078, 88] width 60 height 31
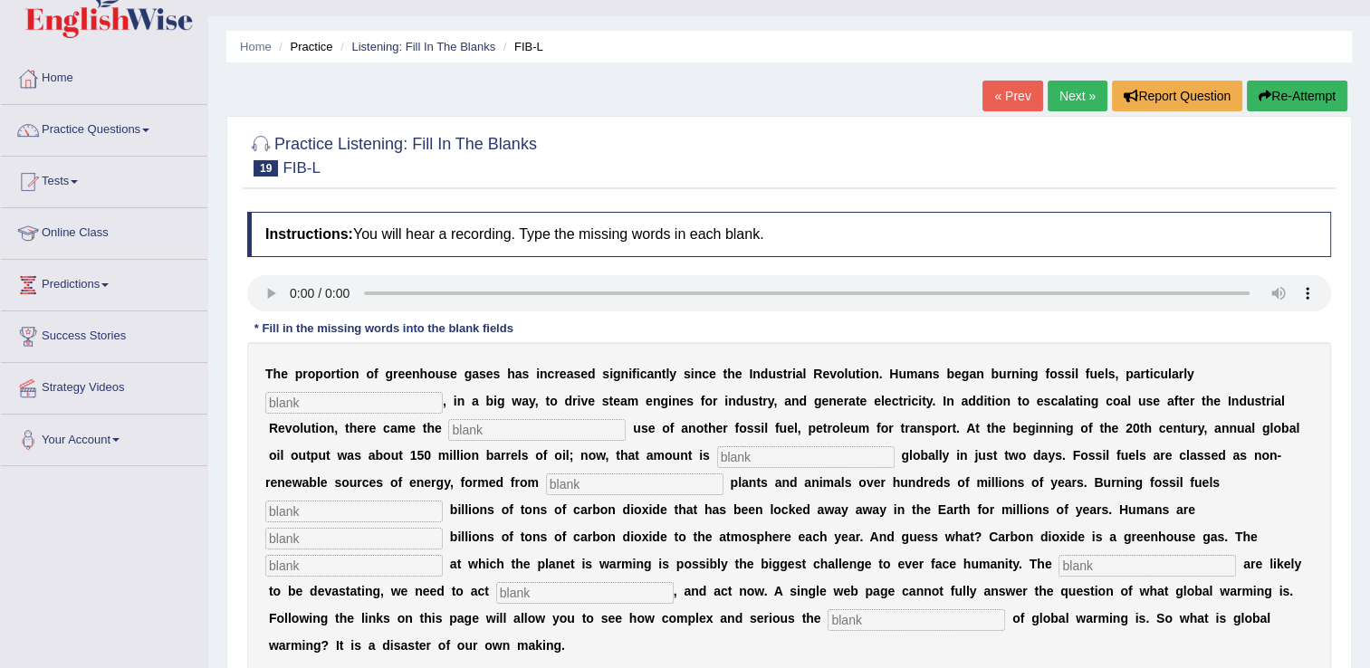
scroll to position [72, 0]
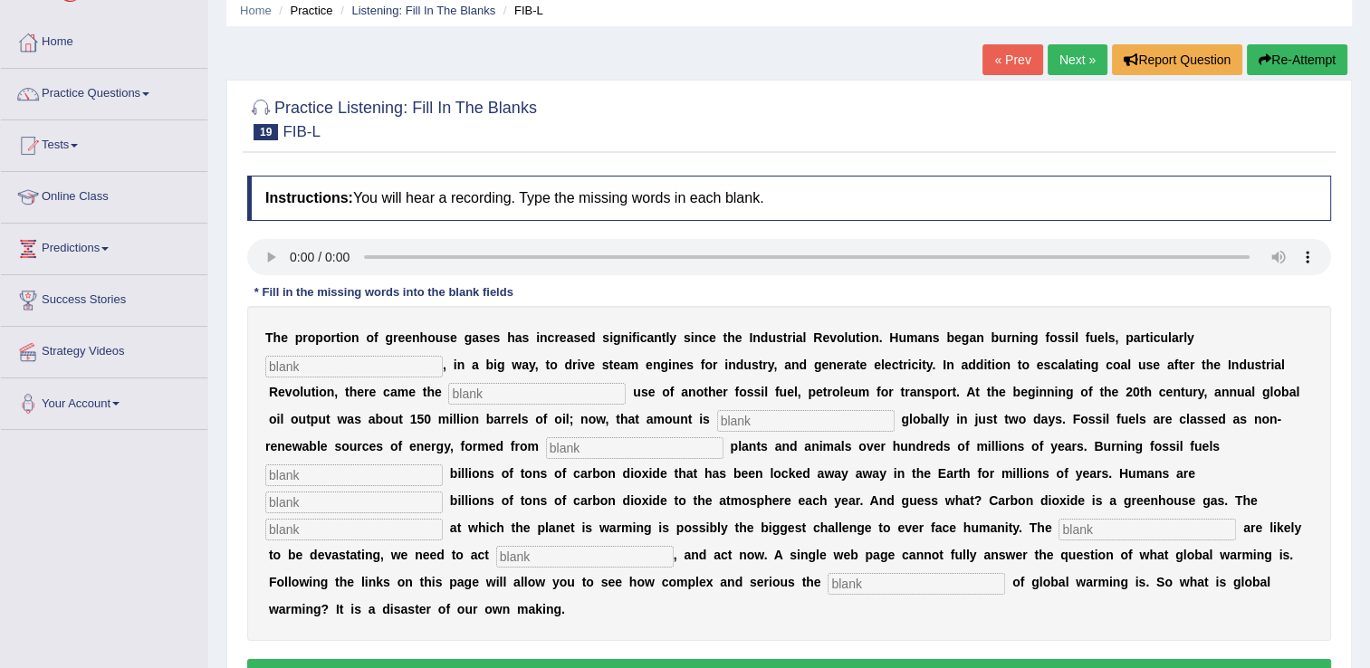
click at [443, 356] on input "text" at bounding box center [354, 367] width 178 height 22
click at [448, 397] on input "text" at bounding box center [537, 394] width 178 height 22
click at [443, 356] on input "[PERSON_NAME]" at bounding box center [354, 367] width 178 height 22
type input "coal"
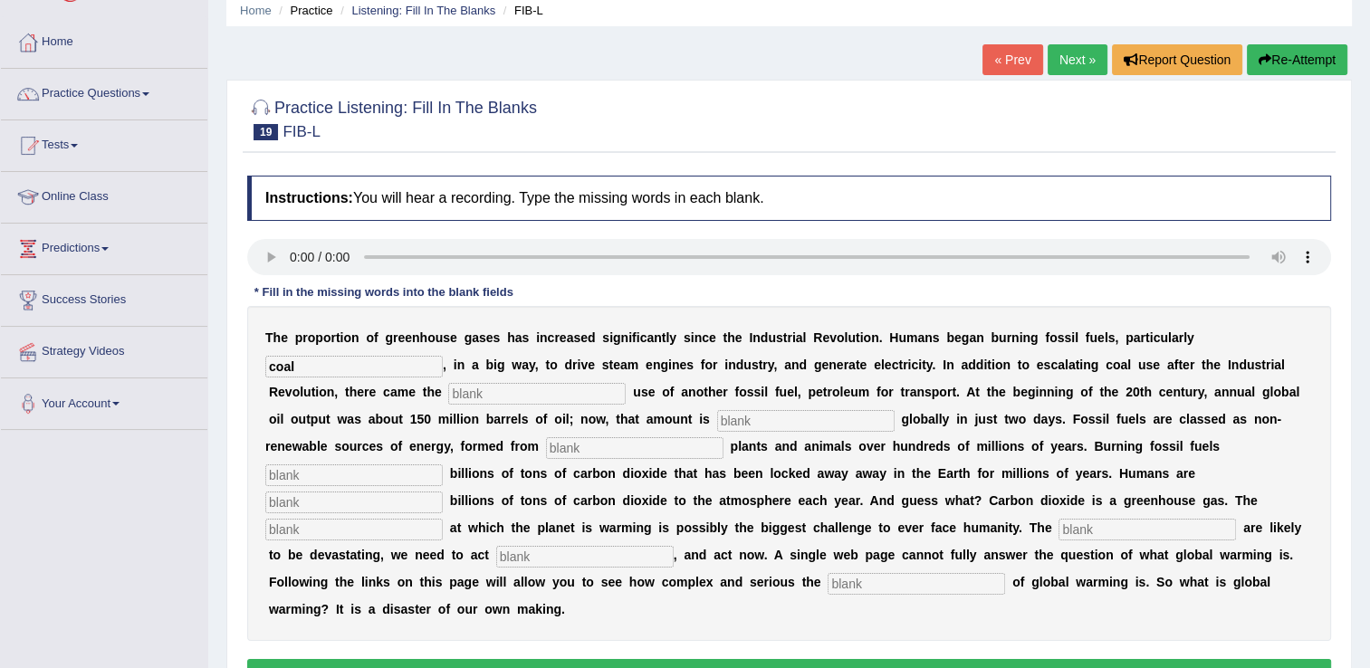
click at [448, 396] on input "text" at bounding box center [537, 394] width 178 height 22
click at [448, 400] on input "text" at bounding box center [537, 394] width 178 height 22
type input "widespread"
